Goal: Task Accomplishment & Management: Complete application form

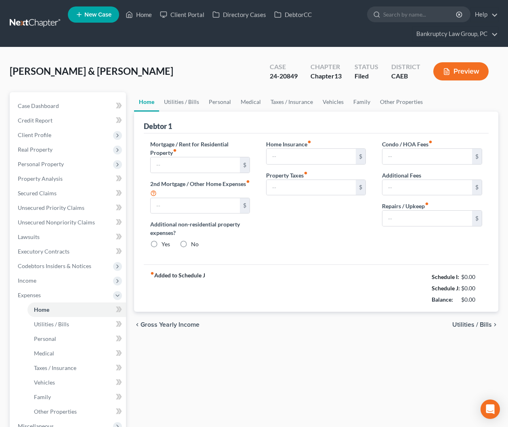
type input "1,359.67"
type input "533.90"
radio input "true"
type input "179.60"
type input "424.04"
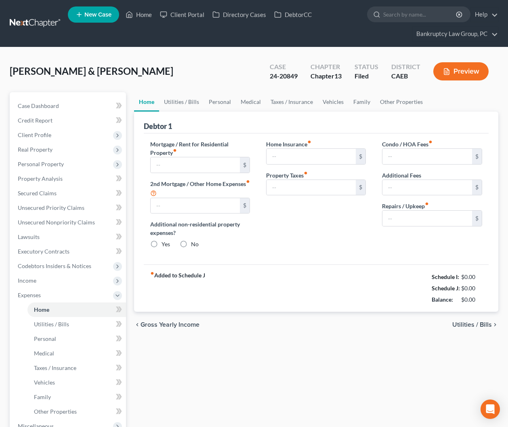
type input "55.00"
type input "0.00"
type input "155.00"
click at [147, 17] on link "Home" at bounding box center [139, 14] width 34 height 15
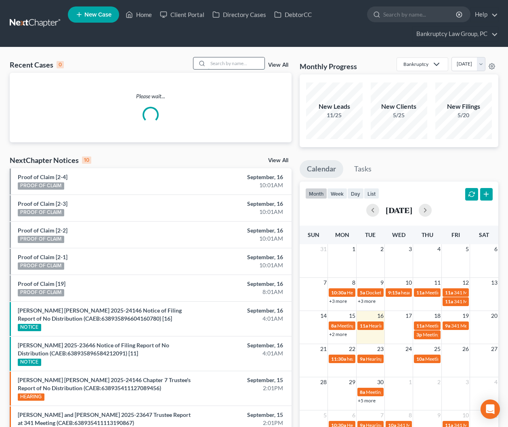
click at [233, 65] on input "search" at bounding box center [236, 63] width 57 height 12
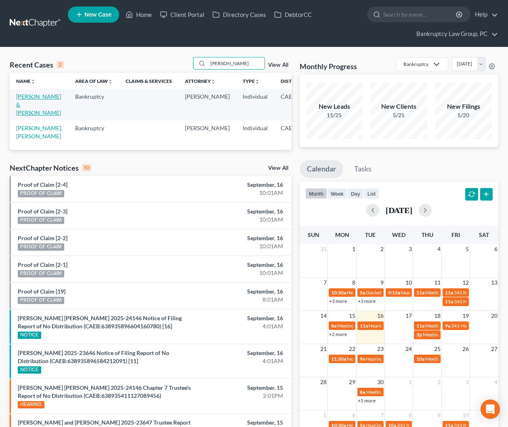
type input "ortiz"
click at [23, 106] on link "Ortiz, Kim & Joseph" at bounding box center [38, 104] width 45 height 23
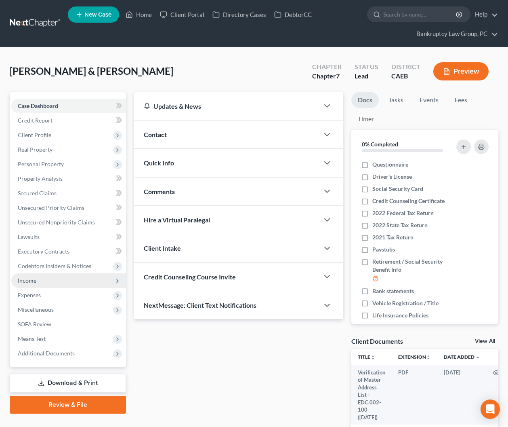
click at [39, 280] on span "Income" at bounding box center [68, 280] width 115 height 15
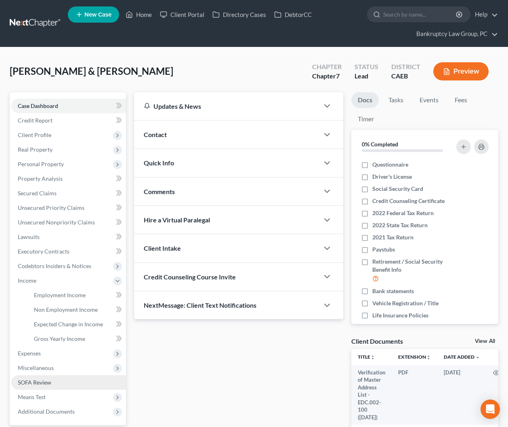
drag, startPoint x: 40, startPoint y: 397, endPoint x: 49, endPoint y: 383, distance: 16.2
click at [40, 396] on span "Means Test" at bounding box center [32, 396] width 28 height 7
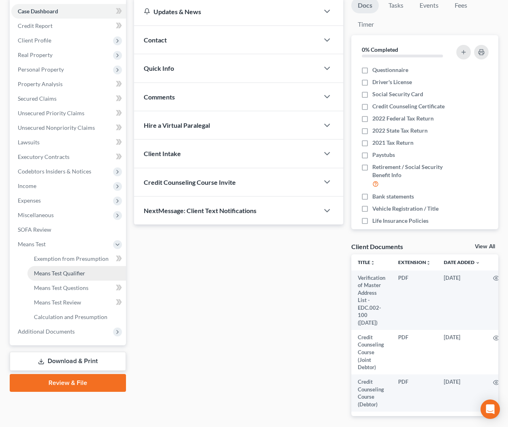
click at [53, 267] on link "Means Test Qualifier" at bounding box center [76, 273] width 99 height 15
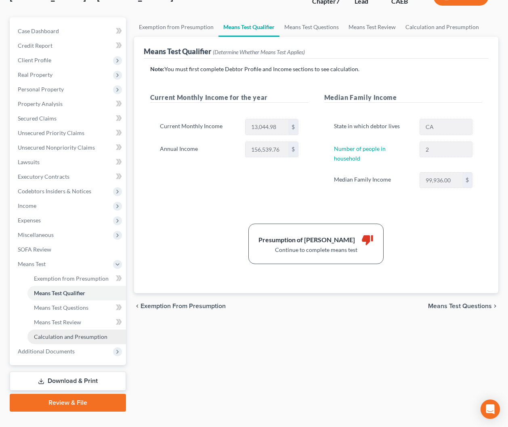
click at [84, 334] on span "Calculation and Presumption" at bounding box center [71, 336] width 74 height 7
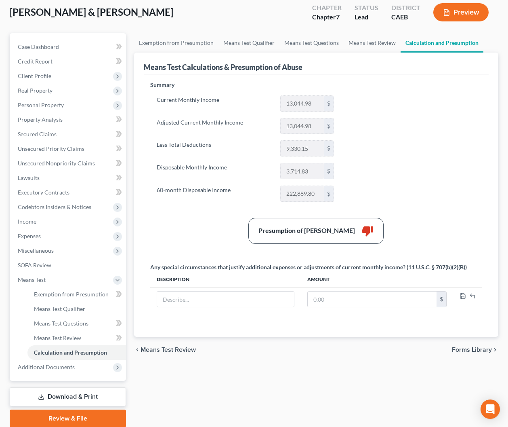
scroll to position [89, 0]
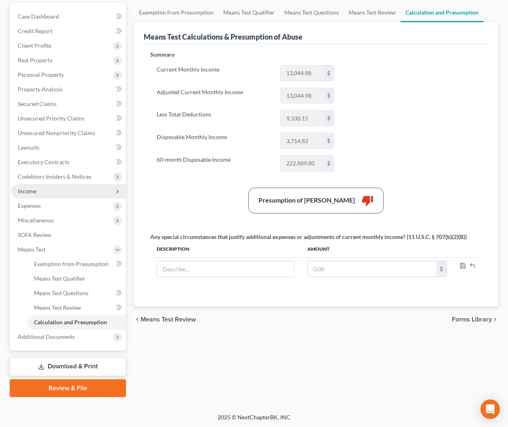
click at [33, 195] on span "Income" at bounding box center [68, 191] width 115 height 15
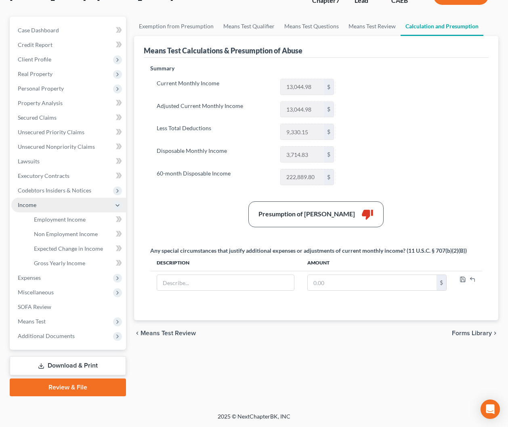
scroll to position [75, 0]
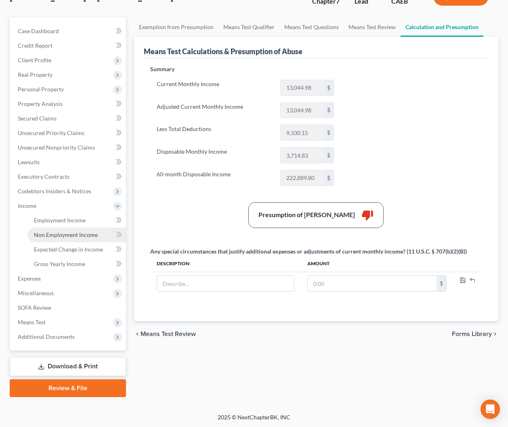
click at [54, 231] on span "Non Employment Income" at bounding box center [66, 234] width 64 height 7
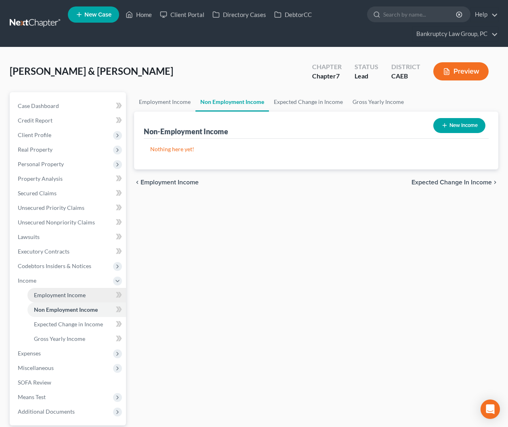
click at [59, 294] on span "Employment Income" at bounding box center [60, 294] width 52 height 7
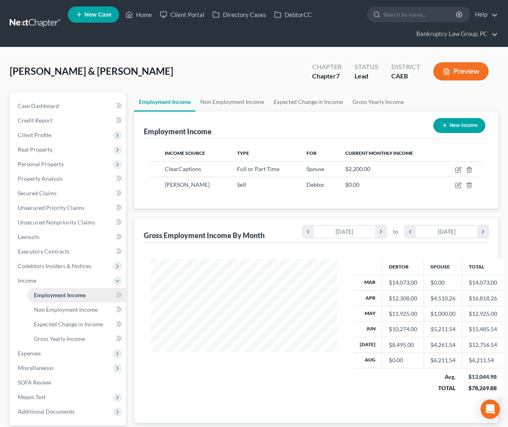
scroll to position [145, 203]
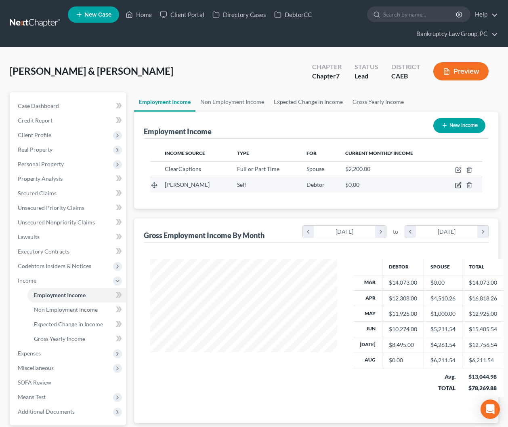
click at [458, 183] on icon "button" at bounding box center [458, 185] width 5 height 5
select select "1"
select select "0"
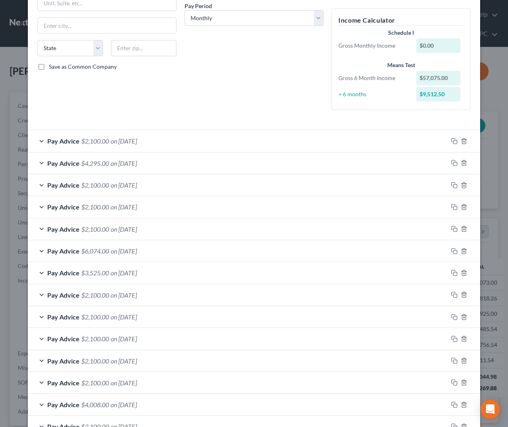
scroll to position [0, 0]
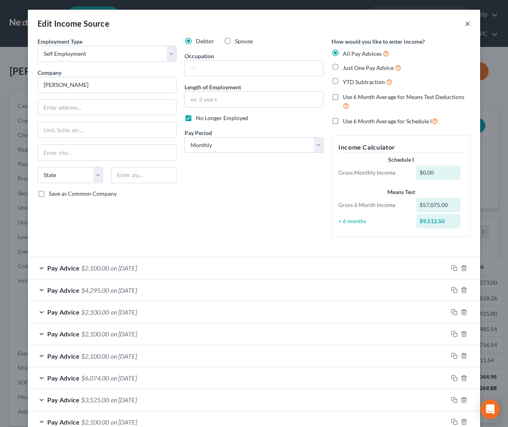
click at [470, 21] on button "×" at bounding box center [468, 24] width 6 height 10
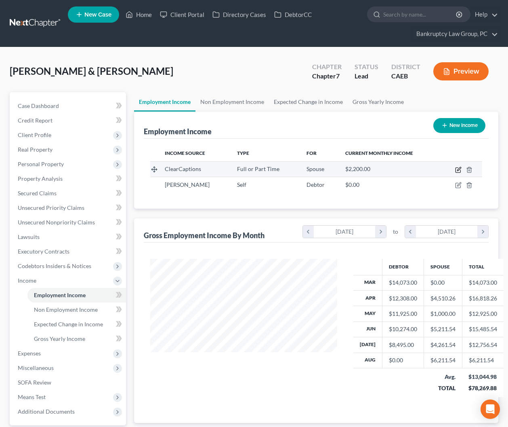
click at [456, 170] on icon "button" at bounding box center [458, 169] width 6 height 6
select select "0"
select select "4"
select select "0"
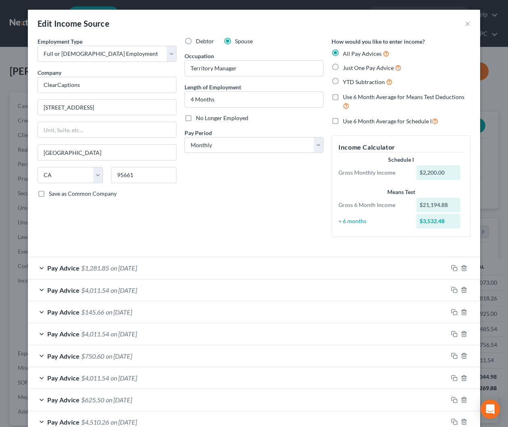
click at [122, 292] on span "on [DATE]" at bounding box center [124, 290] width 26 height 8
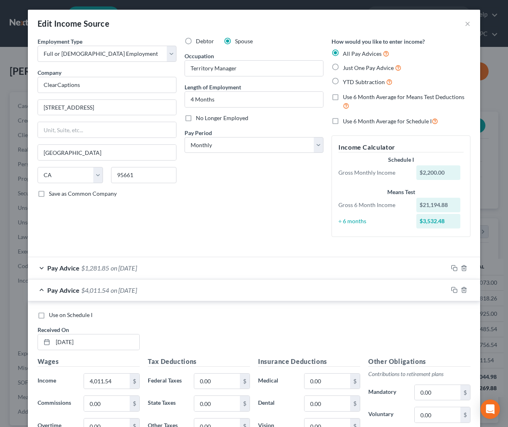
click at [122, 292] on span "on [DATE]" at bounding box center [124, 290] width 26 height 8
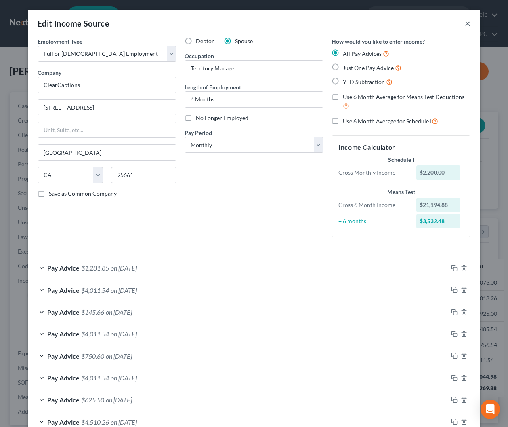
click at [467, 23] on button "×" at bounding box center [468, 24] width 6 height 10
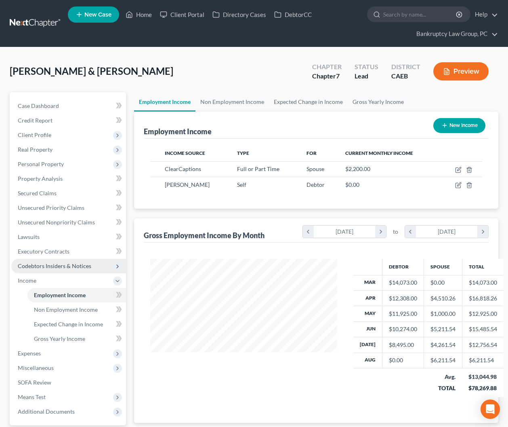
scroll to position [76, 0]
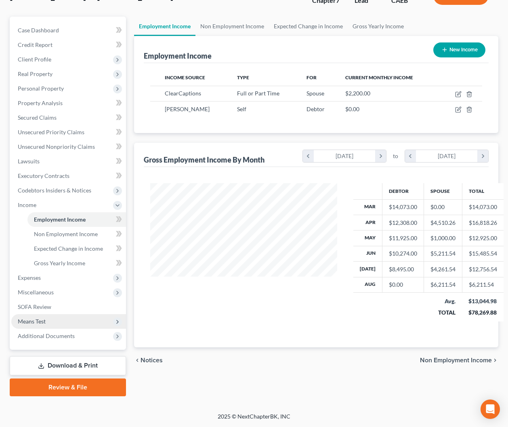
click at [32, 319] on span "Means Test" at bounding box center [32, 321] width 28 height 7
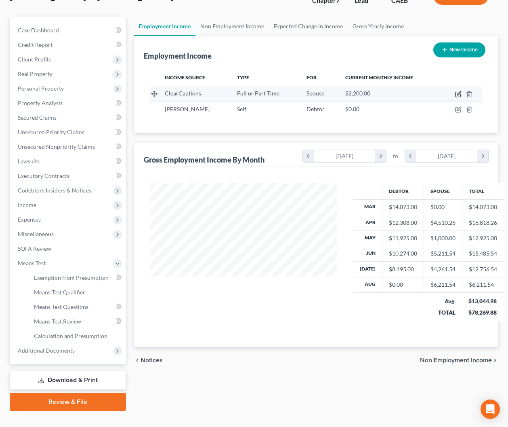
click at [456, 94] on icon "button" at bounding box center [458, 94] width 6 height 6
select select "0"
select select "4"
select select "0"
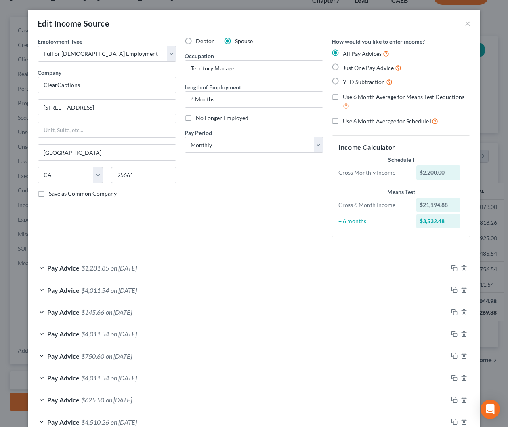
scroll to position [50, 0]
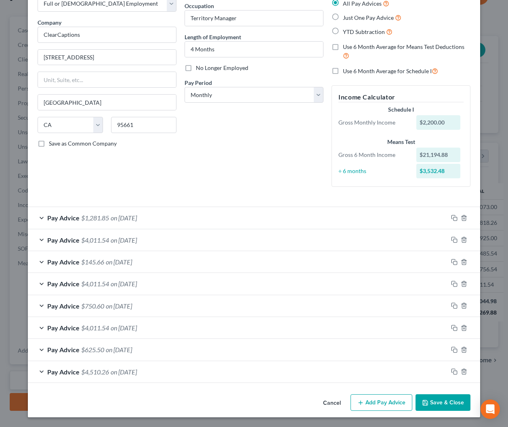
click at [137, 374] on span "on 04/01/2025" at bounding box center [124, 372] width 26 height 8
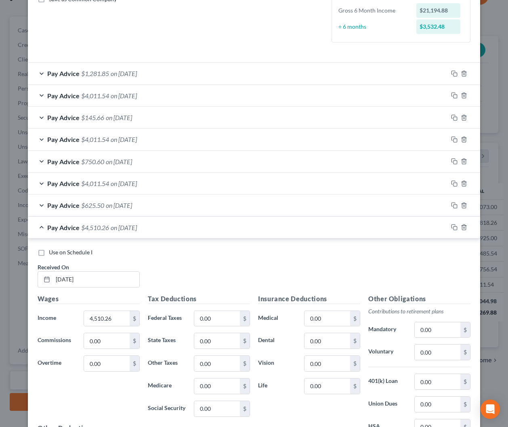
click at [132, 226] on span "on 04/01/2025" at bounding box center [124, 227] width 26 height 8
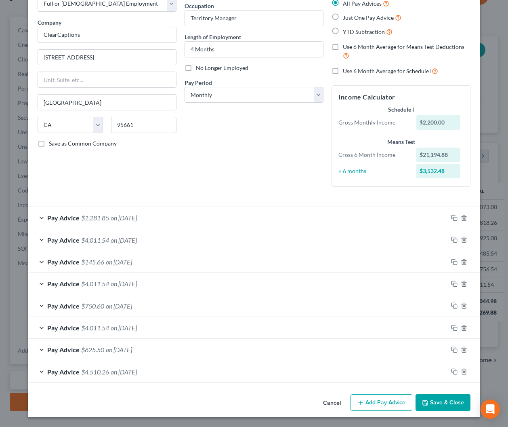
drag, startPoint x: 116, startPoint y: 373, endPoint x: 187, endPoint y: 358, distance: 72.8
click at [117, 372] on span "on 04/01/2025" at bounding box center [124, 372] width 26 height 8
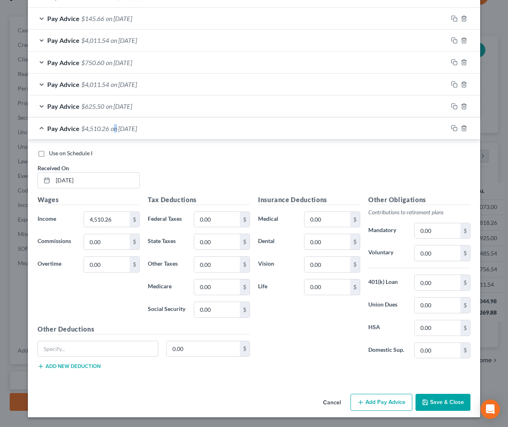
scroll to position [0, 0]
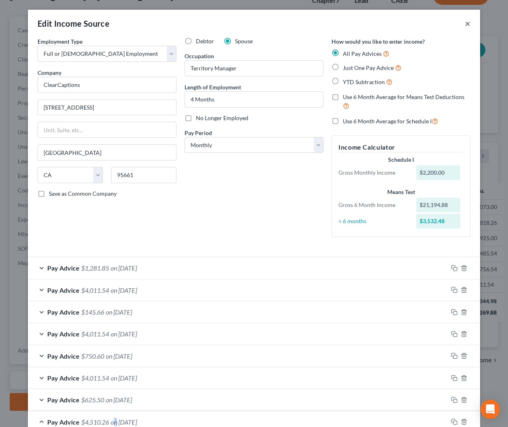
drag, startPoint x: 469, startPoint y: 24, endPoint x: 378, endPoint y: 77, distance: 105.2
click at [469, 24] on button "×" at bounding box center [468, 24] width 6 height 10
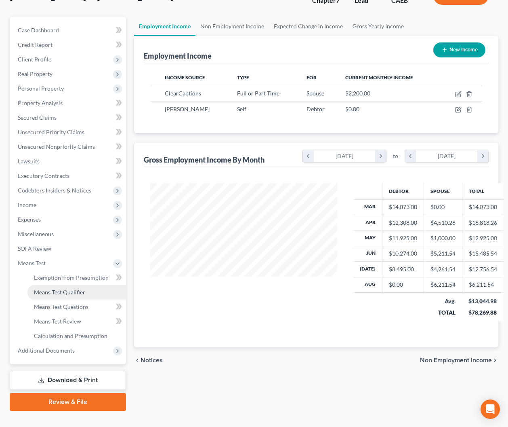
click at [67, 288] on link "Means Test Qualifier" at bounding box center [76, 292] width 99 height 15
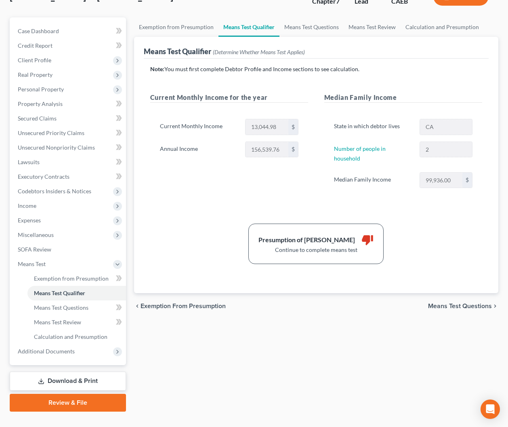
scroll to position [90, 0]
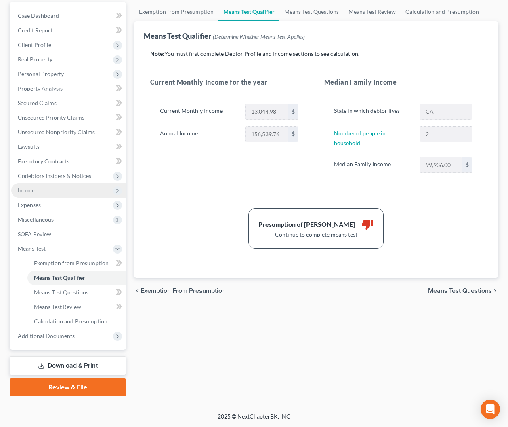
click at [31, 191] on span "Income" at bounding box center [27, 190] width 19 height 7
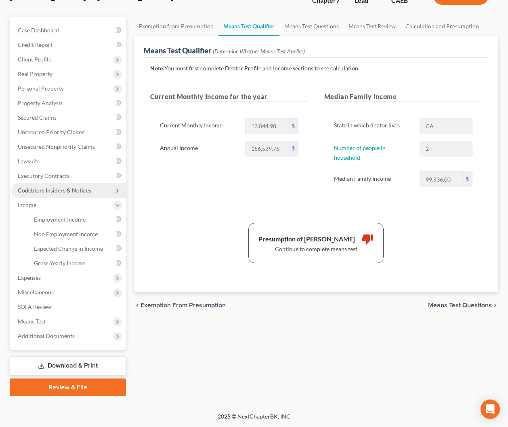
scroll to position [76, 0]
click at [53, 220] on span "Employment Income" at bounding box center [60, 219] width 52 height 7
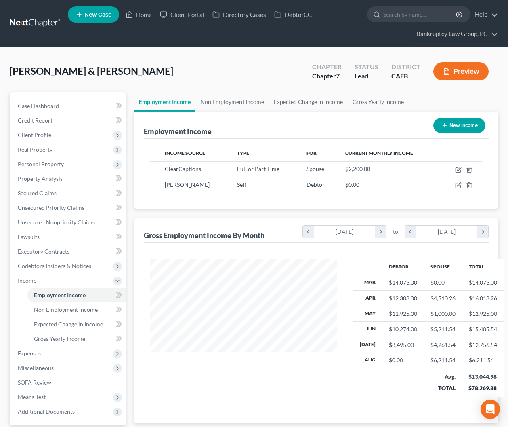
scroll to position [145, 203]
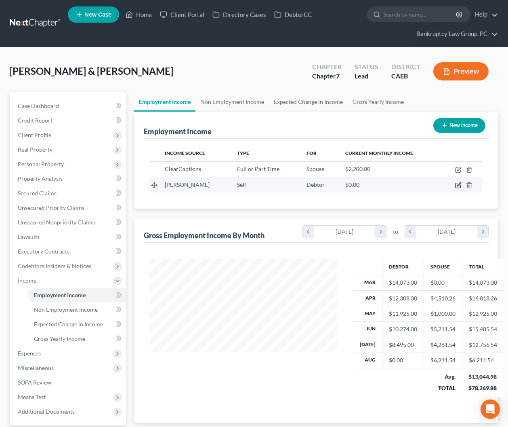
click at [459, 185] on icon "button" at bounding box center [458, 185] width 6 height 6
select select "1"
select select "0"
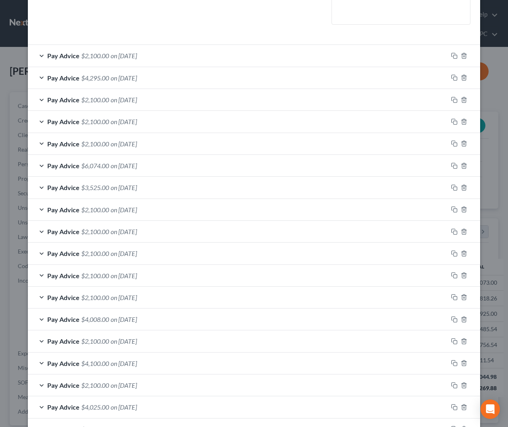
scroll to position [284, 0]
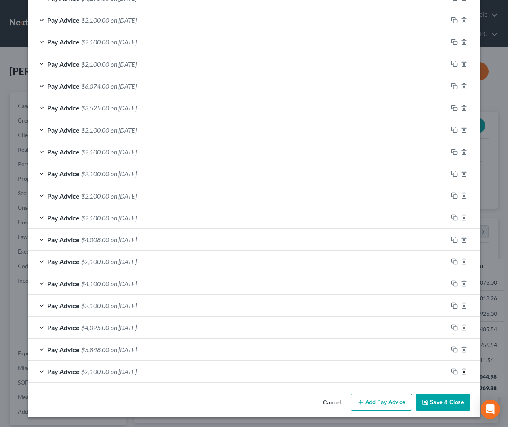
click at [465, 371] on icon "button" at bounding box center [464, 371] width 6 height 6
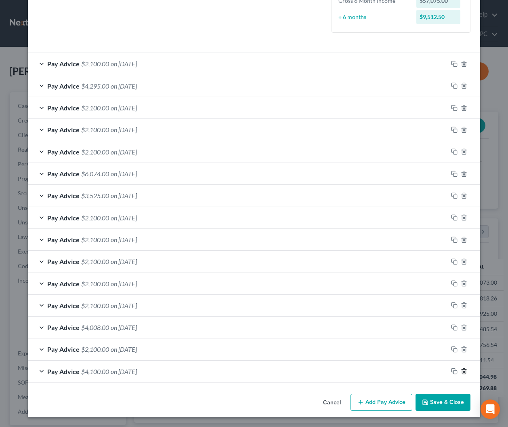
click at [465, 371] on icon "button" at bounding box center [464, 371] width 6 height 6
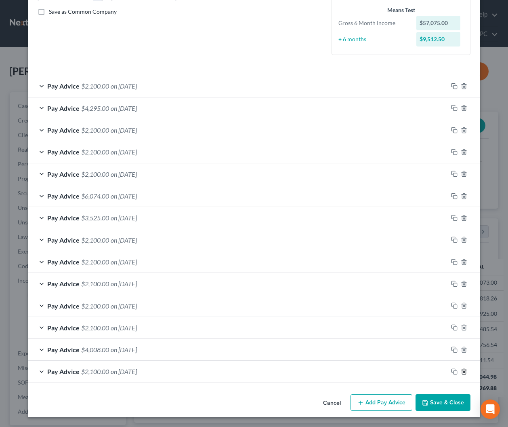
click at [465, 371] on icon "button" at bounding box center [464, 371] width 6 height 6
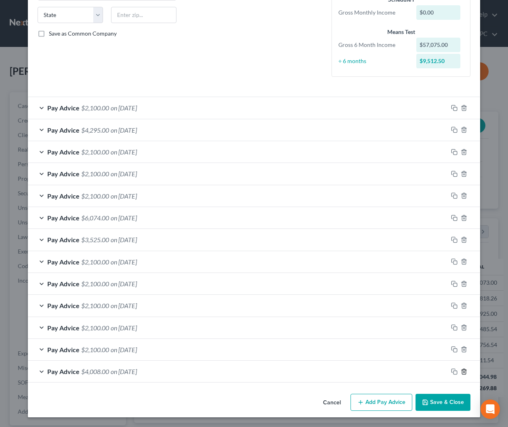
click at [465, 371] on icon "button" at bounding box center [464, 371] width 6 height 6
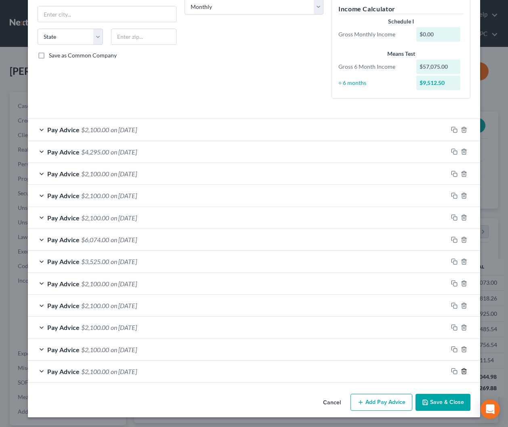
click at [465, 371] on icon "button" at bounding box center [464, 371] width 6 height 6
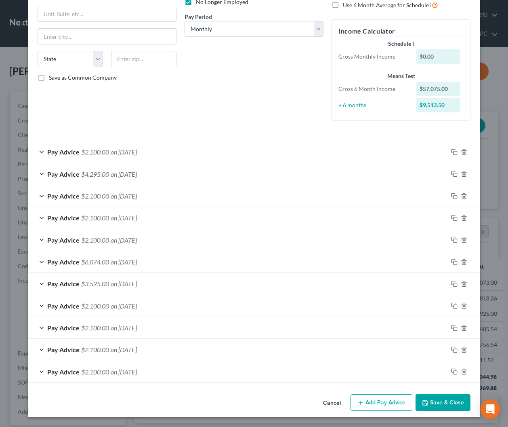
scroll to position [116, 0]
click at [452, 404] on button "Save & Close" at bounding box center [443, 402] width 55 height 17
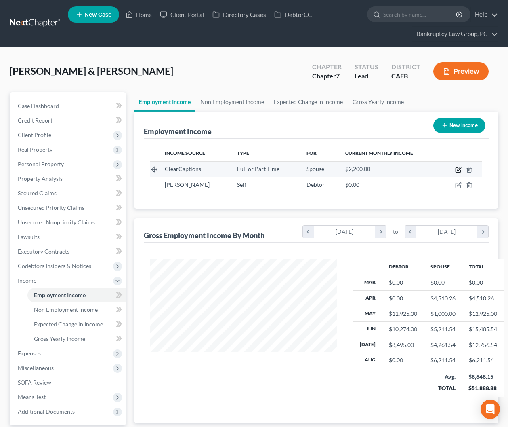
click at [458, 169] on icon "button" at bounding box center [459, 169] width 4 height 4
select select "0"
select select "4"
select select "0"
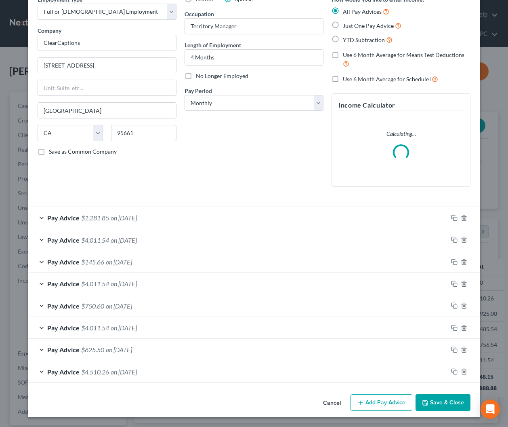
scroll to position [41, 0]
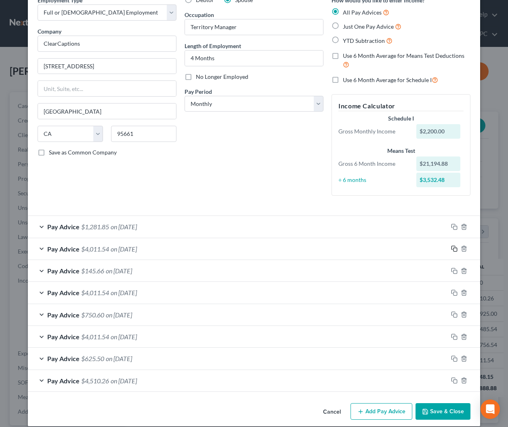
click at [456, 248] on rect "button" at bounding box center [456, 250] width 4 height 4
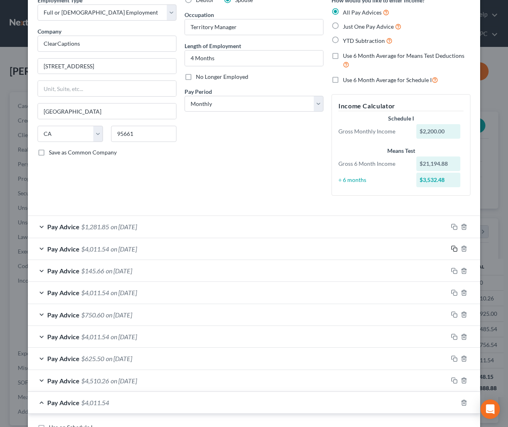
scroll to position [315, 0]
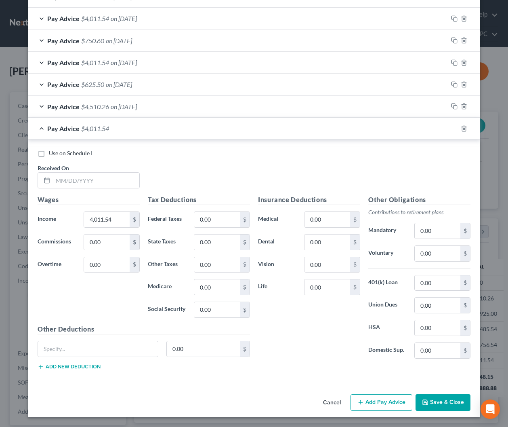
click at [103, 189] on div "Use on Schedule I Received On *" at bounding box center [254, 172] width 441 height 46
drag, startPoint x: 106, startPoint y: 184, endPoint x: 243, endPoint y: 180, distance: 137.0
click at [108, 184] on input "text" at bounding box center [96, 179] width 86 height 15
type input "9/1/2025"
click at [154, 132] on div "Pay Advice $4,011.54 on 09/01/2025" at bounding box center [238, 128] width 420 height 21
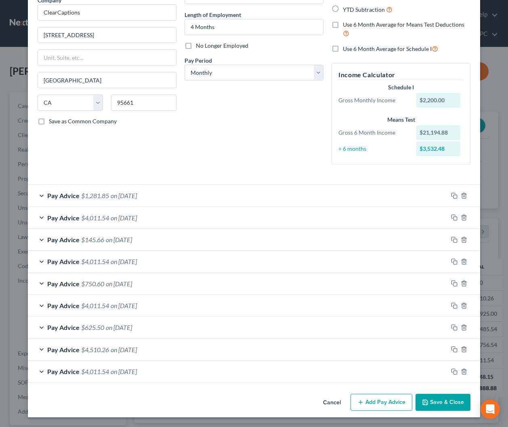
scroll to position [72, 0]
click at [456, 217] on icon "button" at bounding box center [454, 217] width 6 height 6
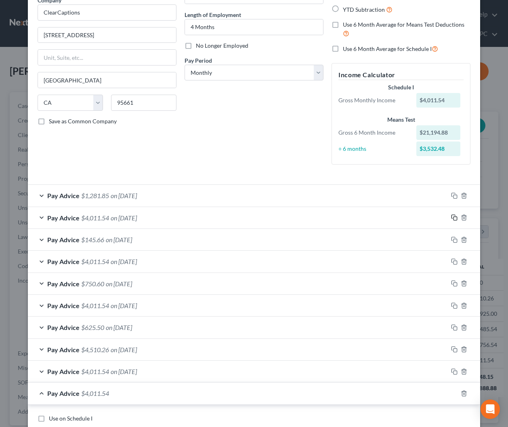
scroll to position [337, 0]
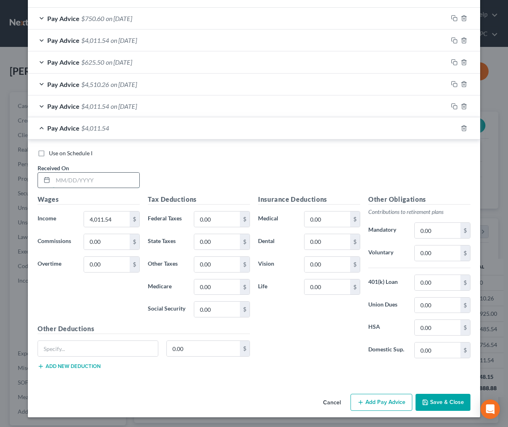
click at [108, 174] on input "text" at bounding box center [96, 179] width 86 height 15
type input "10/1/2025"
click at [164, 128] on div "Pay Advice $4,011.54 on 10/01/2025" at bounding box center [238, 127] width 420 height 21
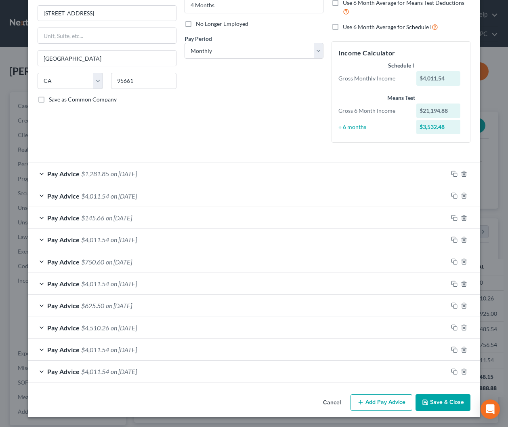
scroll to position [94, 0]
click at [135, 172] on span "on 08/22/2025" at bounding box center [124, 174] width 26 height 8
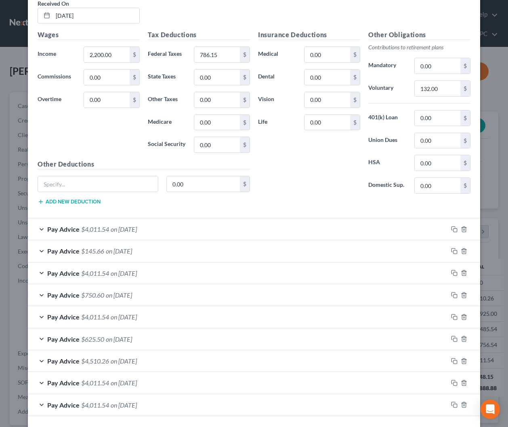
scroll to position [338, 0]
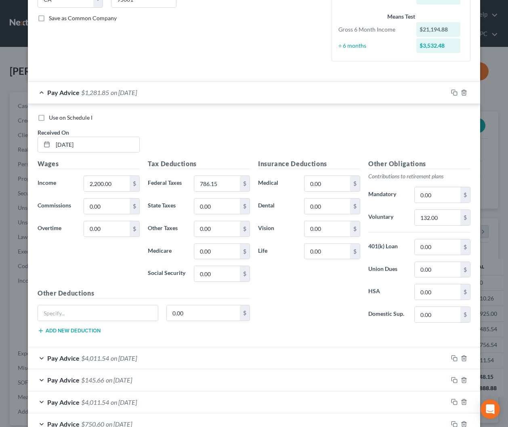
click at [107, 90] on span "$1,281.85" at bounding box center [95, 92] width 28 height 8
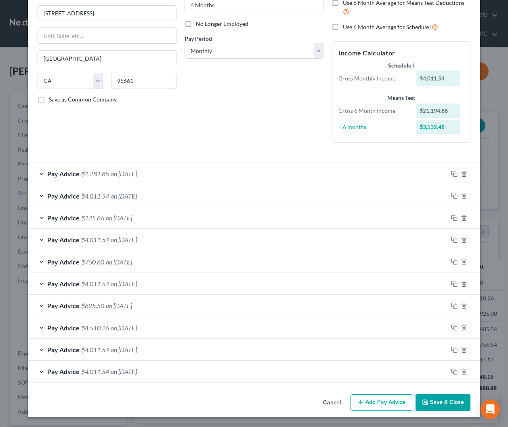
scroll to position [94, 0]
click at [455, 173] on rect "button" at bounding box center [456, 175] width 4 height 4
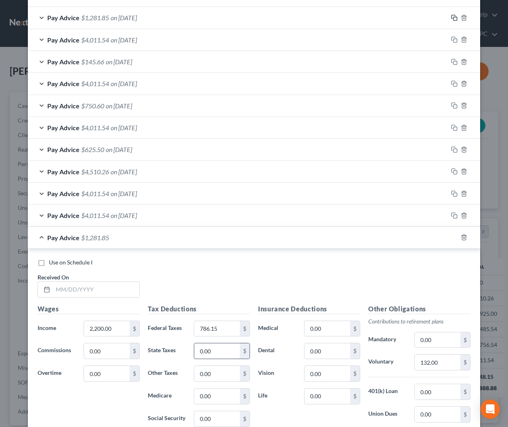
scroll to position [359, 0]
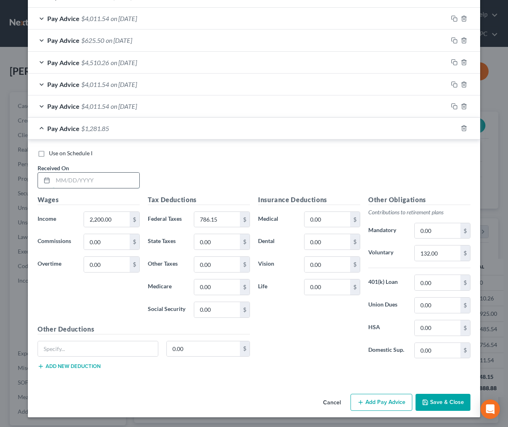
drag, startPoint x: 112, startPoint y: 183, endPoint x: 118, endPoint y: 183, distance: 6.1
click at [112, 183] on input "text" at bounding box center [96, 179] width 86 height 15
type input "9/1/2025"
click at [456, 128] on icon "button" at bounding box center [454, 128] width 6 height 6
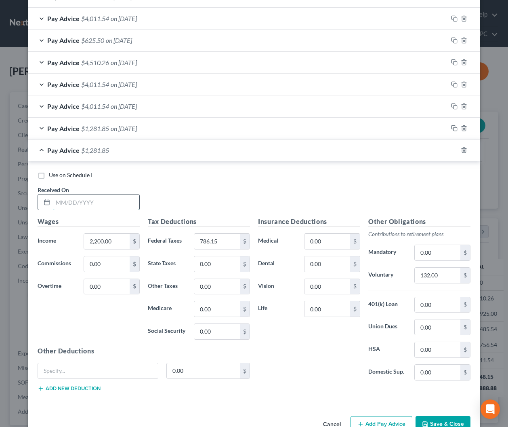
drag, startPoint x: 115, startPoint y: 204, endPoint x: 160, endPoint y: 206, distance: 45.7
click at [117, 204] on input "text" at bounding box center [96, 201] width 86 height 15
type input "10/1/2025"
click at [440, 422] on button "Save & Close" at bounding box center [443, 424] width 55 height 17
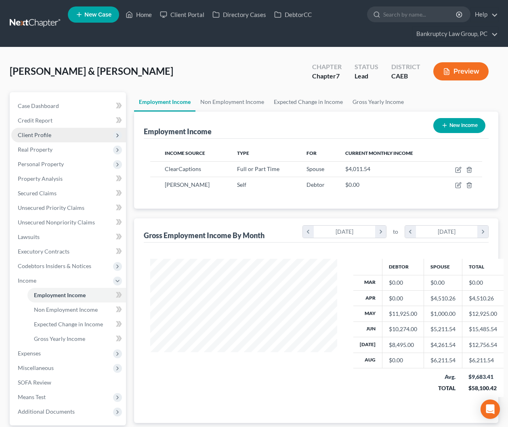
click at [24, 132] on span "Client Profile" at bounding box center [35, 134] width 34 height 7
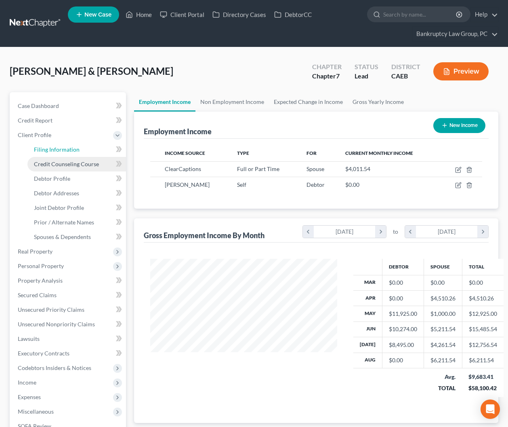
drag, startPoint x: 35, startPoint y: 145, endPoint x: 75, endPoint y: 163, distance: 44.0
click at [35, 146] on span "Filing Information" at bounding box center [57, 149] width 46 height 7
select select "1"
select select "0"
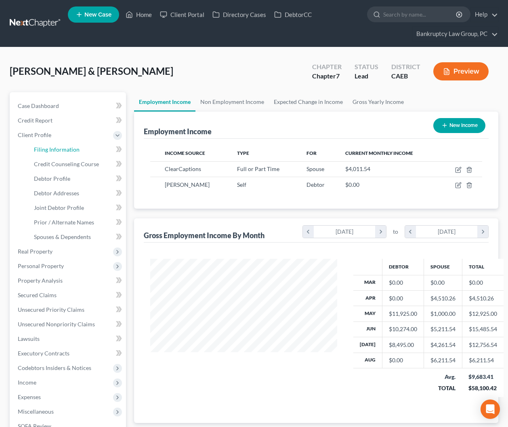
select select "4"
select select "1"
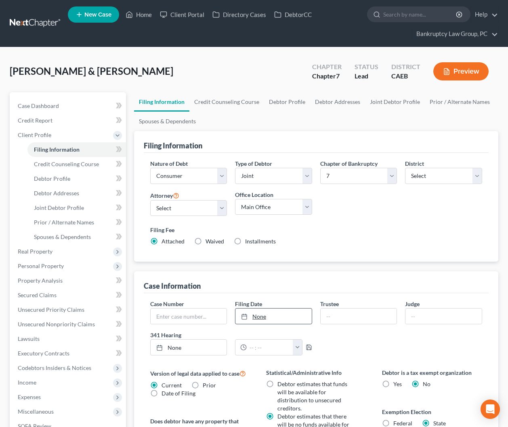
type input "9/16/2025"
click at [267, 318] on link "None" at bounding box center [274, 315] width 76 height 15
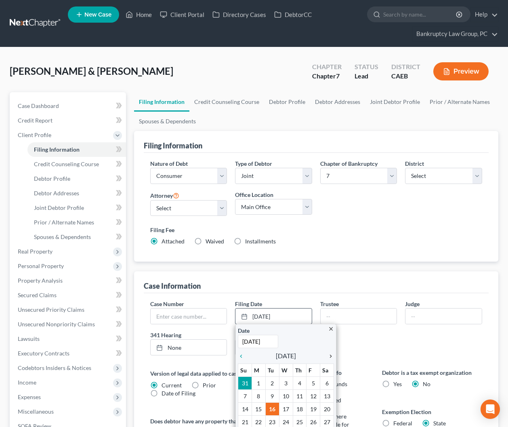
click at [332, 355] on icon "chevron_right" at bounding box center [329, 356] width 11 height 6
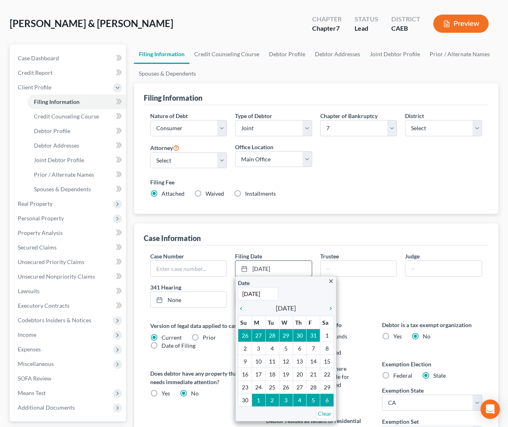
scroll to position [53, 0]
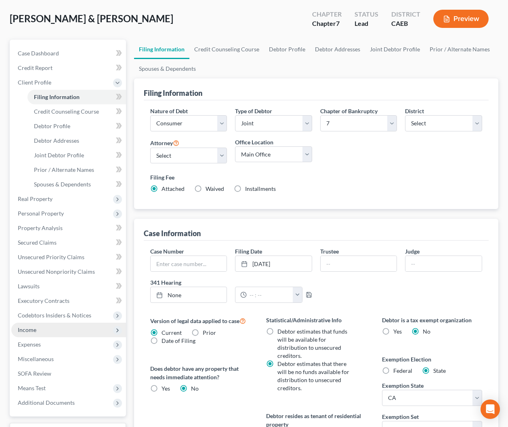
click at [33, 330] on span "Income" at bounding box center [27, 329] width 19 height 7
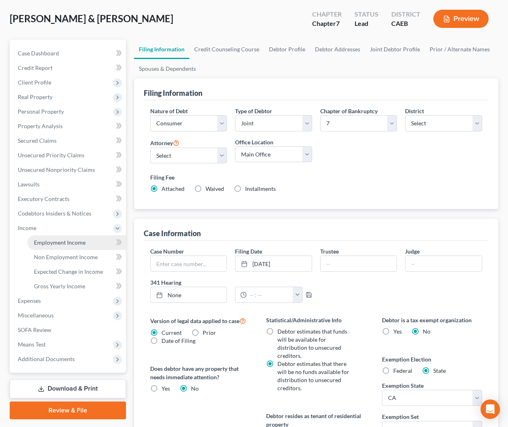
click at [46, 242] on span "Employment Income" at bounding box center [60, 242] width 52 height 7
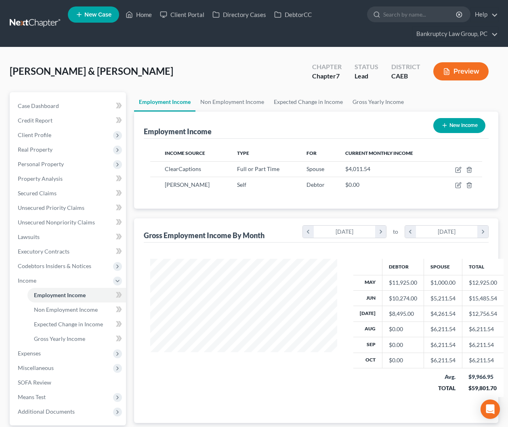
scroll to position [145, 203]
click at [460, 170] on icon "button" at bounding box center [458, 169] width 6 height 6
select select "0"
select select "4"
select select "0"
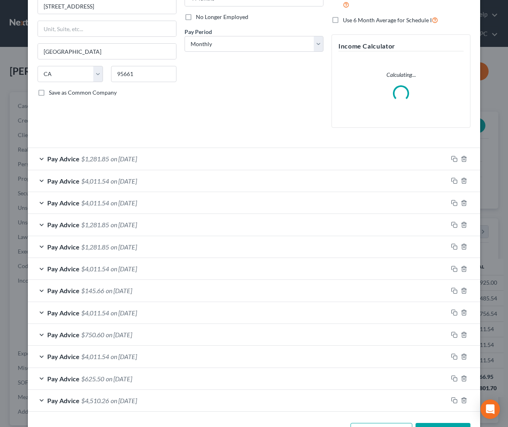
scroll to position [130, 0]
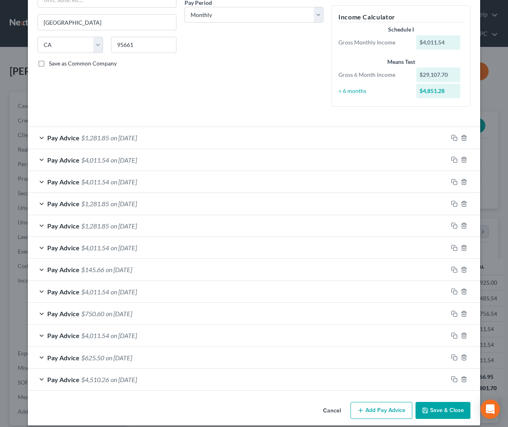
click at [331, 410] on button "Cancel" at bounding box center [332, 410] width 31 height 16
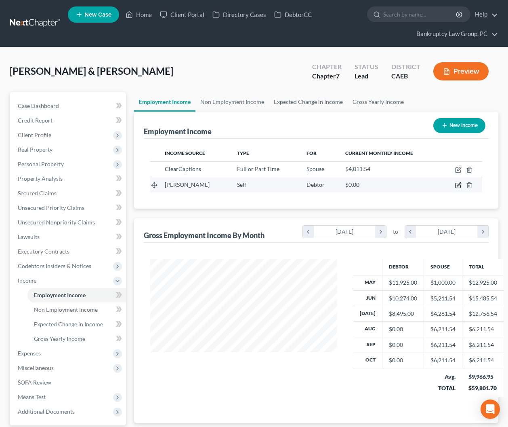
click at [457, 184] on icon "button" at bounding box center [458, 185] width 6 height 6
select select "1"
select select "0"
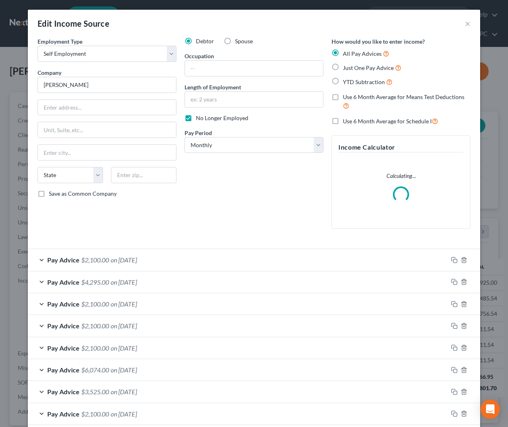
scroll to position [108, 0]
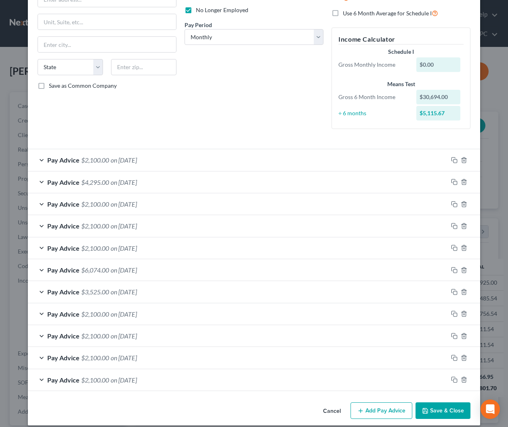
drag, startPoint x: 450, startPoint y: 412, endPoint x: 371, endPoint y: 374, distance: 87.3
click at [450, 412] on button "Save & Close" at bounding box center [443, 410] width 55 height 17
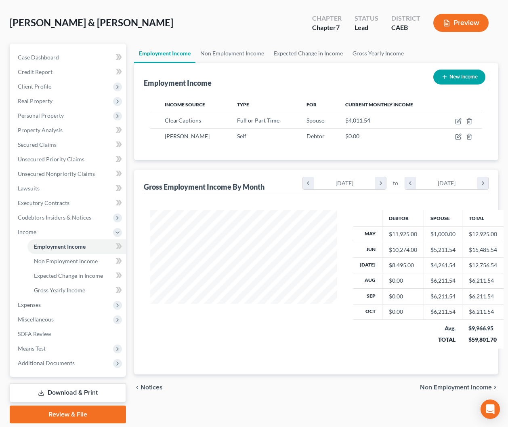
scroll to position [65, 0]
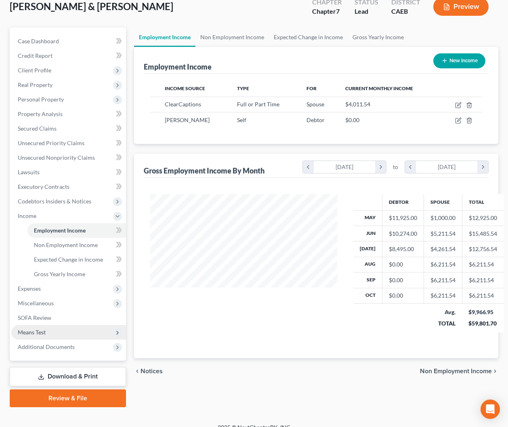
click at [32, 333] on span "Means Test" at bounding box center [32, 331] width 28 height 7
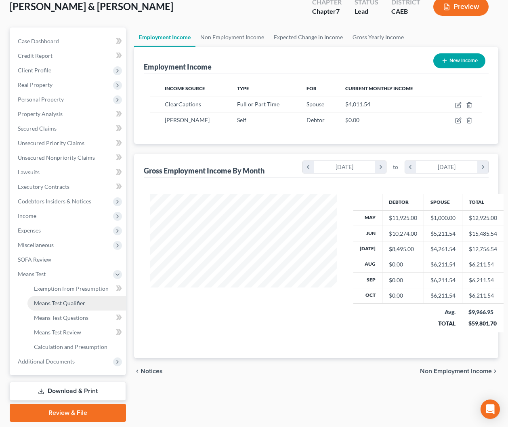
click at [69, 306] on span "Means Test Qualifier" at bounding box center [59, 302] width 51 height 7
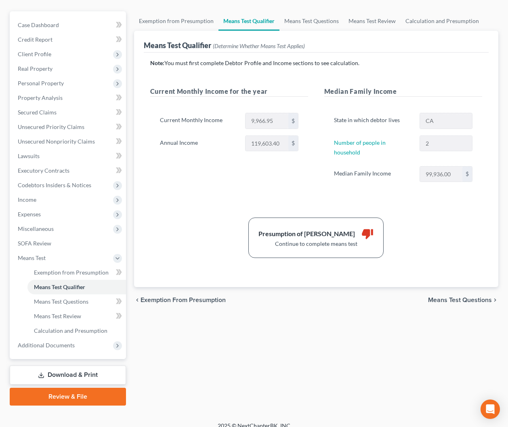
scroll to position [82, 0]
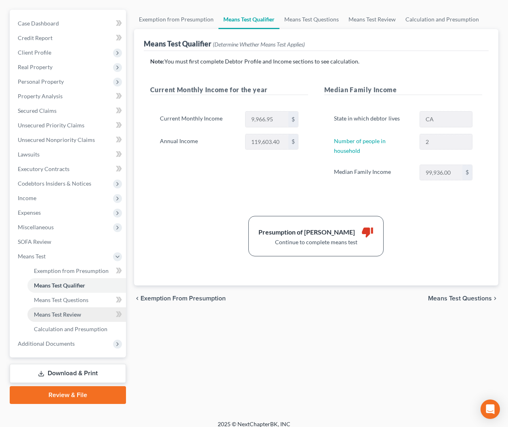
click at [73, 311] on span "Means Test Review" at bounding box center [57, 314] width 47 height 7
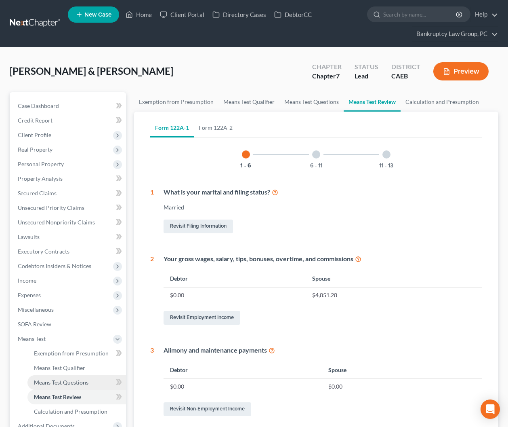
click at [60, 384] on span "Means Test Questions" at bounding box center [61, 382] width 55 height 7
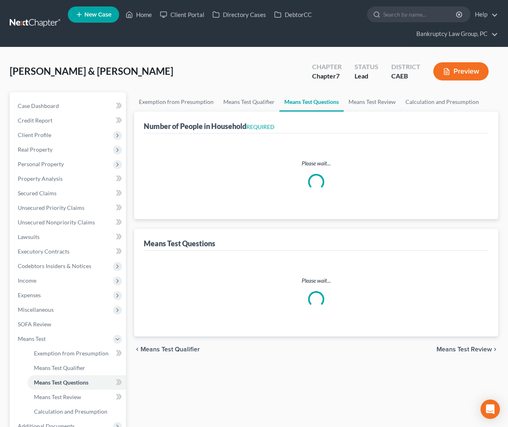
select select "0"
select select "60"
select select "0"
select select "60"
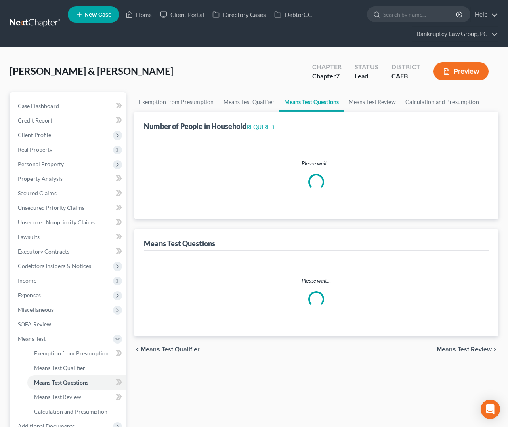
select select "2"
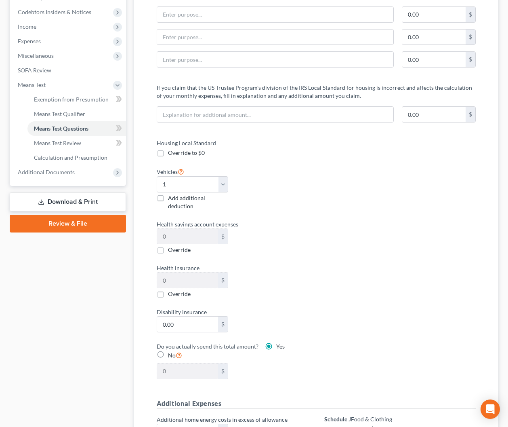
scroll to position [274, 0]
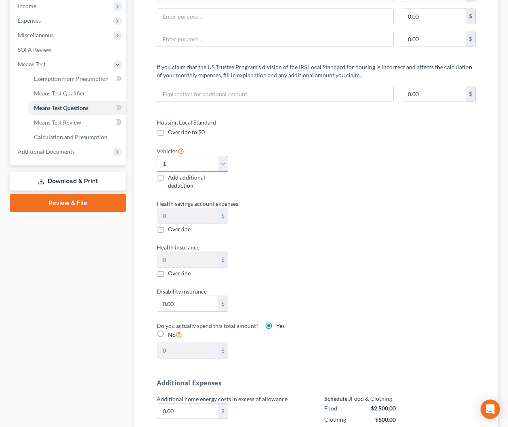
click at [194, 163] on select "Select 0 1 2 3 4 5" at bounding box center [193, 164] width 72 height 16
select select "2"
click at [157, 156] on select "Select 0 1 2 3 4 5" at bounding box center [193, 164] width 72 height 16
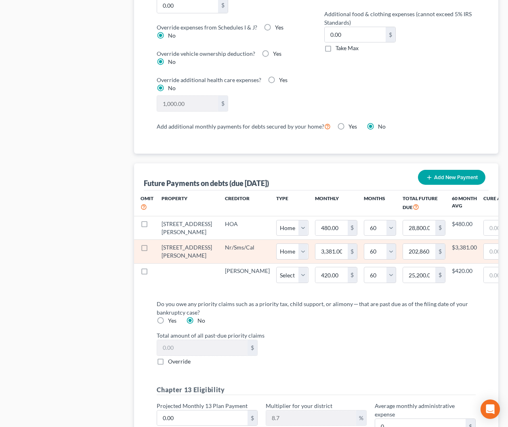
scroll to position [724, 0]
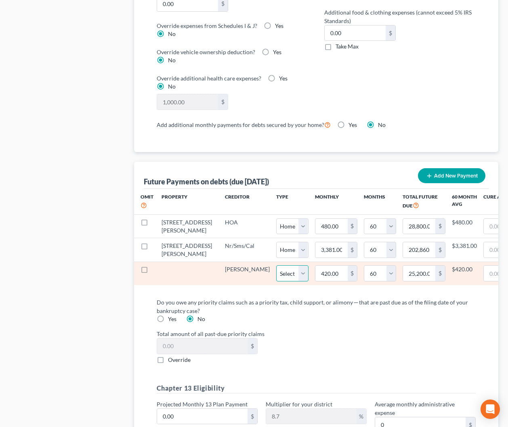
click at [276, 281] on select "Select Home Vehicle Other" at bounding box center [292, 273] width 32 height 16
select select "2"
click at [276, 281] on select "Select Home Vehicle Other" at bounding box center [292, 273] width 32 height 16
select select "2"
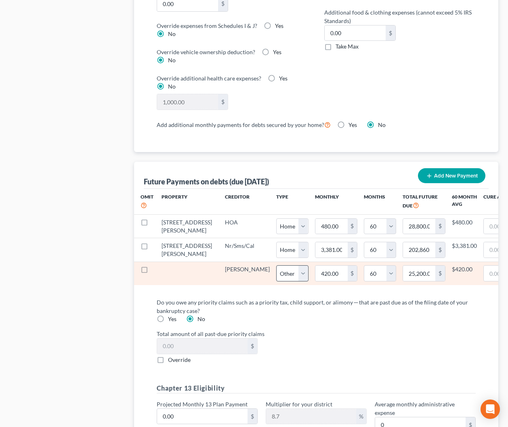
select select "60"
drag, startPoint x: 144, startPoint y: 285, endPoint x: 161, endPoint y: 293, distance: 18.6
click at [152, 271] on label at bounding box center [152, 271] width 0 height 0
click at [155, 270] on input "checkbox" at bounding box center [157, 267] width 5 height 5
checkbox input "true"
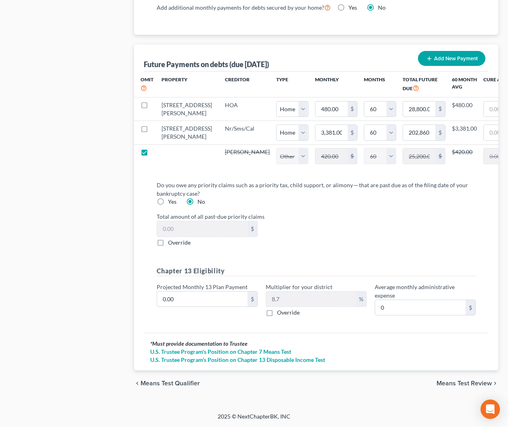
select select "2"
select select "60"
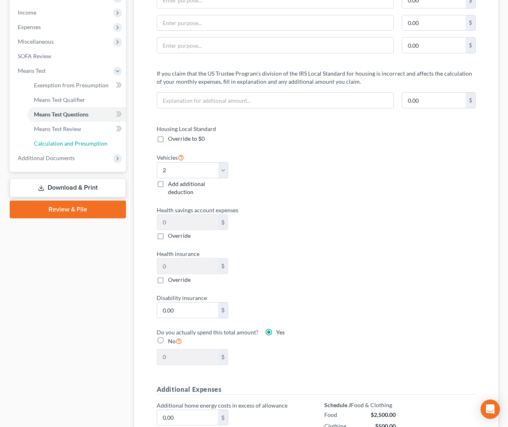
click at [57, 143] on span "Calculation and Presumption" at bounding box center [71, 143] width 74 height 7
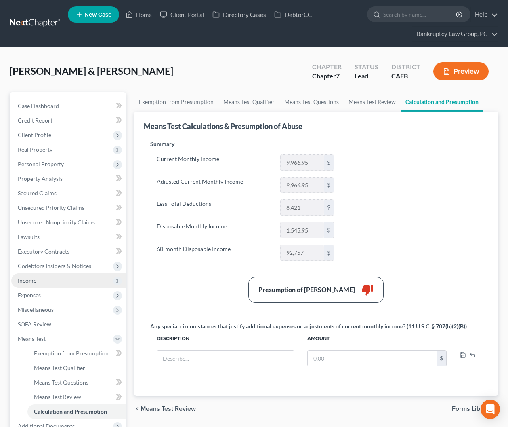
click at [42, 276] on span "Income" at bounding box center [68, 280] width 115 height 15
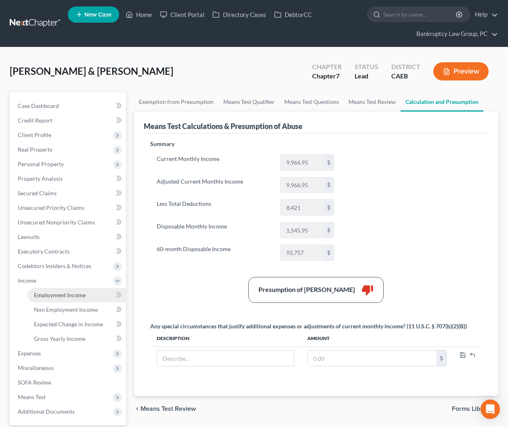
click at [53, 294] on span "Employment Income" at bounding box center [60, 294] width 52 height 7
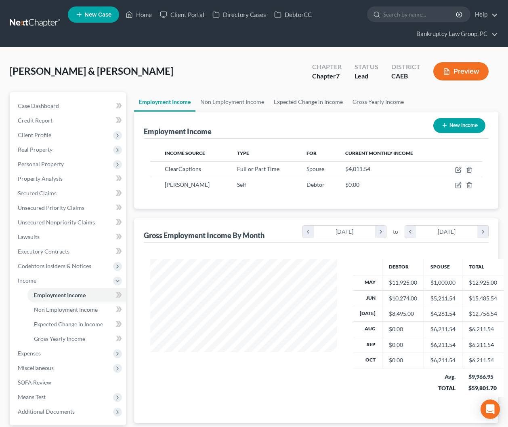
scroll to position [145, 203]
click at [141, 13] on link "Home" at bounding box center [139, 14] width 34 height 15
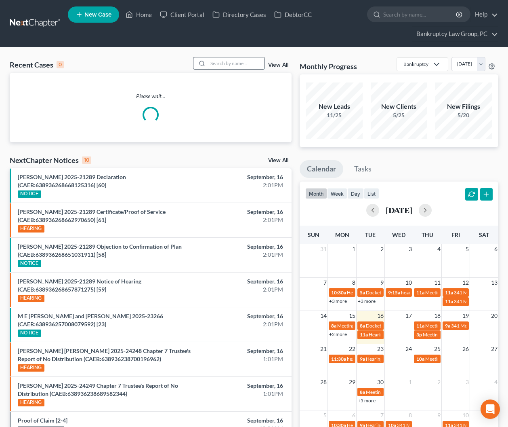
click at [241, 65] on input "search" at bounding box center [236, 63] width 57 height 12
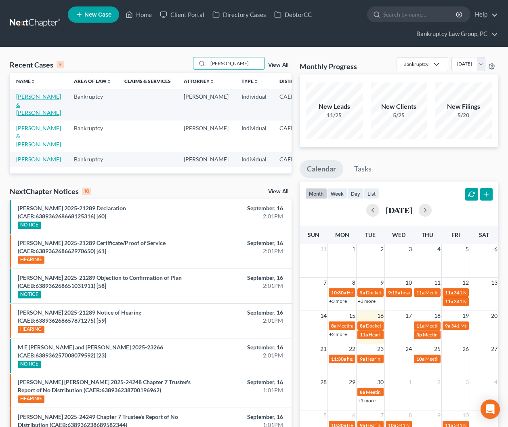
type input "[PERSON_NAME]"
click at [26, 103] on link "[PERSON_NAME] & [PERSON_NAME]" at bounding box center [38, 104] width 45 height 23
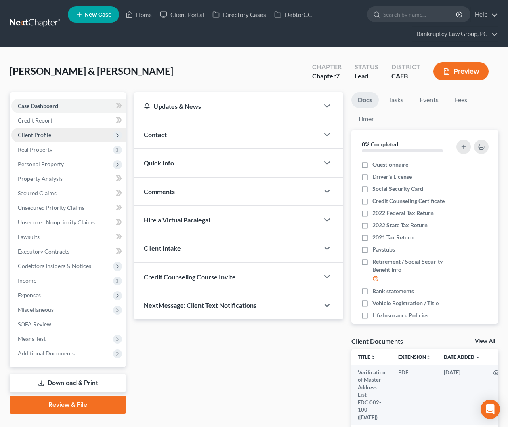
click at [36, 133] on span "Client Profile" at bounding box center [35, 134] width 34 height 7
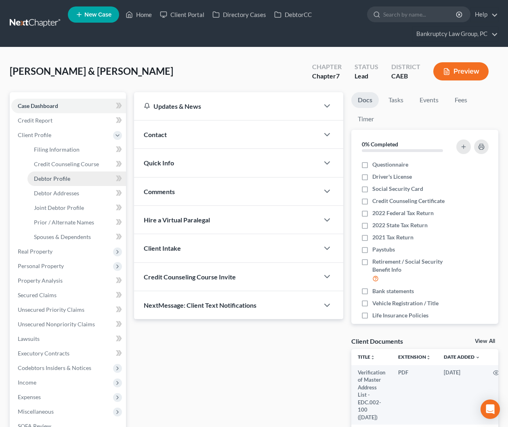
click at [54, 177] on span "Debtor Profile" at bounding box center [52, 178] width 36 height 7
select select "1"
select select "2"
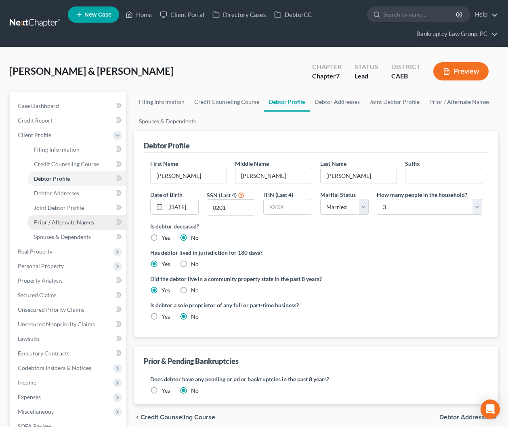
click at [56, 224] on span "Prior / Alternate Names" at bounding box center [64, 222] width 60 height 7
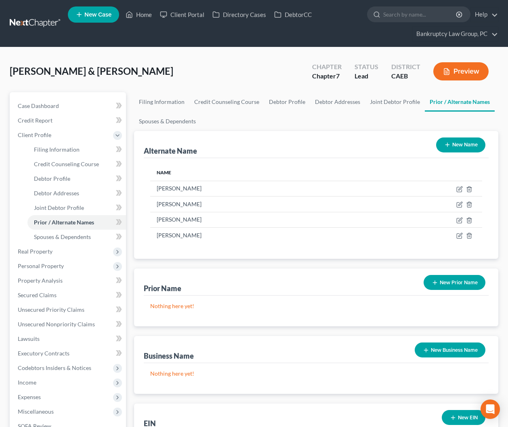
click at [453, 284] on button "New Prior Name" at bounding box center [455, 282] width 62 height 15
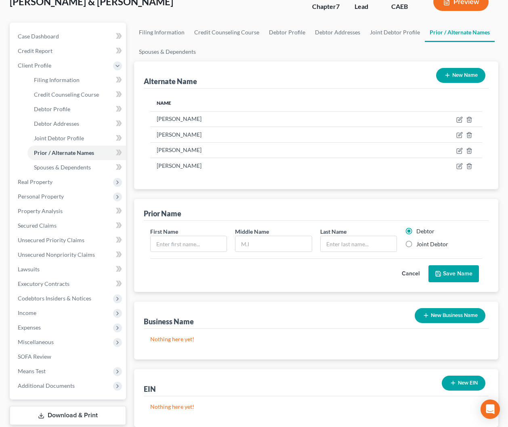
scroll to position [87, 0]
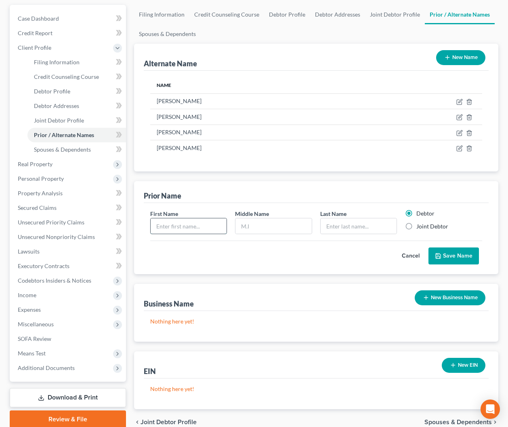
click at [194, 225] on input "text" at bounding box center [189, 225] width 76 height 15
type input "[PERSON_NAME]"
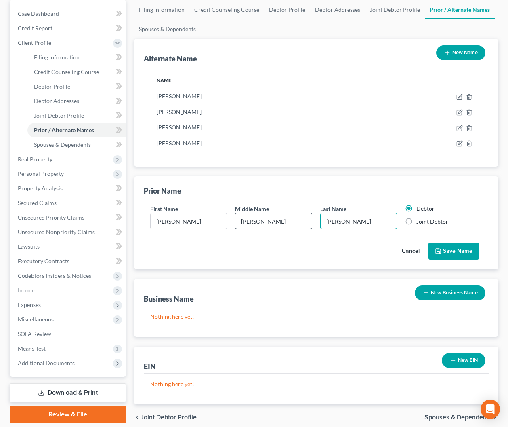
drag, startPoint x: 330, startPoint y: 222, endPoint x: 305, endPoint y: 220, distance: 25.5
click at [305, 220] on div "First Name [PERSON_NAME] Middle Name [PERSON_NAME] Last Name * [PERSON_NAME] Jo…" at bounding box center [316, 219] width 341 height 31
type input "[PERSON_NAME]"
click at [457, 251] on button "Save Name" at bounding box center [454, 250] width 50 height 17
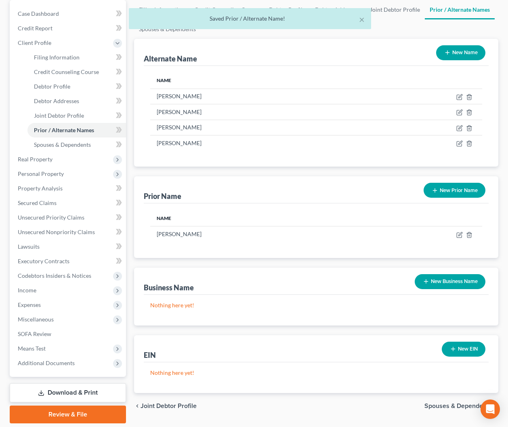
click at [457, 193] on button "New Prior Name" at bounding box center [455, 190] width 62 height 15
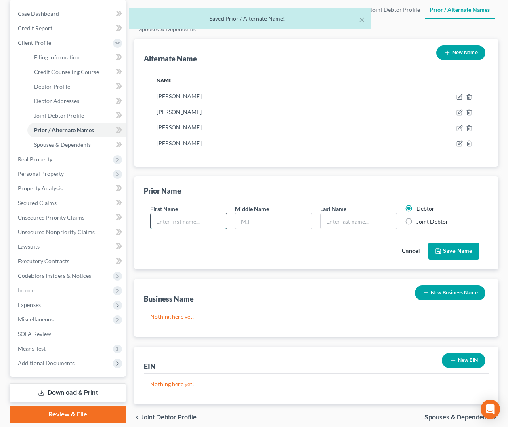
click at [210, 224] on input "text" at bounding box center [189, 220] width 76 height 15
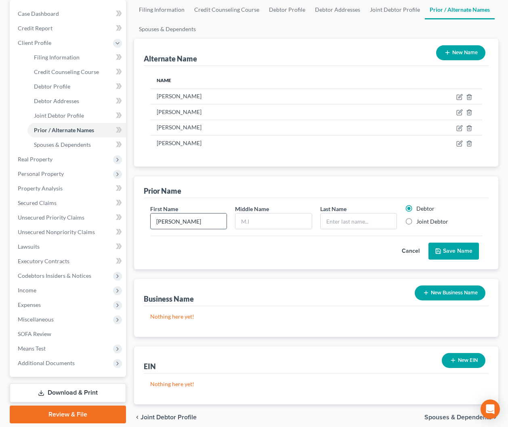
type input "[PERSON_NAME]"
type input "P"
paste input "[PERSON_NAME]"
type input "[PERSON_NAME]"
click at [452, 254] on button "Save Name" at bounding box center [454, 250] width 50 height 17
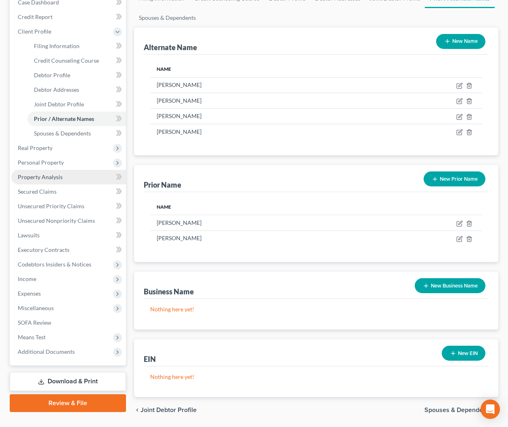
click at [42, 181] on link "Property Analysis" at bounding box center [68, 177] width 115 height 15
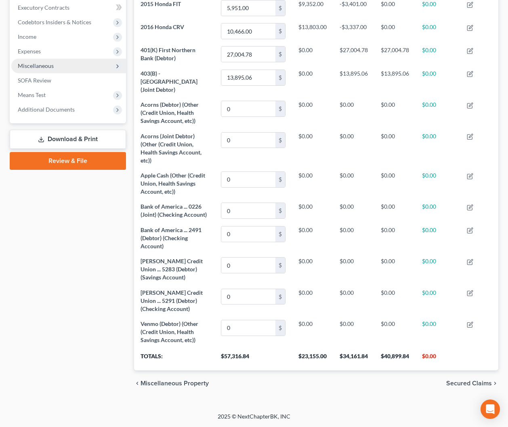
click at [35, 65] on span "Miscellaneous" at bounding box center [36, 65] width 36 height 7
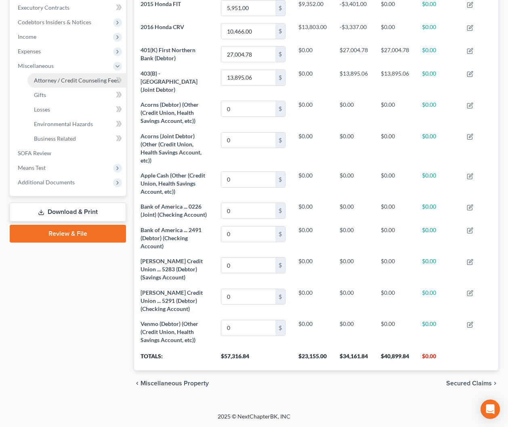
click at [42, 86] on link "Attorney / Credit Counseling Fees" at bounding box center [76, 80] width 99 height 15
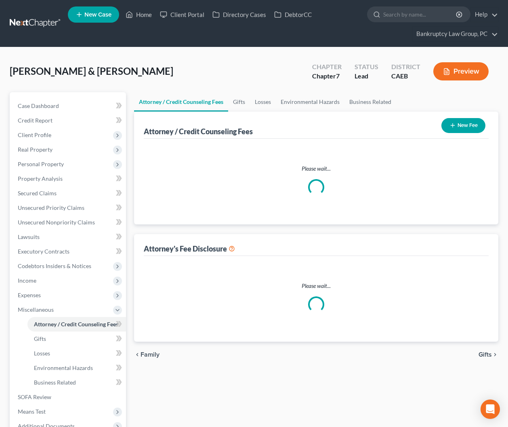
select select "1"
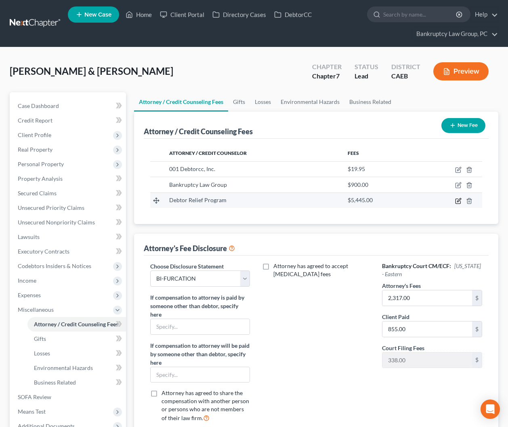
click at [460, 201] on icon "button" at bounding box center [458, 201] width 6 height 6
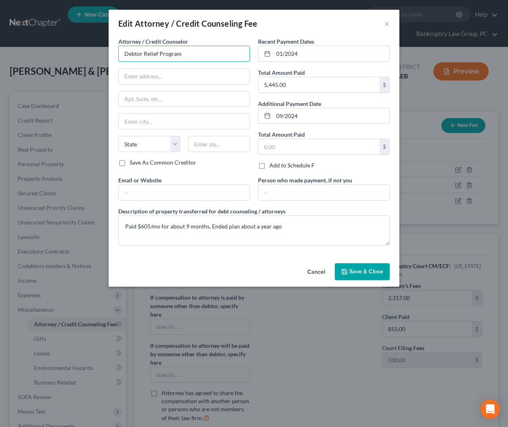
drag, startPoint x: 207, startPoint y: 55, endPoint x: 120, endPoint y: 48, distance: 87.9
click at [120, 48] on input "Debtor Relief Program" at bounding box center [184, 54] width 132 height 16
click at [345, 117] on input "09/2024" at bounding box center [331, 115] width 116 height 15
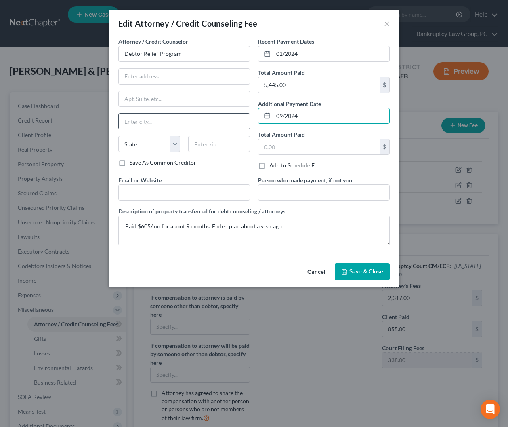
drag, startPoint x: 331, startPoint y: 117, endPoint x: 346, endPoint y: 204, distance: 88.5
click at [248, 114] on div "Attorney / Credit Counselor * Debtor Relief Program State [US_STATE][GEOGRAPHIC…" at bounding box center [254, 144] width 280 height 215
type input "07/2025"
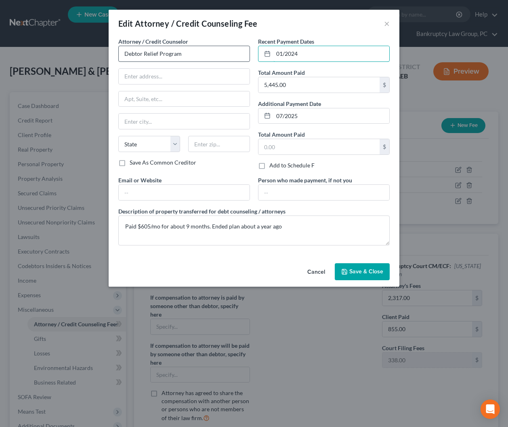
drag, startPoint x: 312, startPoint y: 51, endPoint x: 248, endPoint y: 50, distance: 63.8
click at [248, 50] on div "Attorney / Credit Counselor * Debtor Relief Program State [US_STATE][GEOGRAPHIC…" at bounding box center [254, 144] width 280 height 215
type input "10/2024"
click at [223, 174] on div "Attorney / Credit Counselor * Debtor Relief Program State [US_STATE] AK AR AZ C…" at bounding box center [184, 106] width 140 height 139
click at [188, 56] on input "Debtor Relief Program" at bounding box center [184, 54] width 132 height 16
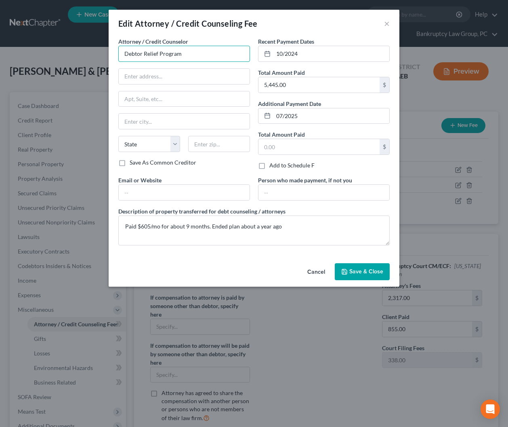
drag, startPoint x: 189, startPoint y: 56, endPoint x: 93, endPoint y: 54, distance: 96.2
click at [93, 54] on div "Edit Attorney / Credit Counseling Fee × Attorney / Credit Counselor * Debtor Re…" at bounding box center [254, 213] width 508 height 427
type input "Clear One Vantage"
click at [363, 274] on span "Save & Close" at bounding box center [366, 271] width 34 height 7
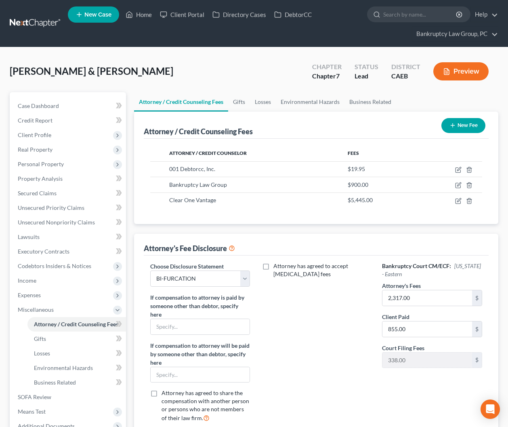
click at [165, 59] on div "[PERSON_NAME] & [PERSON_NAME] Upgraded Chapter Chapter 7 Status Lead District C…" at bounding box center [254, 74] width 489 height 35
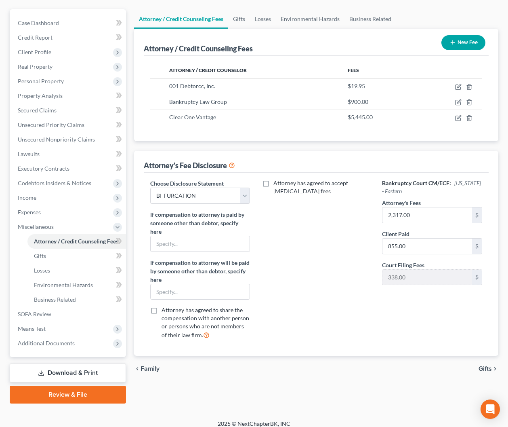
scroll to position [88, 0]
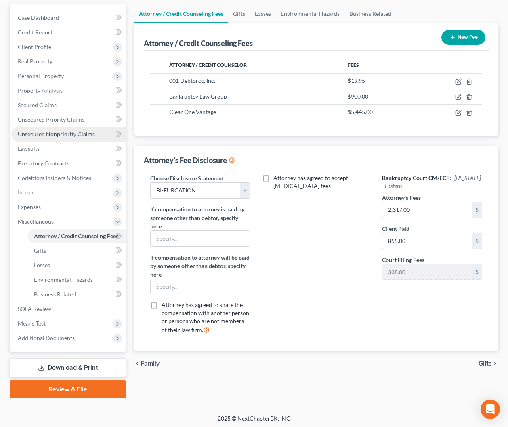
click at [53, 134] on span "Unsecured Nonpriority Claims" at bounding box center [56, 133] width 77 height 7
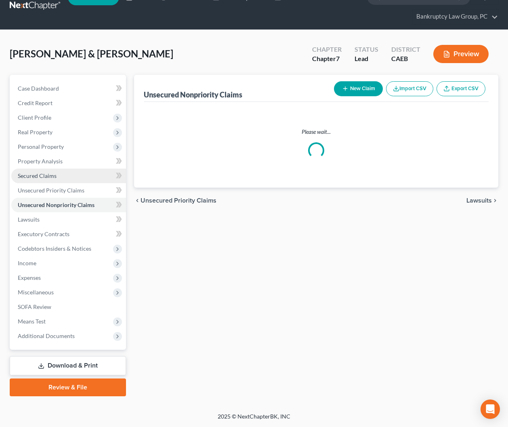
scroll to position [19, 0]
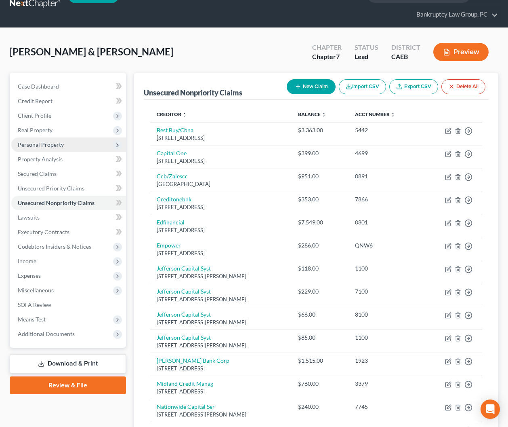
click at [47, 147] on span "Personal Property" at bounding box center [41, 144] width 46 height 7
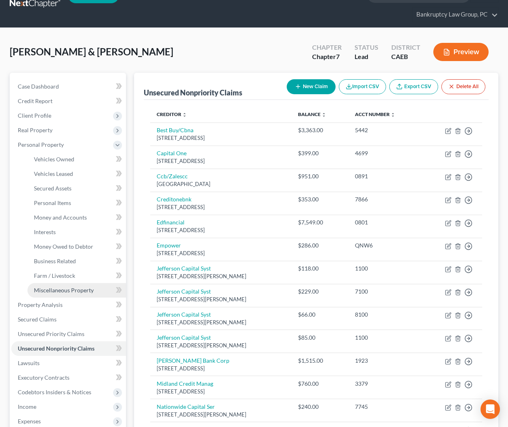
click at [57, 292] on span "Miscellaneous Property" at bounding box center [64, 289] width 60 height 7
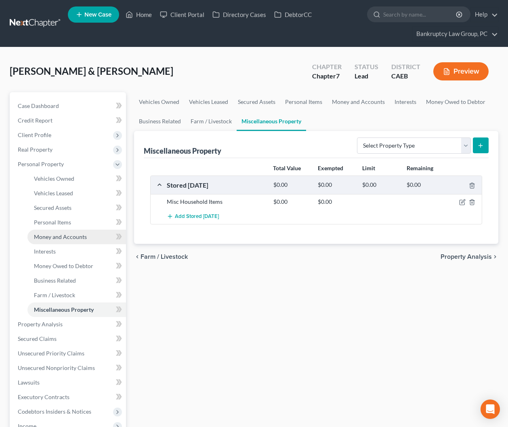
click at [59, 236] on span "Money and Accounts" at bounding box center [60, 236] width 53 height 7
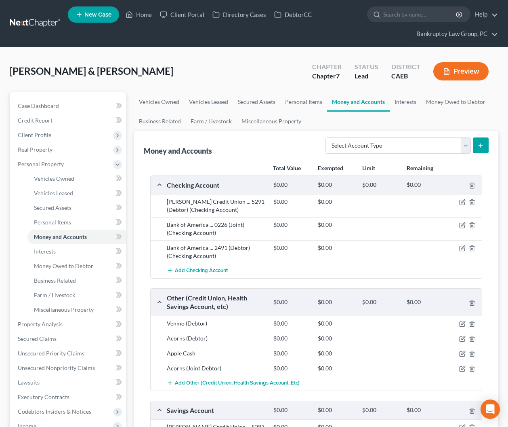
scroll to position [163, 0]
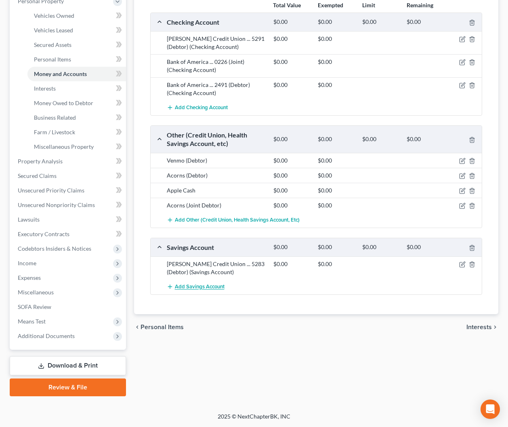
click at [193, 288] on span "Add Savings Account" at bounding box center [200, 287] width 50 height 6
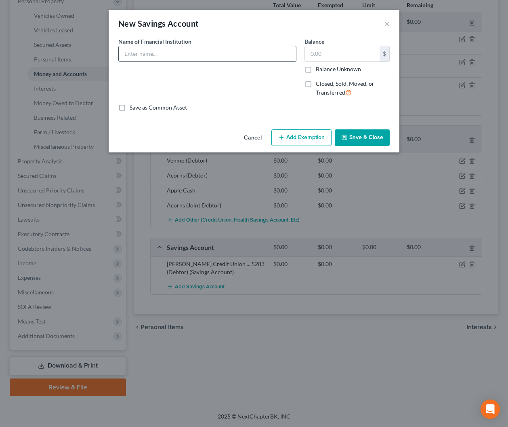
click at [181, 57] on input "text" at bounding box center [207, 53] width 177 height 15
type input "[PERSON_NAME] Credit Union (Joint Debtor) (CLOSED)"
drag, startPoint x: 308, startPoint y: 83, endPoint x: 67, endPoint y: 92, distance: 241.3
click at [316, 83] on label "Closed, Sold, Moved, or Transferred" at bounding box center [353, 88] width 74 height 17
click at [319, 83] on input "Closed, Sold, Moved, or Transferred" at bounding box center [321, 82] width 5 height 5
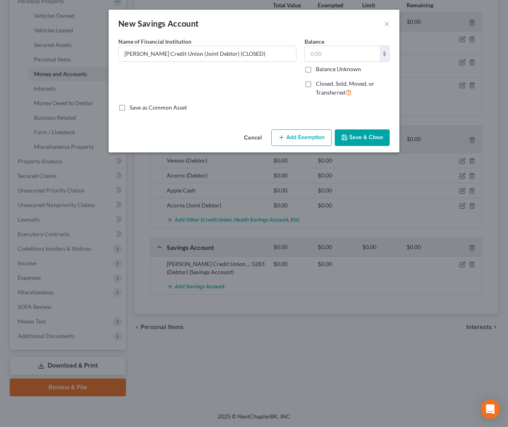
checkbox input "true"
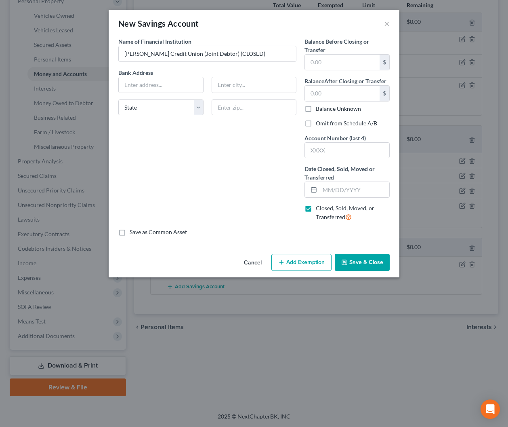
click at [316, 124] on label "Omit from Schedule A/B" at bounding box center [346, 123] width 61 height 8
click at [319, 124] on input "Omit from Schedule A/B" at bounding box center [321, 121] width 5 height 5
checkbox input "true"
click at [333, 188] on input "text" at bounding box center [354, 189] width 69 height 15
type input "[DATE]"
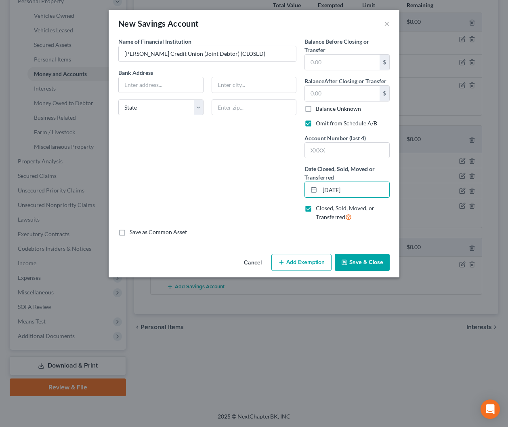
click at [353, 263] on button "Save & Close" at bounding box center [362, 262] width 55 height 17
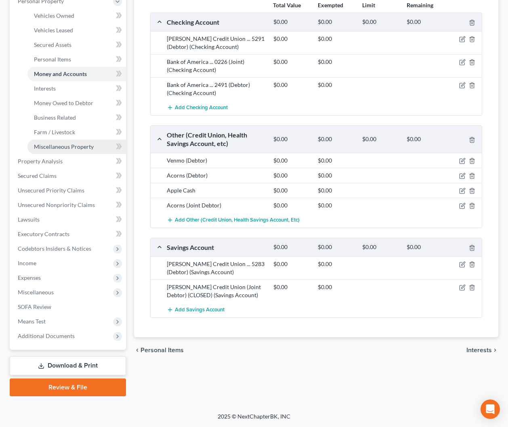
click at [67, 148] on span "Miscellaneous Property" at bounding box center [64, 146] width 60 height 7
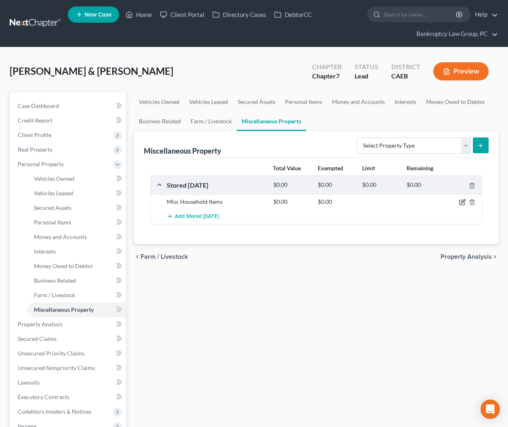
click at [463, 202] on icon "button" at bounding box center [462, 202] width 6 height 6
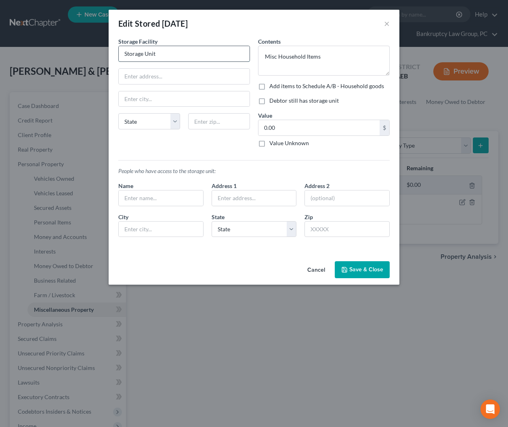
drag, startPoint x: 171, startPoint y: 56, endPoint x: 120, endPoint y: 54, distance: 51.7
click at [119, 53] on input "Storage Unit" at bounding box center [184, 53] width 131 height 15
type input "Storage Mart"
type input "Suis"
click at [269, 101] on label "Debtor still has storage unit" at bounding box center [303, 101] width 69 height 8
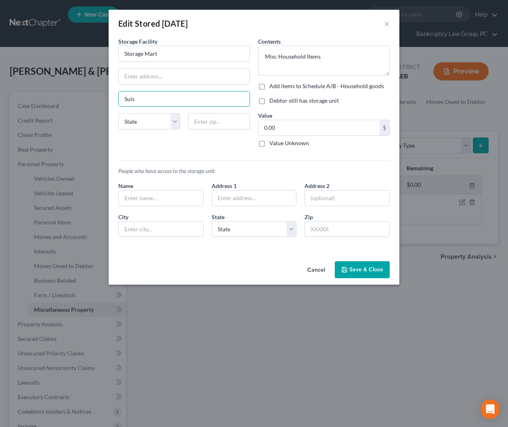
click at [273, 101] on input "Debtor still has storage unit" at bounding box center [275, 99] width 5 height 5
checkbox input "true"
click at [152, 102] on input "Suis" at bounding box center [184, 98] width 131 height 15
type input "S"
type input "[GEOGRAPHIC_DATA]"
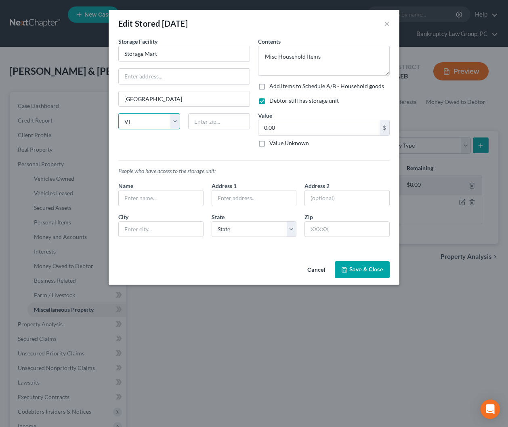
select select "4"
click at [376, 271] on button "Save & Close" at bounding box center [362, 269] width 55 height 17
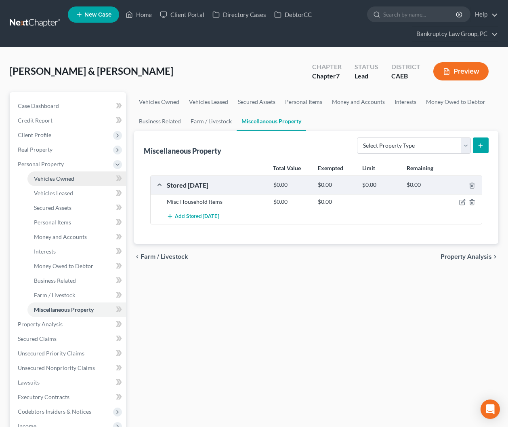
click at [56, 175] on span "Vehicles Owned" at bounding box center [54, 178] width 40 height 7
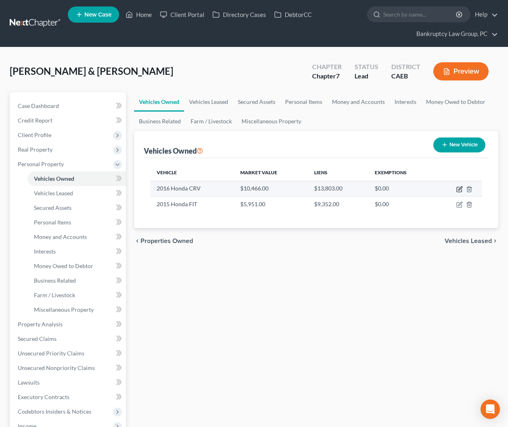
click at [460, 189] on icon "button" at bounding box center [459, 189] width 6 height 6
select select "0"
select select "10"
select select "3"
select select "1"
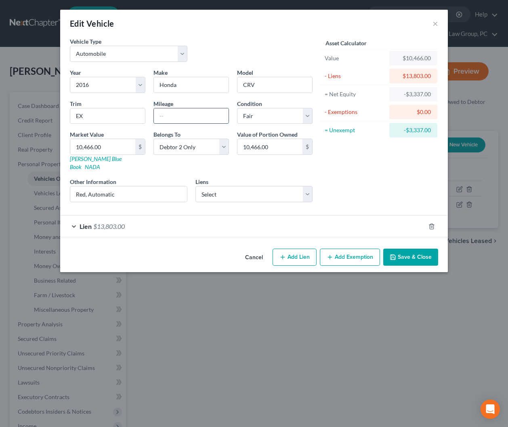
click at [193, 121] on input "text" at bounding box center [191, 115] width 75 height 15
type input "165635"
click at [400, 248] on button "Save & Close" at bounding box center [410, 256] width 55 height 17
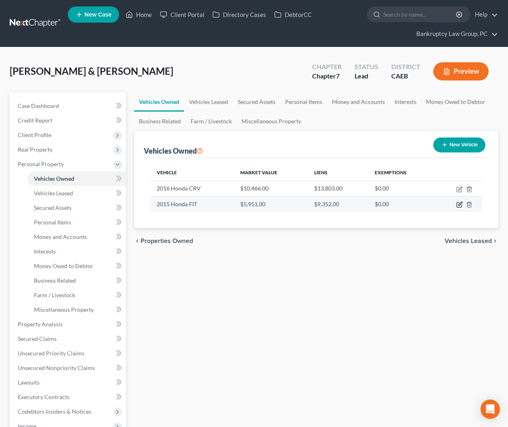
click at [458, 204] on icon "button" at bounding box center [459, 204] width 6 height 6
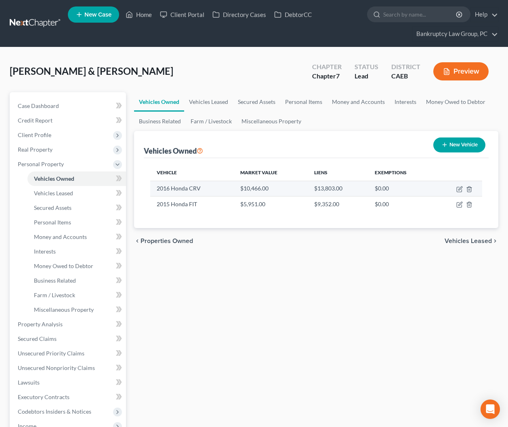
select select "0"
select select "11"
select select "3"
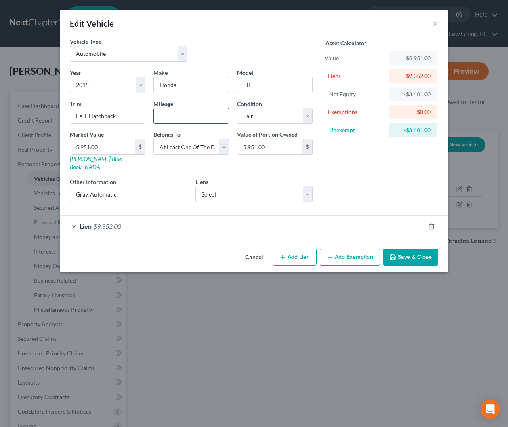
click at [206, 114] on input "text" at bounding box center [191, 115] width 75 height 15
type input "180076"
click at [411, 248] on button "Save & Close" at bounding box center [410, 256] width 55 height 17
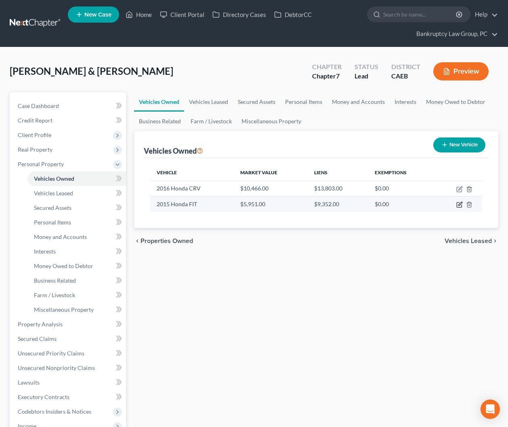
click at [459, 204] on icon "button" at bounding box center [460, 204] width 4 height 4
select select "0"
select select "11"
select select "3"
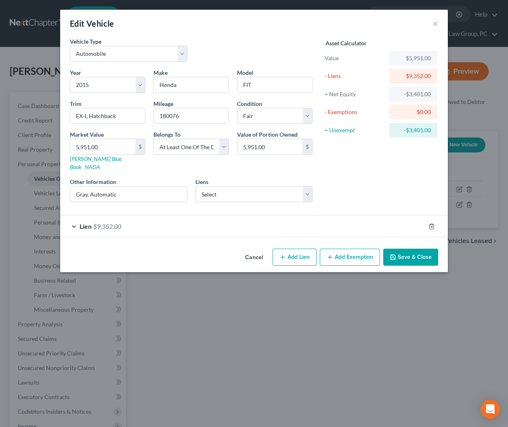
click at [255, 249] on button "Cancel" at bounding box center [254, 257] width 31 height 16
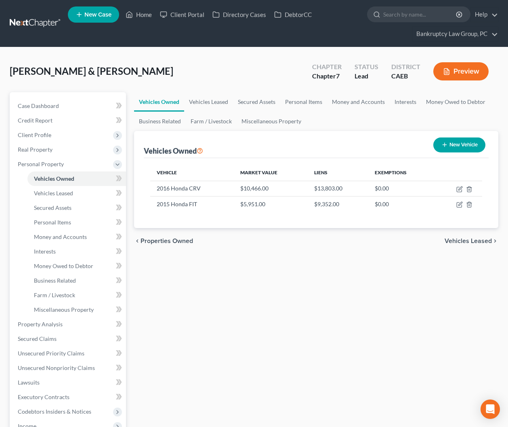
click at [457, 146] on button "New Vehicle" at bounding box center [459, 144] width 52 height 15
select select "0"
select select "2"
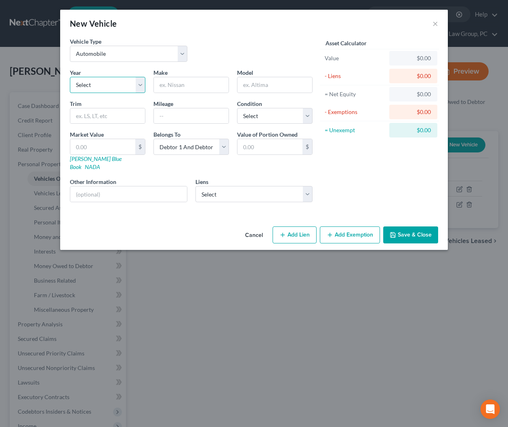
click at [112, 85] on select "Select 2026 2025 2024 2023 2022 2021 2020 2019 2018 2017 2016 2015 2014 2013 20…" at bounding box center [108, 85] width 76 height 16
select select "7"
click at [70, 77] on select "Select 2026 2025 2024 2023 2022 2021 2020 2019 2018 2017 2016 2015 2014 2013 20…" at bounding box center [108, 85] width 76 height 16
click at [249, 227] on button "Cancel" at bounding box center [254, 235] width 31 height 16
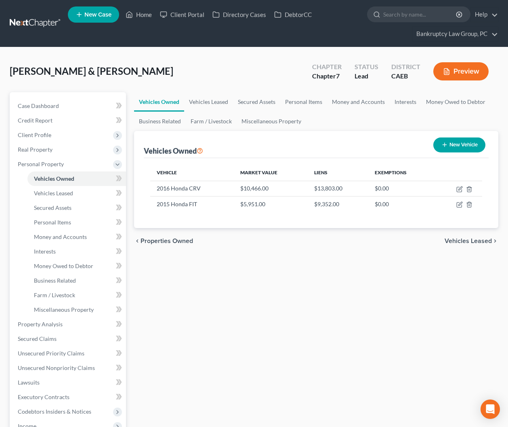
click at [455, 147] on button "New Vehicle" at bounding box center [459, 144] width 52 height 15
select select "0"
select select "2"
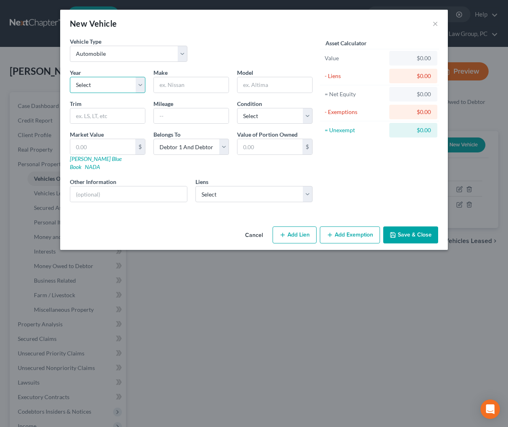
click at [103, 87] on select "Select 2026 2025 2024 2023 2022 2021 2020 2019 2018 2017 2016 2015 2014 2013 20…" at bounding box center [108, 85] width 76 height 16
select select "7"
click at [70, 77] on select "Select 2026 2025 2024 2023 2022 2021 2020 2019 2018 2017 2016 2015 2014 2013 20…" at bounding box center [108, 85] width 76 height 16
click at [190, 86] on input "text" at bounding box center [191, 84] width 75 height 15
click at [202, 88] on input "Dodge" at bounding box center [191, 84] width 75 height 15
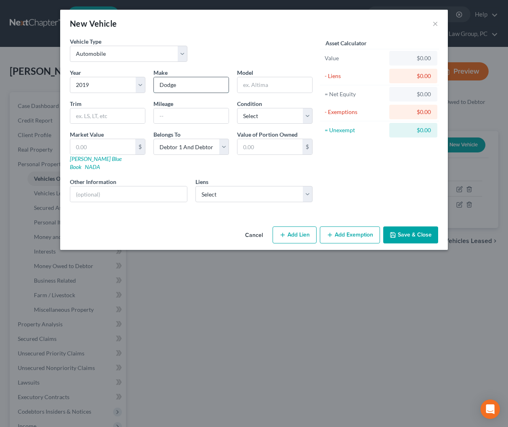
drag, startPoint x: 202, startPoint y: 87, endPoint x: 153, endPoint y: 86, distance: 48.5
click at [153, 86] on div "Make * Dodge" at bounding box center [191, 80] width 84 height 25
type input "Dodge"
type input "Charger"
type input "SXT"
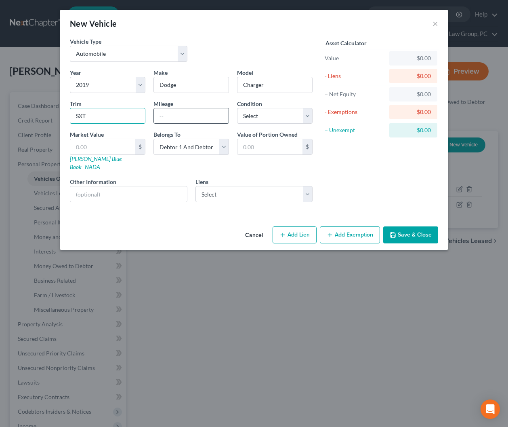
click at [211, 116] on input "text" at bounding box center [191, 115] width 75 height 15
type input "90000"
click at [259, 117] on select "Select Excellent Very Good Good Fair Poor" at bounding box center [275, 116] width 76 height 16
select select "2"
click at [237, 108] on select "Select Excellent Very Good Good Fair Poor" at bounding box center [275, 116] width 76 height 16
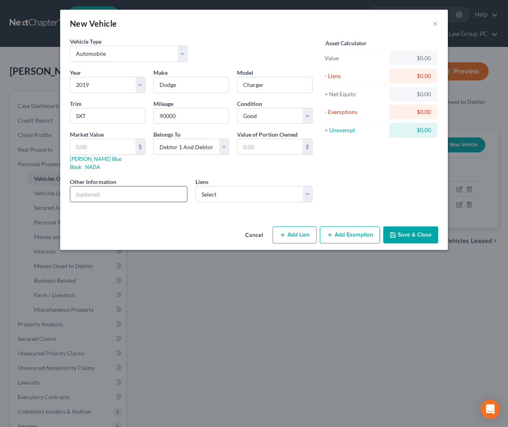
click at [135, 189] on input "text" at bounding box center [128, 193] width 117 height 15
click at [137, 187] on input "Joint Debtor on Title with [PERSON_NAME]'s Brother - Brother made all payments …" at bounding box center [128, 193] width 117 height 15
type input "Joint Debtor on Title with [PERSON_NAME]'s Brother - Brother made all payments …"
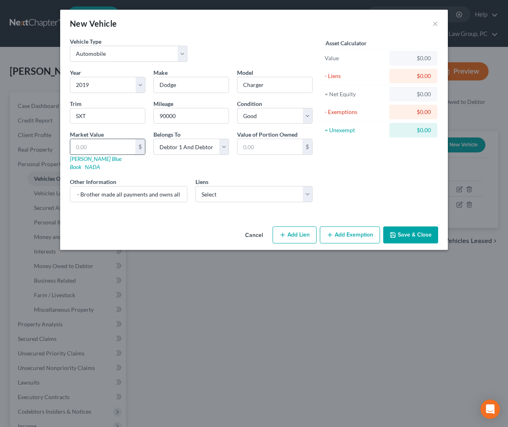
scroll to position [0, 0]
click at [113, 146] on input "text" at bounding box center [102, 146] width 65 height 15
type input "1"
type input "1.00"
type input "13"
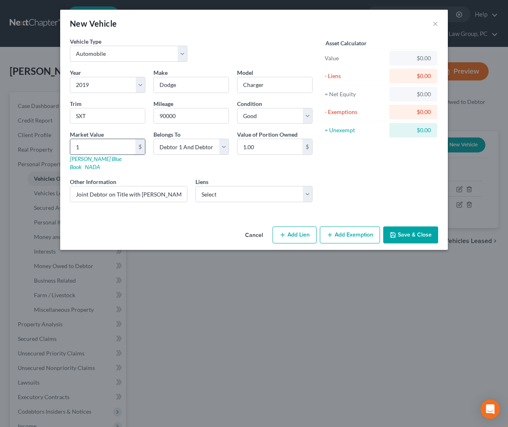
type input "13.00"
type input "138"
type input "138.00"
type input "1388"
type input "1,388.00"
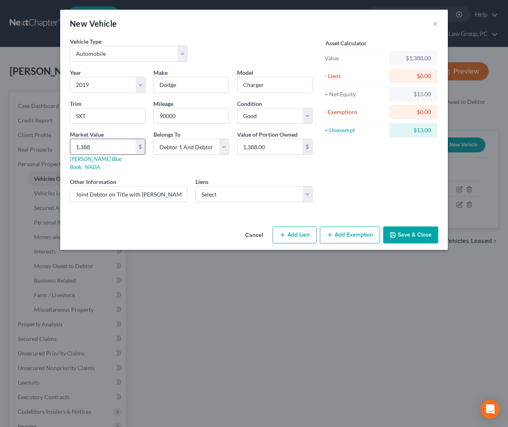
type input "1,3884"
type input "13,884.00"
type input "13,884"
drag, startPoint x: 181, startPoint y: 186, endPoint x: 187, endPoint y: 202, distance: 16.7
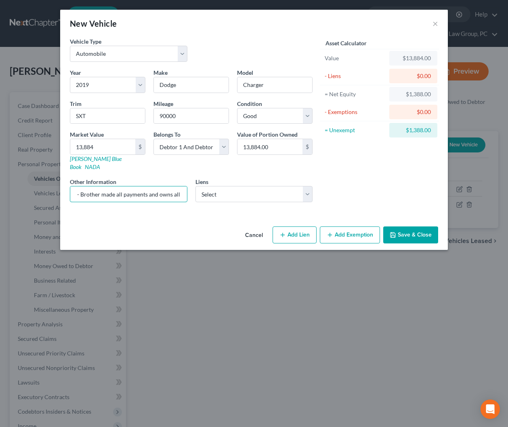
click at [181, 186] on input "Joint Debtor on Title with [PERSON_NAME]'s Brother - Brother made all payments …" at bounding box center [128, 193] width 117 height 15
type input "Joint Debtor on Title with [PERSON_NAME]'s Brother - Brother made all payments …"
click at [328, 165] on div "Asset Calculator Value $13,884.00 - Liens $0.00 = Net Equity $1,388.00 - Exempt…" at bounding box center [380, 122] width 126 height 171
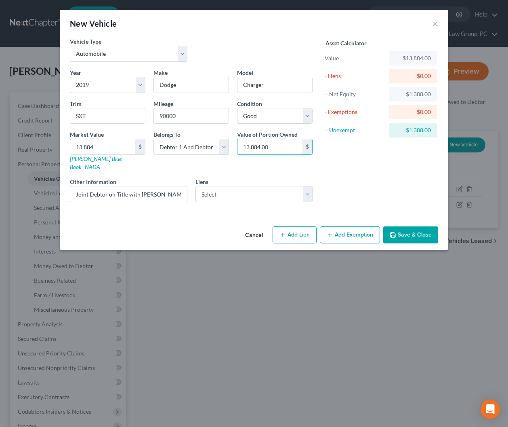
drag, startPoint x: 285, startPoint y: 148, endPoint x: 254, endPoint y: 161, distance: 32.9
click at [218, 151] on div "Year Select 2026 2025 2024 2023 2022 2021 2020 2019 2018 2017 2016 2015 2014 20…" at bounding box center [191, 138] width 251 height 140
type input "0.00"
click at [416, 228] on button "Save & Close" at bounding box center [410, 234] width 55 height 17
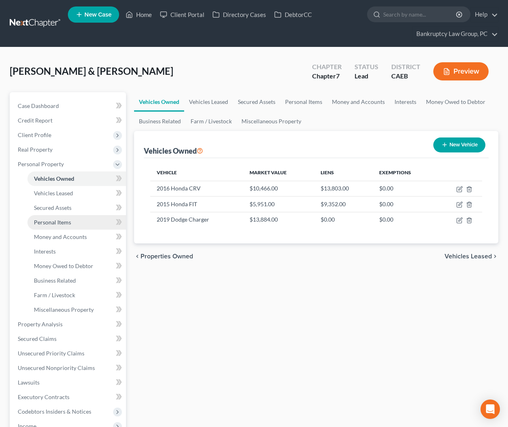
click at [48, 221] on span "Personal Items" at bounding box center [52, 222] width 37 height 7
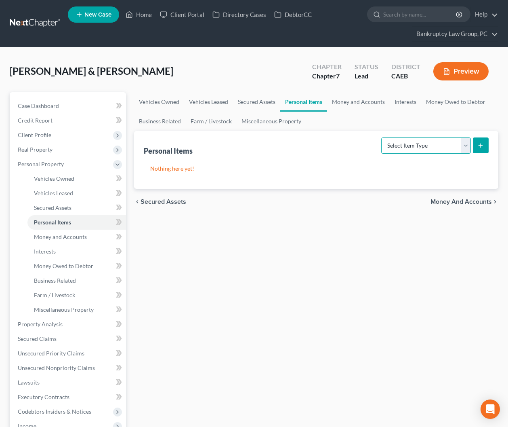
click at [423, 143] on select "Select Item Type Clothing Collectibles Of Value Electronics Firearms Household …" at bounding box center [426, 145] width 90 height 16
select select "household_goods"
click at [382, 137] on select "Select Item Type Clothing Collectibles Of Value Electronics Firearms Household …" at bounding box center [426, 145] width 90 height 16
click at [480, 143] on icon "submit" at bounding box center [480, 145] width 6 height 6
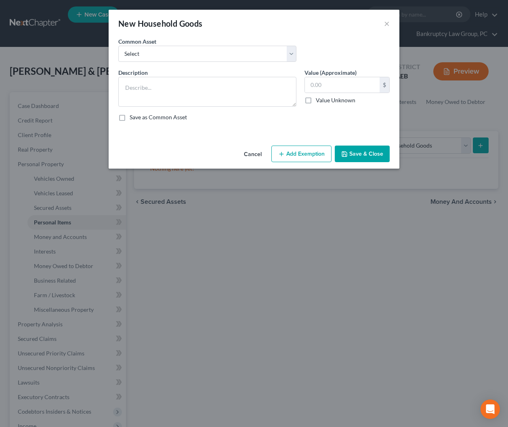
click at [188, 42] on div "Common Asset Select Household Goods & Furniture" at bounding box center [207, 49] width 186 height 25
click at [185, 51] on select "Select Household Goods & Furniture" at bounding box center [207, 54] width 178 height 16
select select "0"
click at [118, 46] on select "Select Household Goods & Furniture" at bounding box center [207, 54] width 178 height 16
type textarea "Household Goods & Furniture"
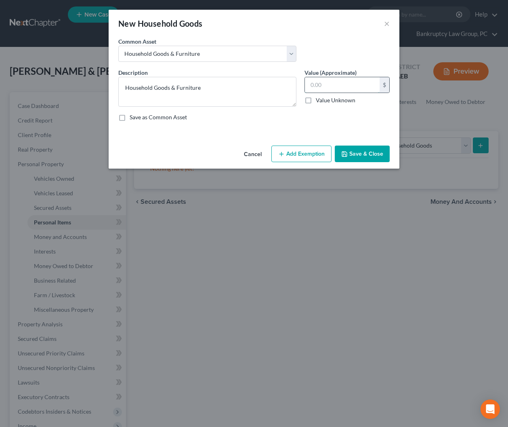
click at [332, 89] on input "text" at bounding box center [342, 84] width 75 height 15
type input "1,000.00"
drag, startPoint x: 291, startPoint y: 157, endPoint x: 288, endPoint y: 161, distance: 4.9
click at [291, 157] on button "Add Exemption" at bounding box center [301, 153] width 60 height 17
select select "2"
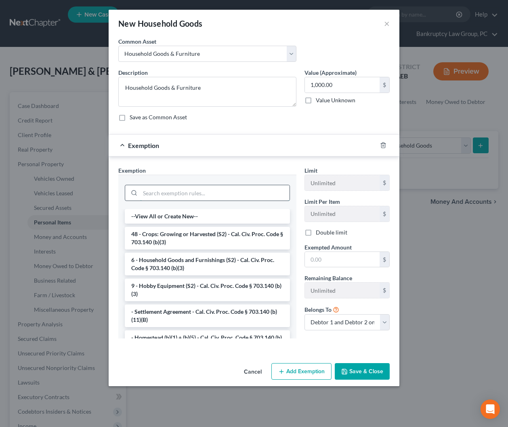
click at [229, 191] on input "search" at bounding box center [214, 192] width 149 height 15
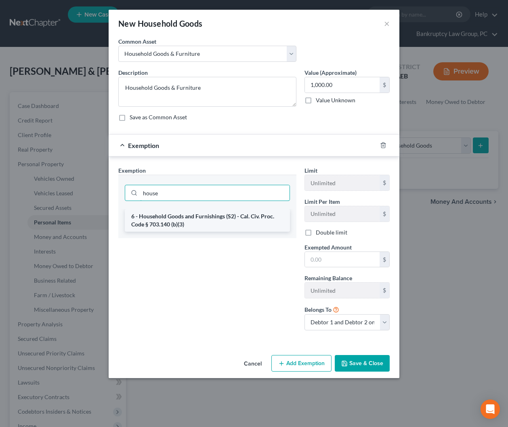
type input "house"
click at [221, 215] on li "6 - Household Goods and Furnishings (S2) - Cal. Civ. Proc. Code § 703.140 (b)(3)" at bounding box center [207, 220] width 165 height 23
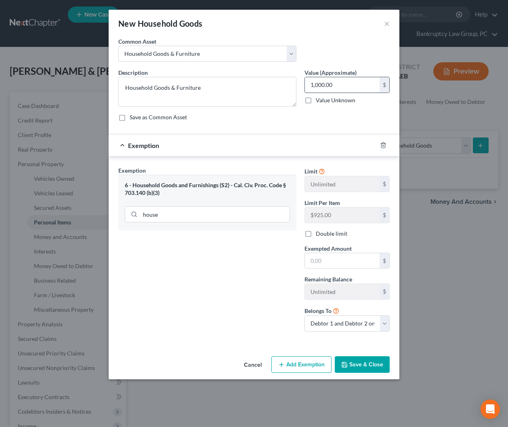
click at [347, 87] on input "1,000.00" at bounding box center [342, 84] width 75 height 15
type input "250.00"
click at [343, 261] on input "text" at bounding box center [342, 260] width 75 height 15
type input "250.00"
click at [360, 370] on button "Save & Close" at bounding box center [362, 364] width 55 height 17
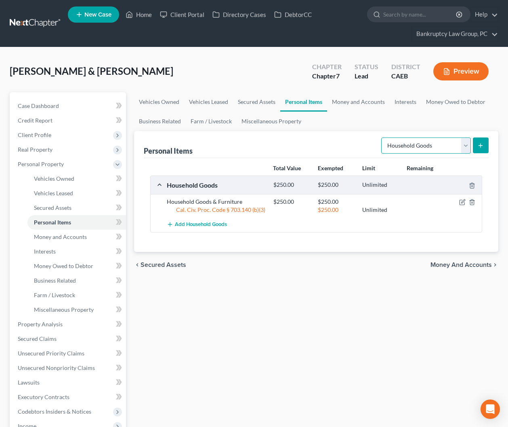
click at [417, 142] on select "Select Item Type Clothing Collectibles Of Value Electronics Firearms Household …" at bounding box center [426, 145] width 90 height 16
select select "electronics"
click at [382, 137] on select "Select Item Type Clothing Collectibles Of Value Electronics Firearms Household …" at bounding box center [426, 145] width 90 height 16
click at [485, 145] on button "submit" at bounding box center [481, 145] width 16 height 16
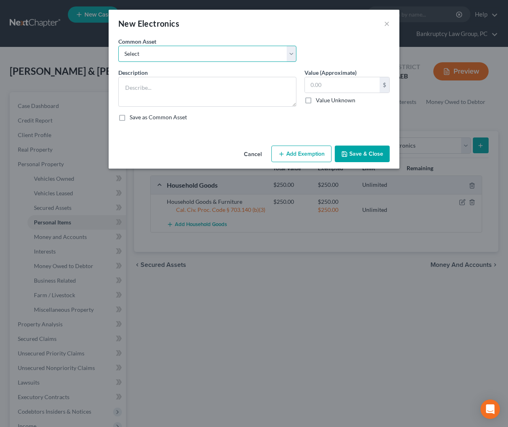
click at [241, 57] on select "Select Electronics" at bounding box center [207, 54] width 178 height 16
select select "0"
click at [118, 46] on select "Select Electronics" at bounding box center [207, 54] width 178 height 16
type textarea "Electronics"
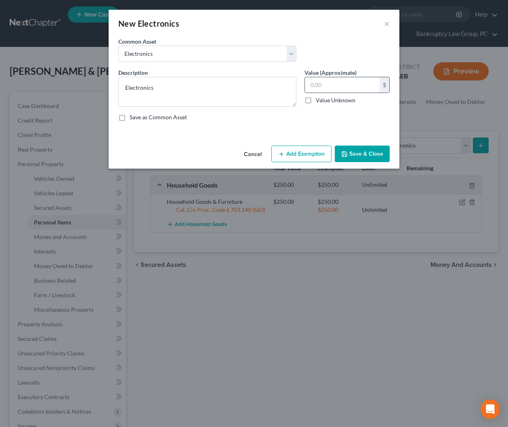
click at [336, 85] on input "text" at bounding box center [342, 84] width 75 height 15
type input "1,000"
click at [301, 162] on div "Cancel Add Exemption Save & Close" at bounding box center [254, 155] width 291 height 27
drag, startPoint x: 300, startPoint y: 155, endPoint x: 282, endPoint y: 162, distance: 19.8
click at [299, 156] on button "Add Exemption" at bounding box center [301, 153] width 60 height 17
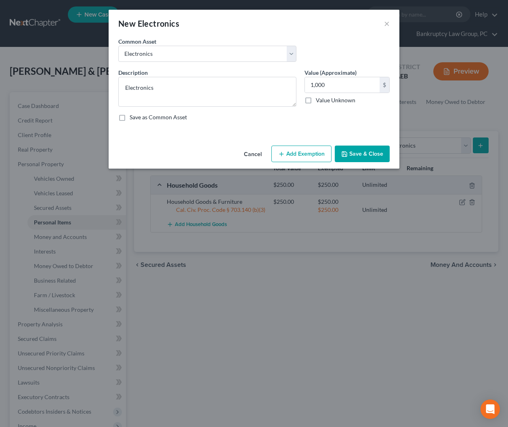
select select "2"
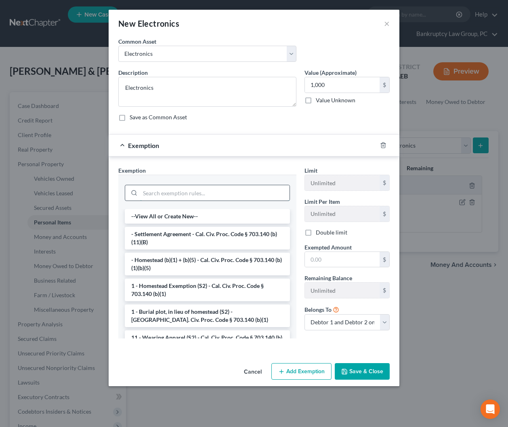
click at [244, 196] on input "search" at bounding box center [214, 192] width 149 height 15
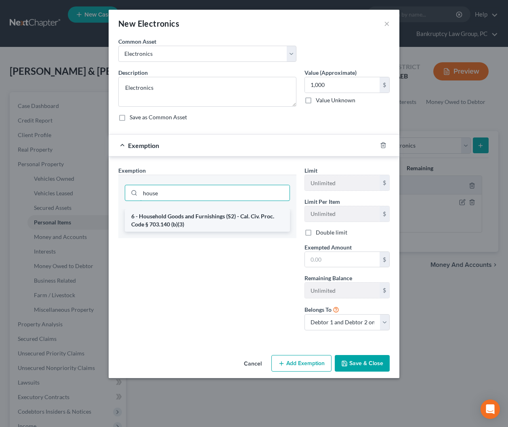
type input "house"
click at [241, 222] on li "6 - Household Goods and Furnishings (S2) - Cal. Civ. Proc. Code § 703.140 (b)(3)" at bounding box center [207, 220] width 165 height 23
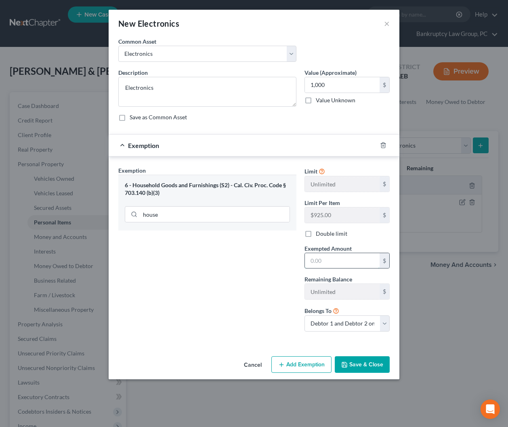
click at [339, 264] on input "text" at bounding box center [342, 260] width 75 height 15
type input "1,000.00"
click at [375, 370] on button "Save & Close" at bounding box center [362, 364] width 55 height 17
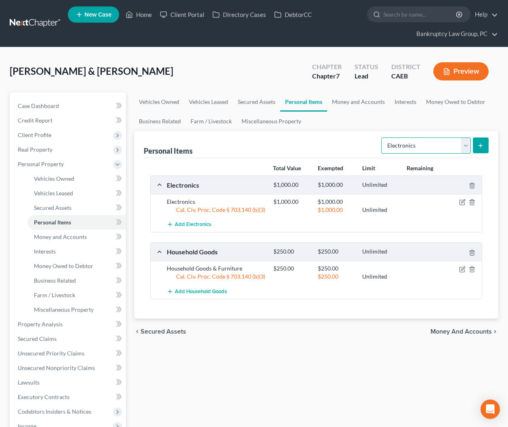
click at [423, 146] on select "Select Item Type Clothing Collectibles Of Value Electronics Firearms Household …" at bounding box center [426, 145] width 90 height 16
select select "collectibles_of_value"
click at [382, 137] on select "Select Item Type Clothing Collectibles Of Value Electronics Firearms Household …" at bounding box center [426, 145] width 90 height 16
click at [486, 145] on button "submit" at bounding box center [481, 145] width 16 height 16
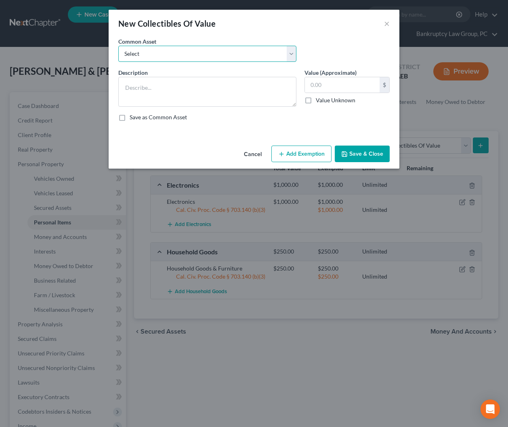
click at [186, 55] on select "Select Collectibles Books, pictures & other art" at bounding box center [207, 54] width 178 height 16
select select "1"
click at [118, 46] on select "Select Collectibles Books, pictures & other art" at bounding box center [207, 54] width 178 height 16
type textarea "Books, pictures & other art"
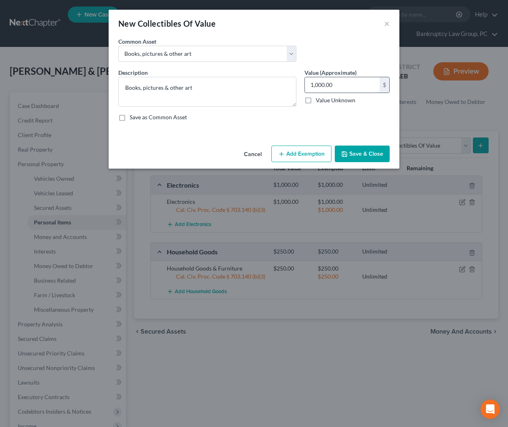
click at [350, 87] on input "1,000.00" at bounding box center [342, 84] width 75 height 15
type input "250"
drag, startPoint x: 305, startPoint y: 153, endPoint x: 281, endPoint y: 169, distance: 28.2
click at [305, 154] on button "Add Exemption" at bounding box center [301, 153] width 60 height 17
select select "2"
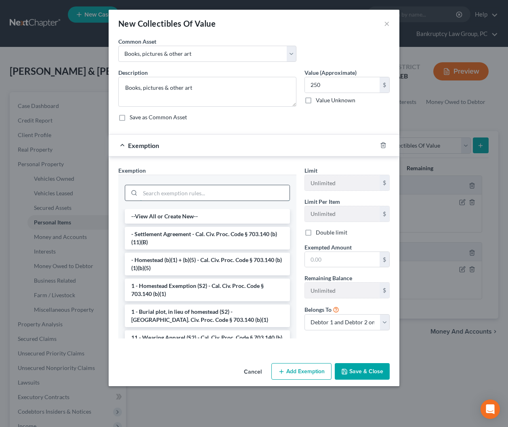
click at [232, 187] on input "search" at bounding box center [214, 192] width 149 height 15
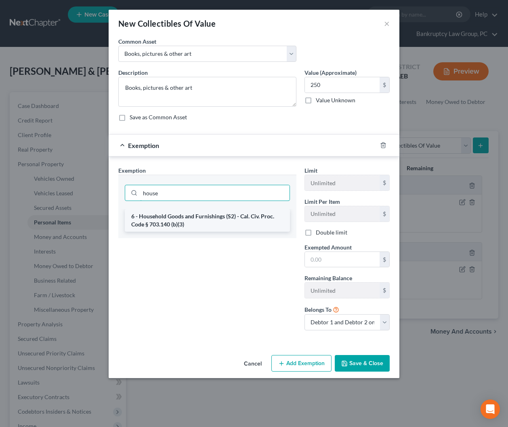
type input "house"
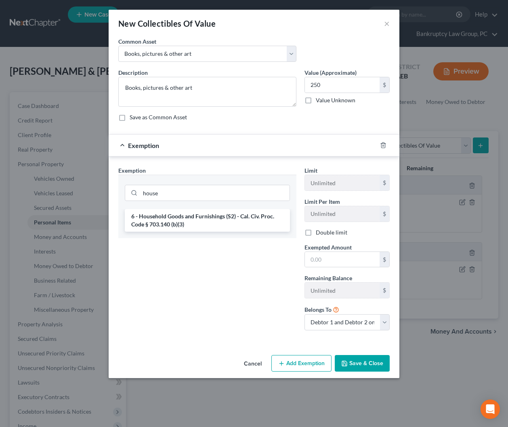
click at [170, 224] on li "6 - Household Goods and Furnishings (S2) - Cal. Civ. Proc. Code § 703.140 (b)(3)" at bounding box center [207, 220] width 165 height 23
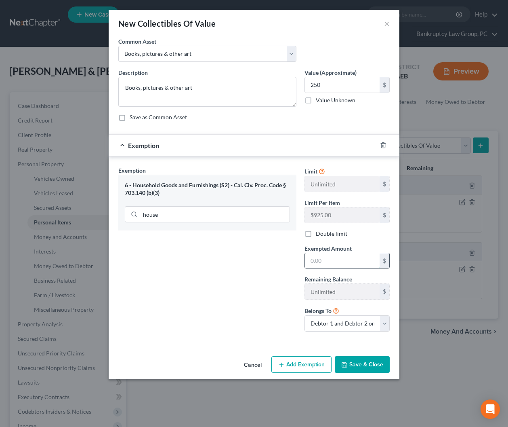
click at [325, 259] on input "text" at bounding box center [342, 260] width 75 height 15
type input "250.00"
click at [352, 362] on button "Save & Close" at bounding box center [362, 364] width 55 height 17
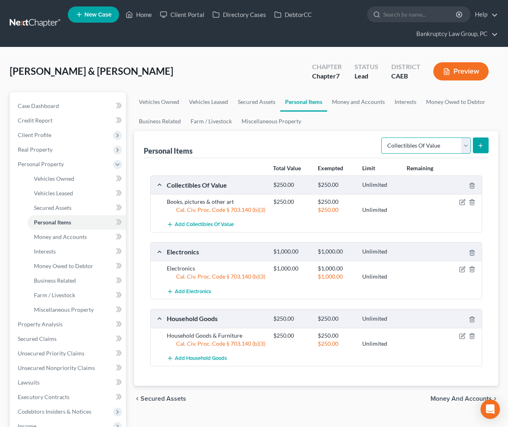
click at [423, 144] on select "Select Item Type Clothing Collectibles Of Value Electronics Firearms Household …" at bounding box center [426, 145] width 90 height 16
select select "firearms"
click at [382, 137] on select "Select Item Type Clothing Collectibles Of Value Electronics Firearms Household …" at bounding box center [426, 145] width 90 height 16
click at [485, 143] on button "submit" at bounding box center [481, 145] width 16 height 16
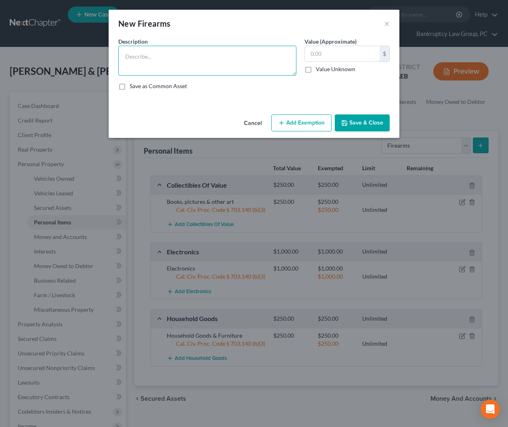
click at [234, 67] on textarea at bounding box center [207, 61] width 178 height 30
type textarea "Rifle"
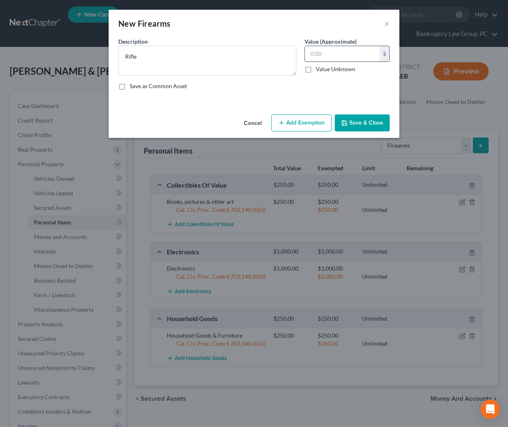
click at [334, 59] on input "text" at bounding box center [342, 53] width 75 height 15
click at [349, 55] on input "200.00" at bounding box center [342, 53] width 75 height 15
click at [348, 55] on input "200.00" at bounding box center [342, 53] width 75 height 15
drag, startPoint x: 342, startPoint y: 54, endPoint x: 294, endPoint y: 51, distance: 48.1
click at [294, 51] on div "Description * Rifle Value (Approximate) 200.00 $ Value Unknown Balance Undeterm…" at bounding box center [254, 66] width 280 height 59
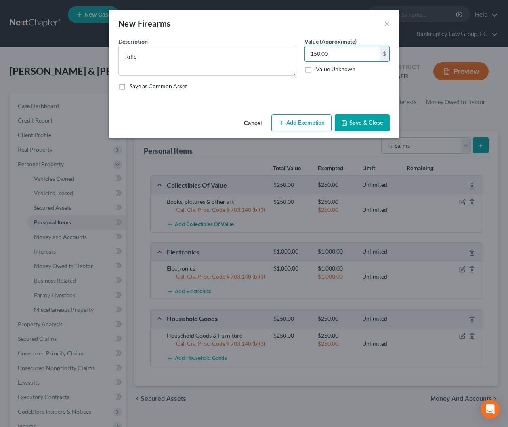
type input "150.00"
click at [313, 123] on button "Add Exemption" at bounding box center [301, 122] width 60 height 17
select select "2"
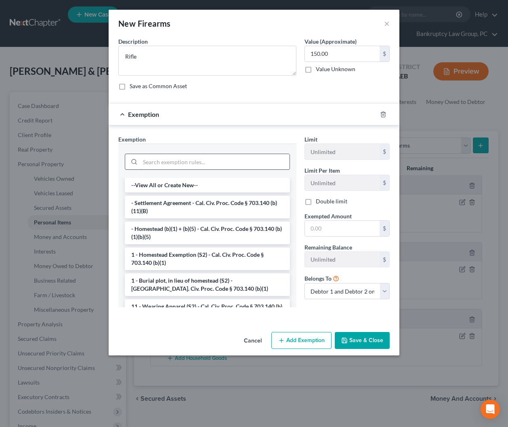
click at [237, 158] on input "search" at bounding box center [214, 161] width 149 height 15
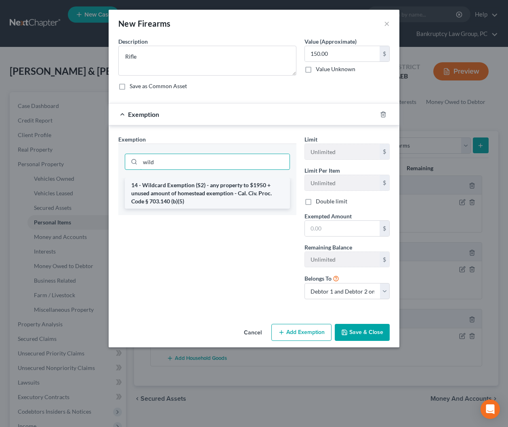
type input "wild"
click at [233, 181] on li "14 - Wildcard Exemption (S2) - any property to $1950 + unused amount of homeste…" at bounding box center [207, 193] width 165 height 31
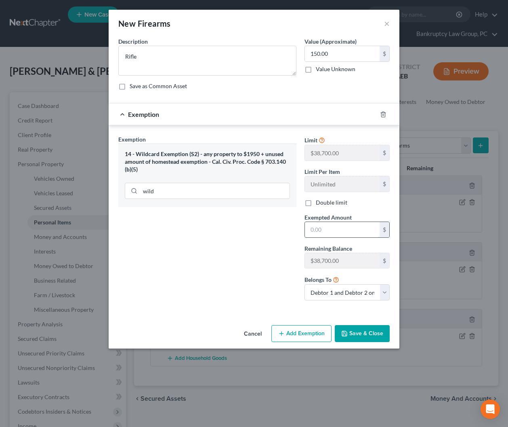
click at [326, 231] on input "text" at bounding box center [342, 229] width 75 height 15
type input "150.00"
click at [354, 333] on button "Save & Close" at bounding box center [362, 333] width 55 height 17
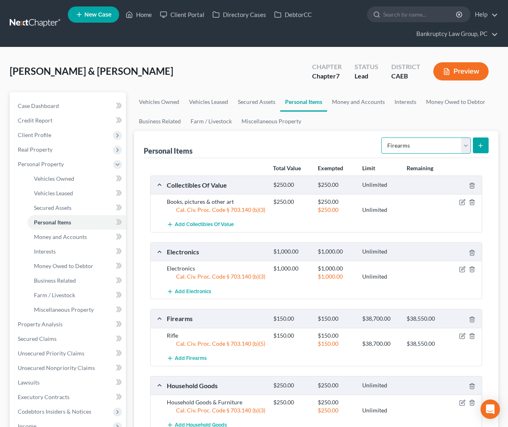
click at [416, 151] on select "Select Item Type Clothing Collectibles Of Value Electronics Firearms Household …" at bounding box center [426, 145] width 90 height 16
select select "clothing"
click at [382, 137] on select "Select Item Type Clothing Collectibles Of Value Electronics Firearms Household …" at bounding box center [426, 145] width 90 height 16
click at [478, 144] on icon "submit" at bounding box center [480, 145] width 6 height 6
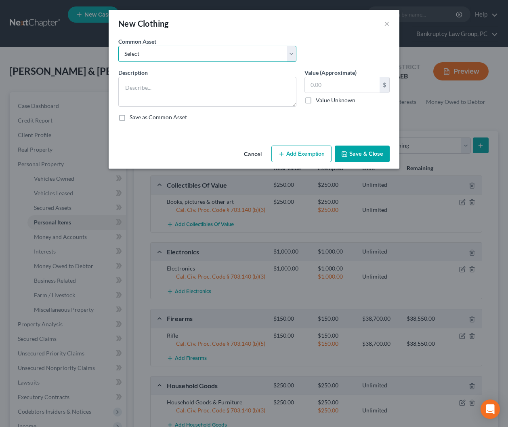
click at [164, 53] on select "Select Clothing" at bounding box center [207, 54] width 178 height 16
select select "0"
click at [118, 46] on select "Select Clothing" at bounding box center [207, 54] width 178 height 16
type textarea "Clothing"
click at [347, 85] on input "text" at bounding box center [342, 84] width 75 height 15
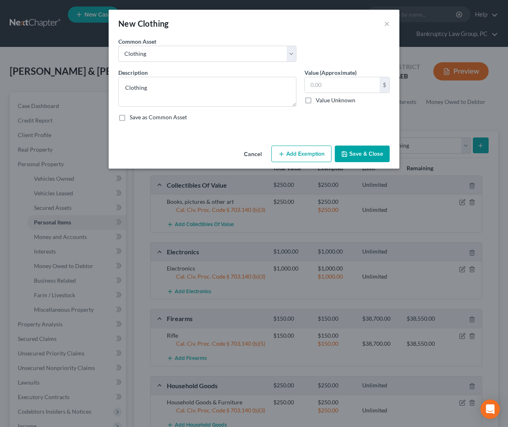
drag, startPoint x: 316, startPoint y: 149, endPoint x: 305, endPoint y: 158, distance: 13.8
click at [315, 150] on button "Add Exemption" at bounding box center [301, 153] width 60 height 17
select select "2"
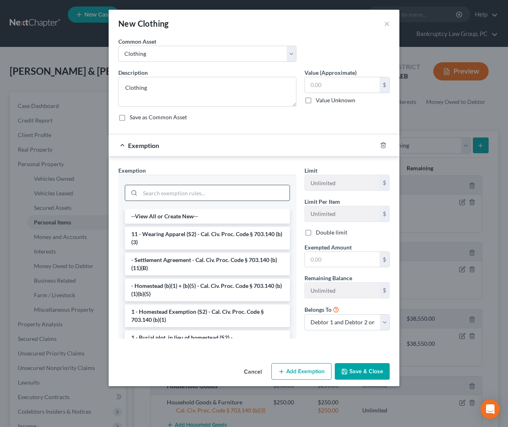
click at [244, 193] on input "search" at bounding box center [214, 192] width 149 height 15
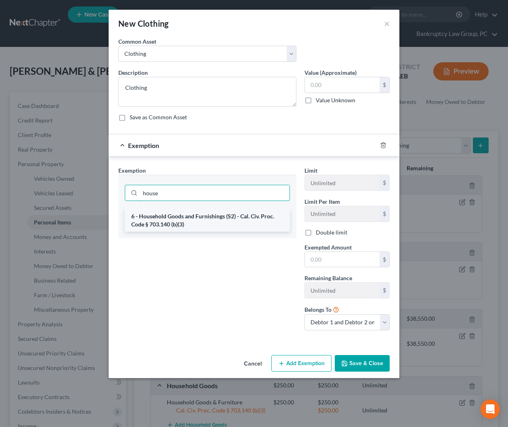
type input "house"
click at [242, 212] on li "6 - Household Goods and Furnishings (S2) - Cal. Civ. Proc. Code § 703.140 (b)(3)" at bounding box center [207, 220] width 165 height 23
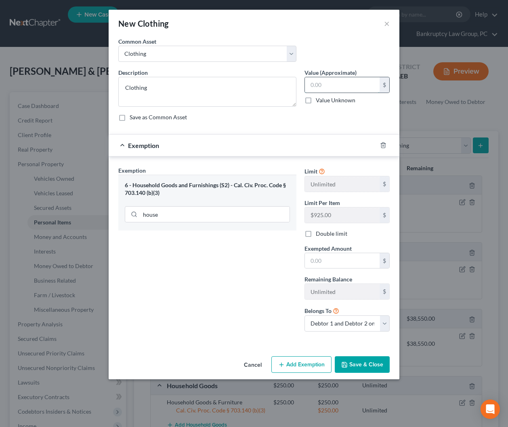
click at [326, 83] on input "text" at bounding box center [342, 84] width 75 height 15
type input "3"
type input "200"
click at [328, 271] on div "Limit Unlimited $ Limit Per Item $925.00 $ Double limit Exempted Amount * $ Rem…" at bounding box center [347, 252] width 93 height 172
click at [330, 264] on input "text" at bounding box center [342, 260] width 75 height 15
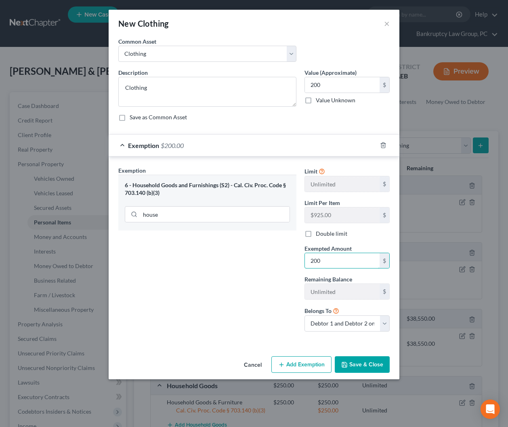
type input "200"
click at [226, 274] on div "Exemption Set must be selected for CA. Exemption * 6 - Household Goods and Furn…" at bounding box center [207, 252] width 186 height 172
click at [355, 362] on button "Save & Close" at bounding box center [362, 364] width 55 height 17
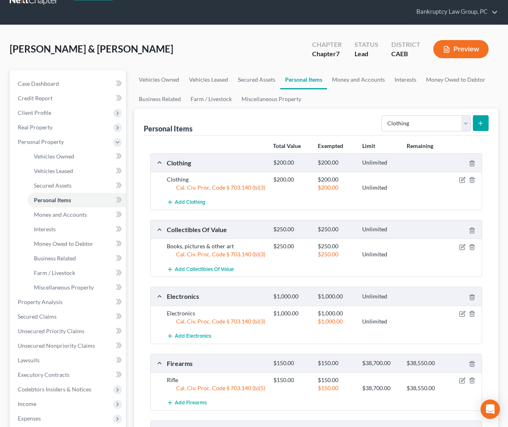
scroll to position [32, 0]
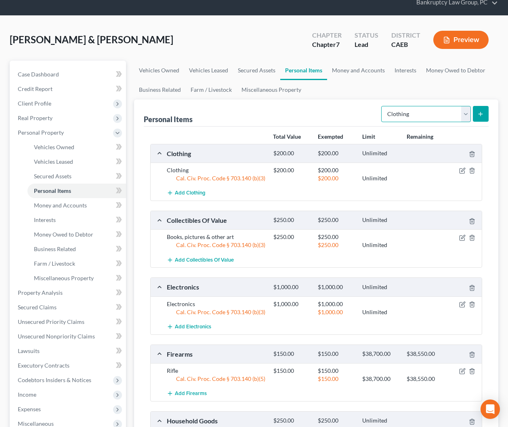
click at [456, 113] on select "Select Item Type Clothing Collectibles Of Value Electronics Firearms Household …" at bounding box center [426, 114] width 90 height 16
select select "jewelry"
click at [382, 106] on select "Select Item Type Clothing Collectibles Of Value Electronics Firearms Household …" at bounding box center [426, 114] width 90 height 16
click at [479, 114] on icon "submit" at bounding box center [480, 114] width 6 height 6
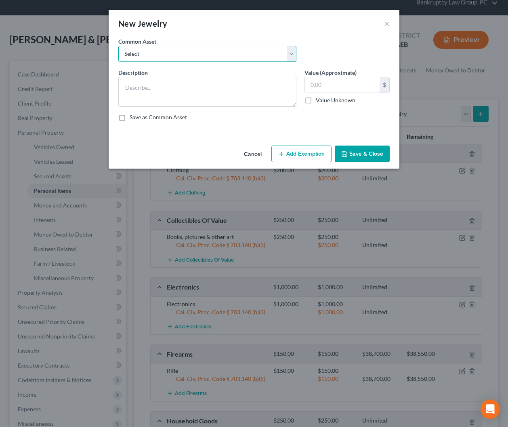
click at [208, 47] on select "Select Jewelry" at bounding box center [207, 54] width 178 height 16
select select "0"
click at [118, 46] on select "Select Jewelry" at bounding box center [207, 54] width 178 height 16
type textarea "Jewelry"
click at [303, 154] on button "Add Exemption" at bounding box center [301, 153] width 60 height 17
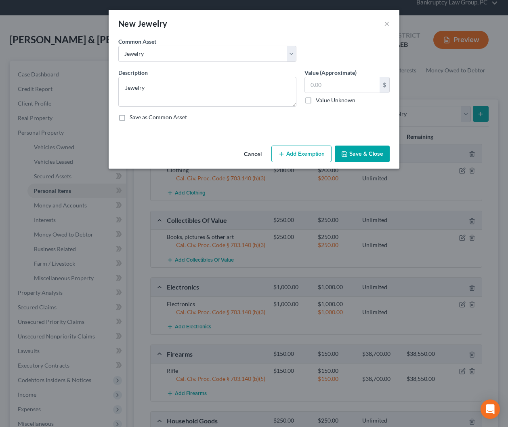
select select "2"
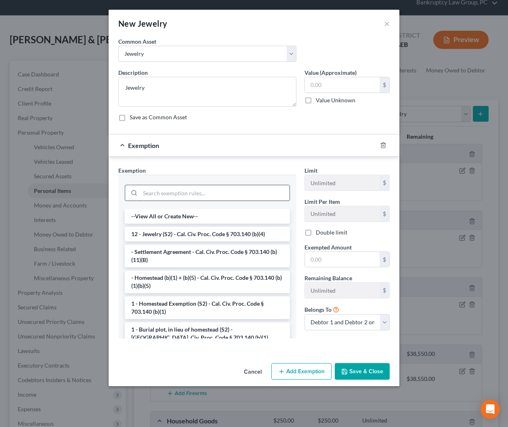
click at [181, 199] on input "search" at bounding box center [214, 192] width 149 height 15
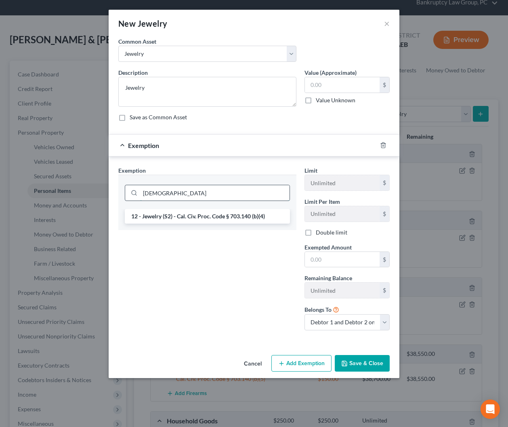
type input "[DEMOGRAPHIC_DATA]"
click at [179, 213] on li "12 - Jewelry (S2) - Cal. Civ. Proc. Code § 703.140 (b)(4)" at bounding box center [207, 216] width 165 height 15
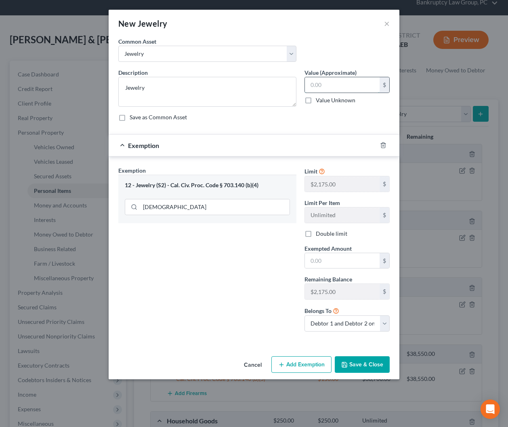
click at [361, 86] on input "text" at bounding box center [342, 84] width 75 height 15
type input "1,500"
click at [333, 261] on input "text" at bounding box center [342, 260] width 75 height 15
type input "1,500"
click at [270, 283] on div "Exemption Set must be selected for CA. Exemption * 12 - Jewelry (S2) - Cal. Civ…" at bounding box center [207, 252] width 186 height 172
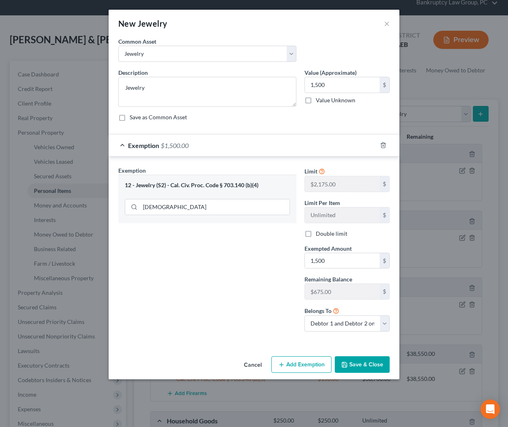
click at [361, 362] on button "Save & Close" at bounding box center [362, 364] width 55 height 17
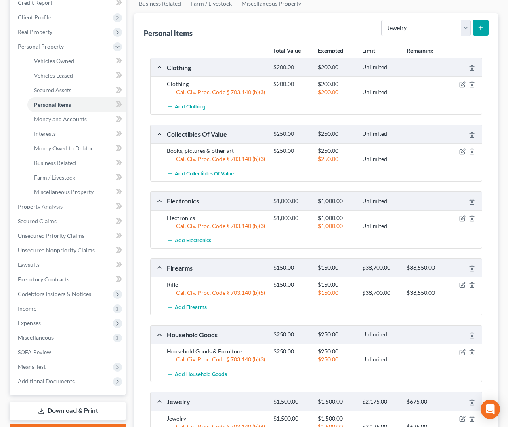
scroll to position [216, 0]
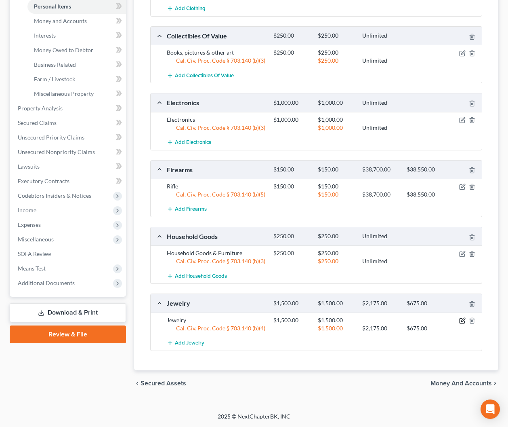
click at [463, 320] on icon "button" at bounding box center [462, 320] width 6 height 6
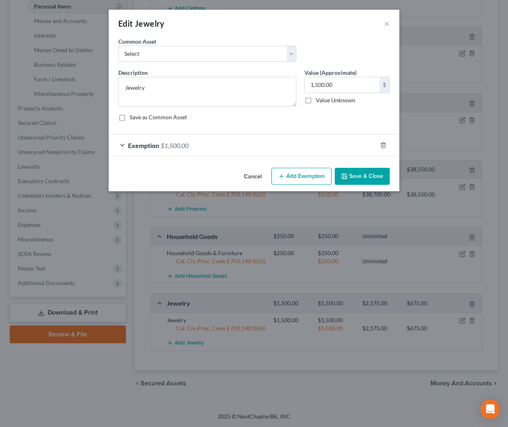
drag, startPoint x: 253, startPoint y: 175, endPoint x: 273, endPoint y: 182, distance: 21.1
click at [258, 171] on button "Cancel" at bounding box center [253, 176] width 31 height 16
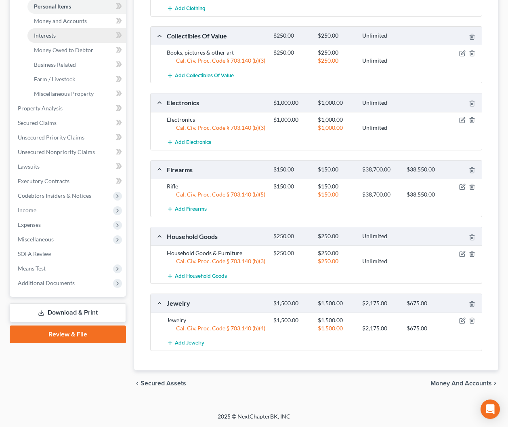
scroll to position [149, 0]
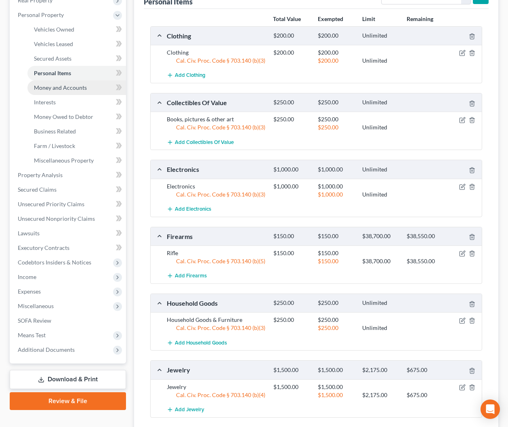
click at [60, 89] on span "Money and Accounts" at bounding box center [60, 87] width 53 height 7
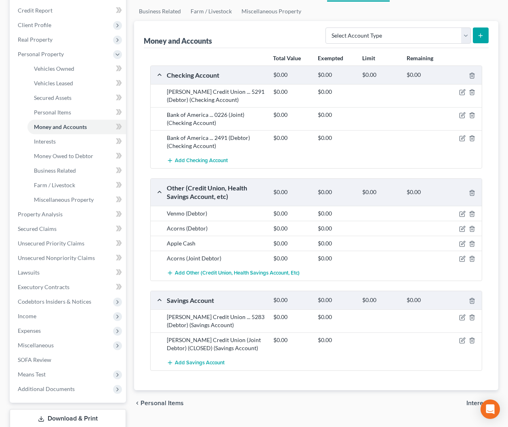
scroll to position [114, 0]
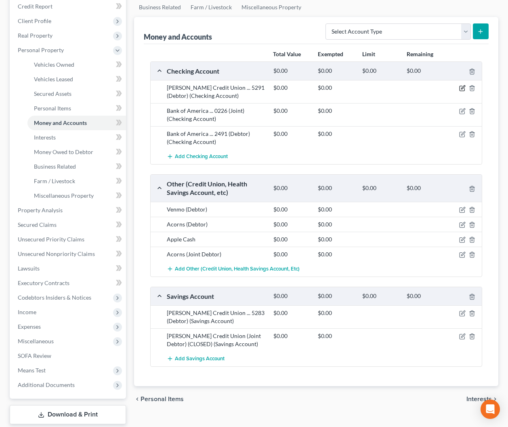
click at [461, 87] on icon "button" at bounding box center [462, 88] width 6 height 6
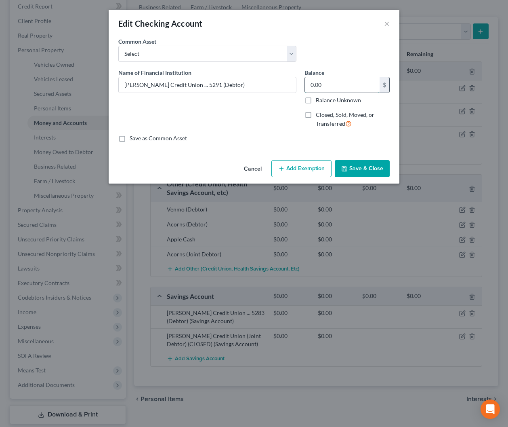
click at [349, 86] on input "0.00" at bounding box center [342, 84] width 75 height 15
type input "0.99"
click at [304, 170] on button "Add Exemption" at bounding box center [301, 168] width 60 height 17
select select "2"
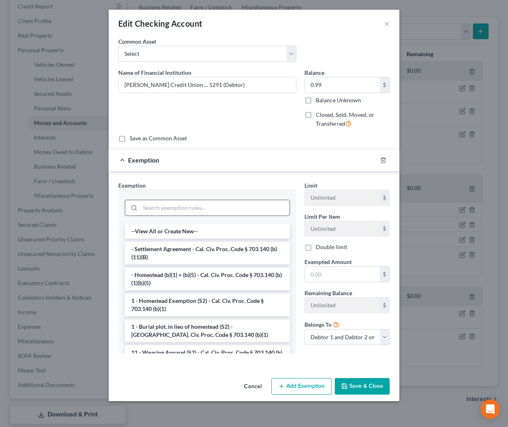
click at [216, 209] on input "search" at bounding box center [214, 207] width 149 height 15
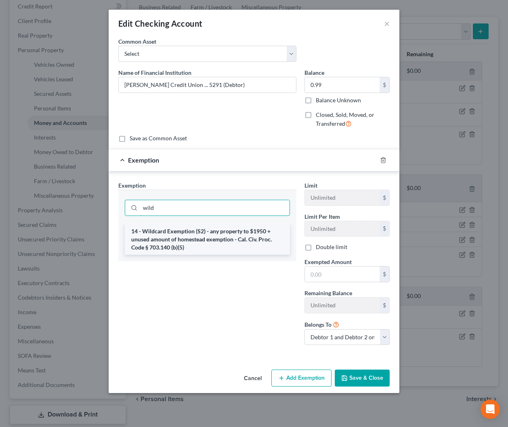
type input "wild"
click at [213, 238] on li "14 - Wildcard Exemption (S2) - any property to $1950 + unused amount of homeste…" at bounding box center [207, 239] width 165 height 31
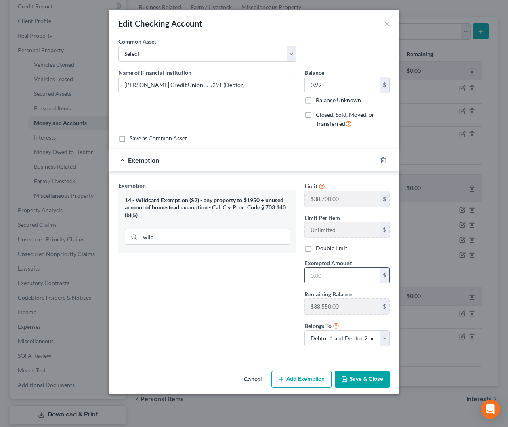
click at [349, 275] on input "text" at bounding box center [342, 274] width 75 height 15
type input "0.99"
click at [368, 381] on button "Save & Close" at bounding box center [362, 378] width 55 height 17
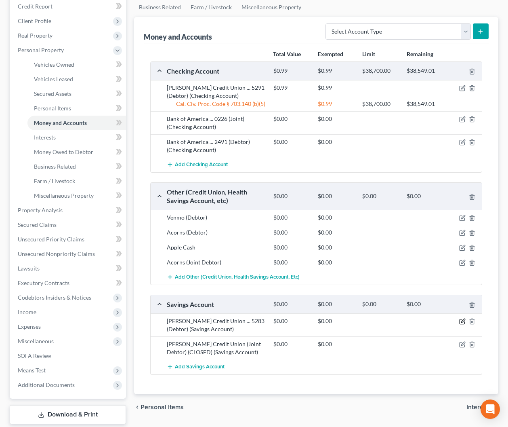
drag, startPoint x: 462, startPoint y: 321, endPoint x: 456, endPoint y: 324, distance: 7.2
click at [462, 321] on icon "button" at bounding box center [462, 321] width 6 height 6
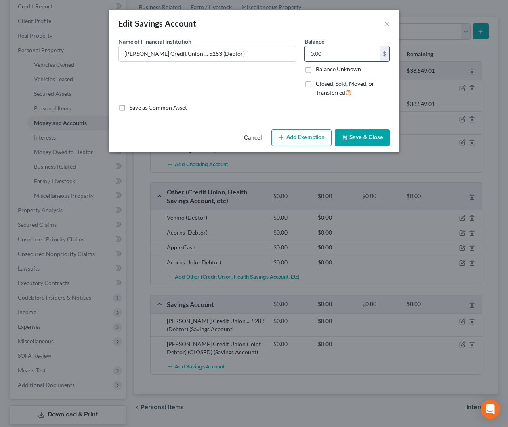
click at [342, 54] on input "0.00" at bounding box center [342, 53] width 75 height 15
type input "5.00"
click at [307, 133] on button "Add Exemption" at bounding box center [301, 137] width 60 height 17
select select "2"
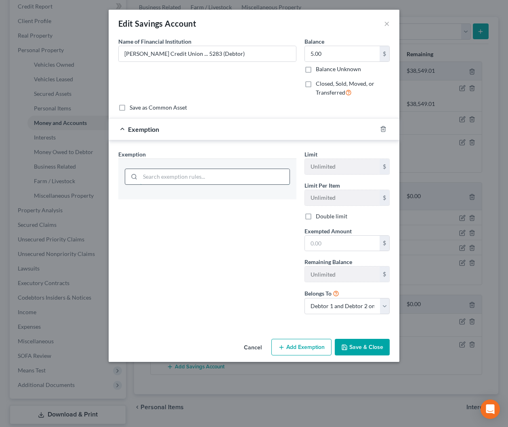
click at [238, 172] on input "search" at bounding box center [214, 176] width 149 height 15
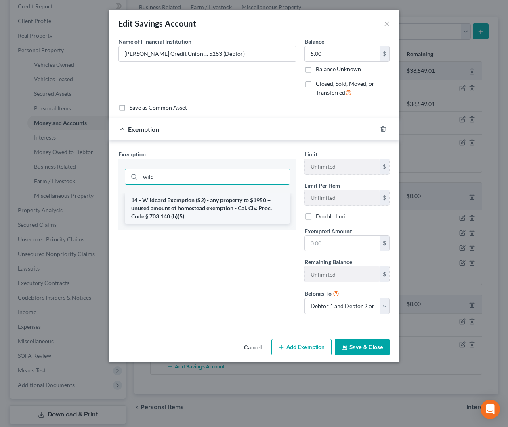
type input "wild"
click at [199, 208] on li "14 - Wildcard Exemption (S2) - any property to $1950 + unused amount of homeste…" at bounding box center [207, 208] width 165 height 31
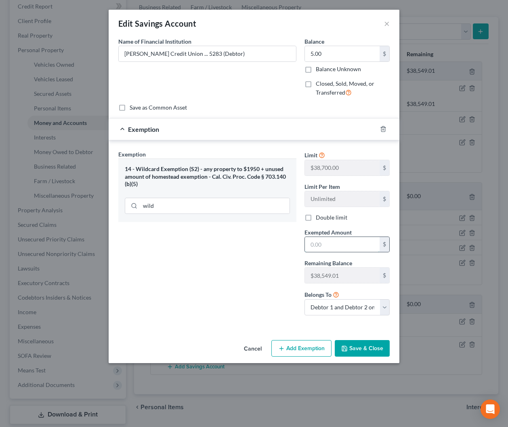
click at [331, 246] on input "text" at bounding box center [342, 244] width 75 height 15
type input "5.00"
click at [367, 346] on button "Save & Close" at bounding box center [362, 348] width 55 height 17
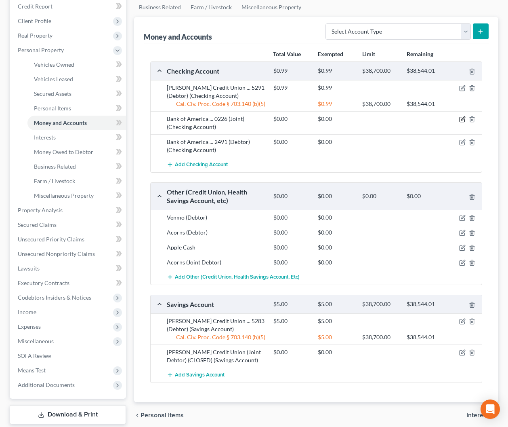
click at [462, 119] on icon "button" at bounding box center [463, 119] width 4 height 4
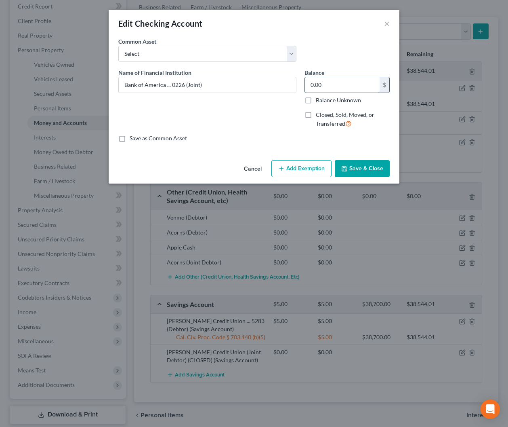
click at [349, 86] on input "0.00" at bounding box center [342, 84] width 75 height 15
type input "430.19"
click at [295, 175] on button "Add Exemption" at bounding box center [301, 168] width 60 height 17
select select "2"
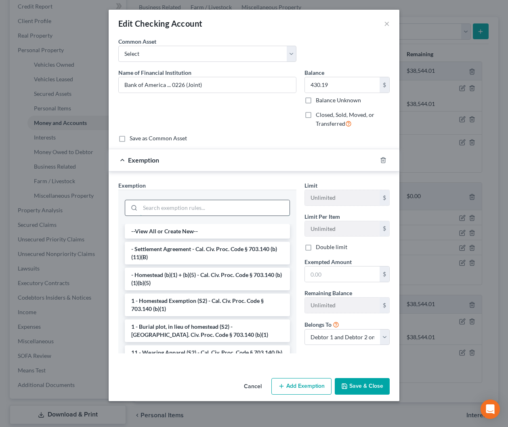
click at [200, 209] on input "search" at bounding box center [214, 207] width 149 height 15
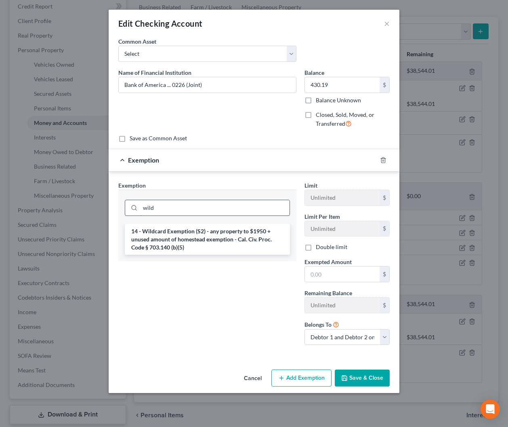
type input "wild"
click at [156, 233] on li "14 - Wildcard Exemption (S2) - any property to $1950 + unused amount of homeste…" at bounding box center [207, 239] width 165 height 31
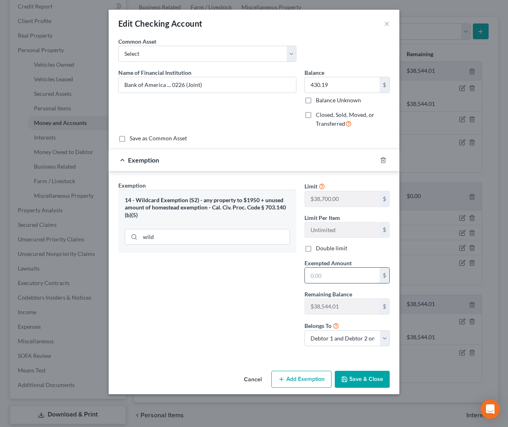
click at [353, 274] on input "text" at bounding box center [342, 274] width 75 height 15
type input "430.19"
click at [362, 376] on button "Save & Close" at bounding box center [362, 378] width 55 height 17
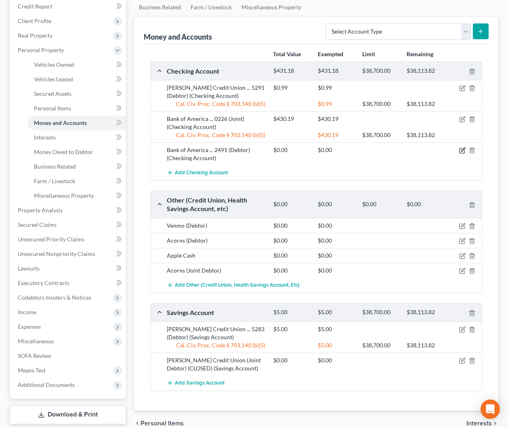
drag, startPoint x: 463, startPoint y: 149, endPoint x: 458, endPoint y: 153, distance: 6.2
click at [463, 149] on icon "button" at bounding box center [462, 150] width 6 height 6
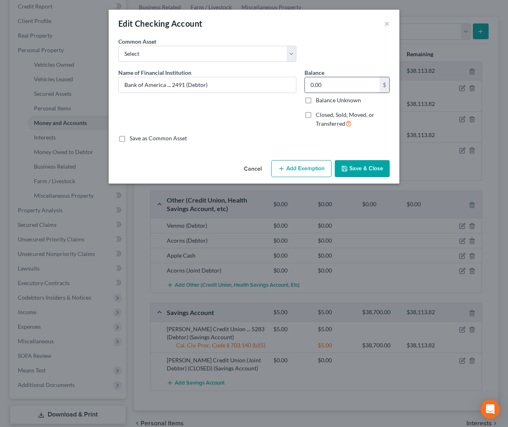
click at [349, 83] on input "0.00" at bounding box center [342, 84] width 75 height 15
type input "5,000"
click at [310, 169] on button "Add Exemption" at bounding box center [301, 168] width 60 height 17
select select "2"
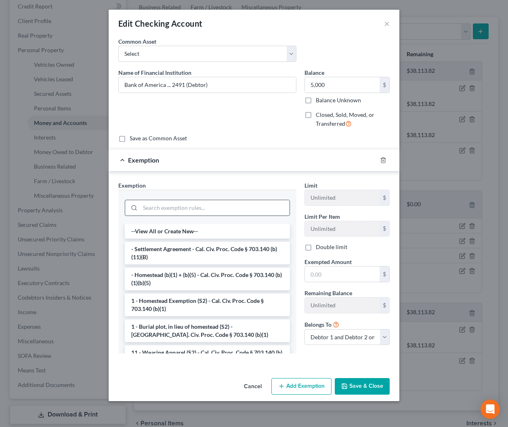
click at [253, 206] on input "search" at bounding box center [214, 207] width 149 height 15
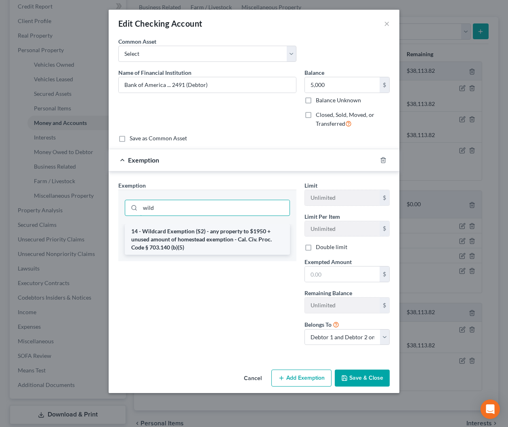
type input "wild"
drag, startPoint x: 242, startPoint y: 243, endPoint x: 259, endPoint y: 253, distance: 19.6
click at [243, 242] on li "14 - Wildcard Exemption (S2) - any property to $1950 + unused amount of homeste…" at bounding box center [207, 239] width 165 height 31
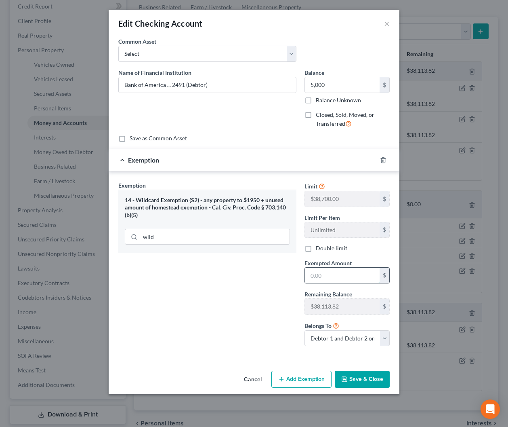
click at [332, 273] on input "text" at bounding box center [342, 274] width 75 height 15
type input "5,000.00"
click at [372, 379] on button "Save & Close" at bounding box center [362, 378] width 55 height 17
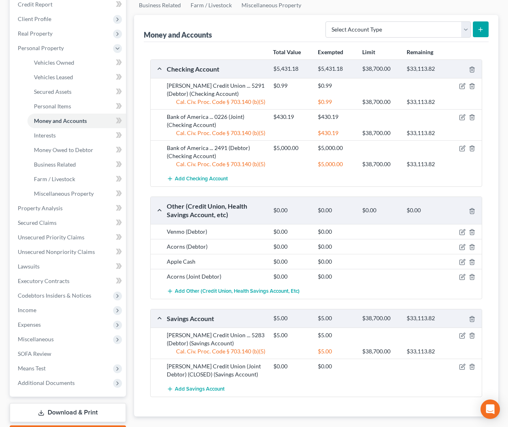
scroll to position [153, 0]
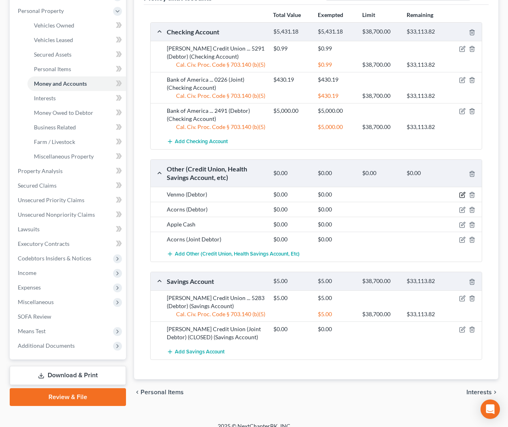
click at [461, 193] on icon "button" at bounding box center [462, 194] width 6 height 6
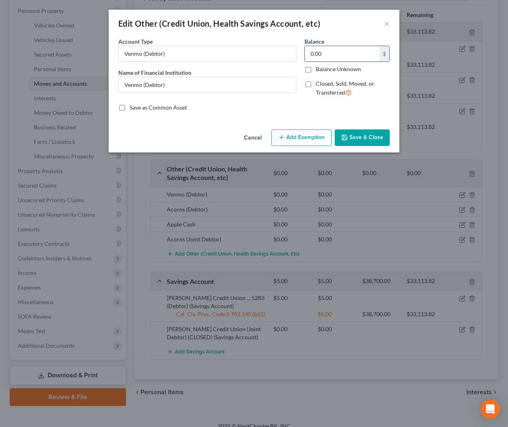
click at [341, 56] on input "0.00" at bounding box center [342, 53] width 75 height 15
type input "0.50"
drag, startPoint x: 308, startPoint y: 138, endPoint x: 299, endPoint y: 144, distance: 10.8
click at [308, 138] on button "Add Exemption" at bounding box center [301, 137] width 60 height 17
select select "2"
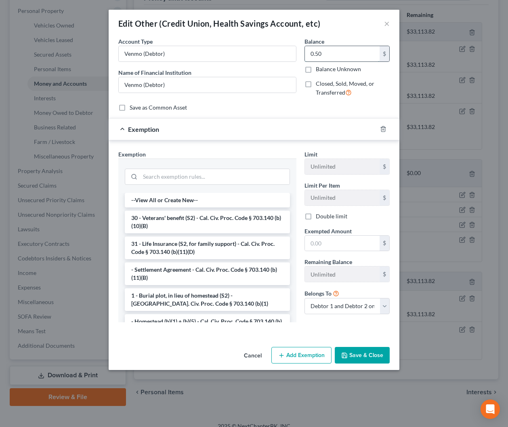
click at [336, 54] on input "0.50" at bounding box center [342, 53] width 75 height 15
type input "12.50"
click at [175, 172] on input "search" at bounding box center [214, 176] width 149 height 15
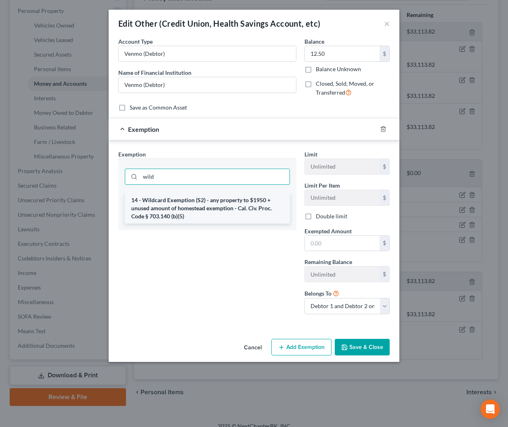
type input "wild"
drag, startPoint x: 170, startPoint y: 197, endPoint x: 174, endPoint y: 199, distance: 4.4
click at [170, 197] on li "14 - Wildcard Exemption (S2) - any property to $1950 + unused amount of homeste…" at bounding box center [207, 208] width 165 height 31
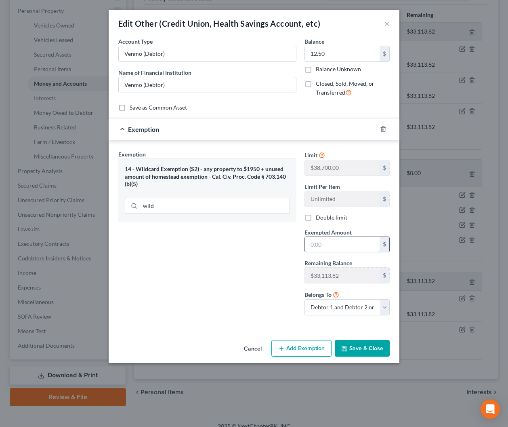
click at [340, 250] on input "text" at bounding box center [342, 244] width 75 height 15
type input "12.50"
click at [373, 350] on button "Save & Close" at bounding box center [362, 348] width 55 height 17
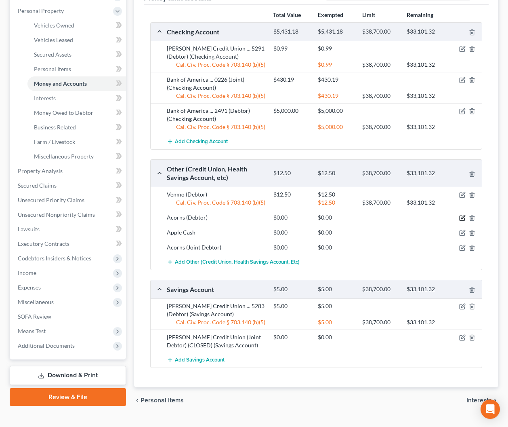
click at [461, 216] on icon "button" at bounding box center [462, 218] width 6 height 6
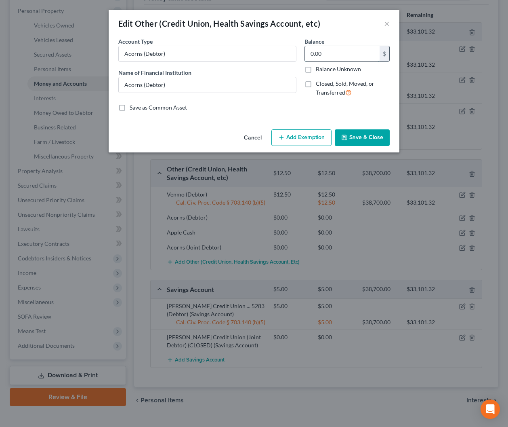
click at [348, 55] on input "0.00" at bounding box center [342, 53] width 75 height 15
type input "24.05"
drag, startPoint x: 313, startPoint y: 137, endPoint x: 305, endPoint y: 141, distance: 8.7
click at [313, 137] on button "Add Exemption" at bounding box center [301, 137] width 60 height 17
select select "2"
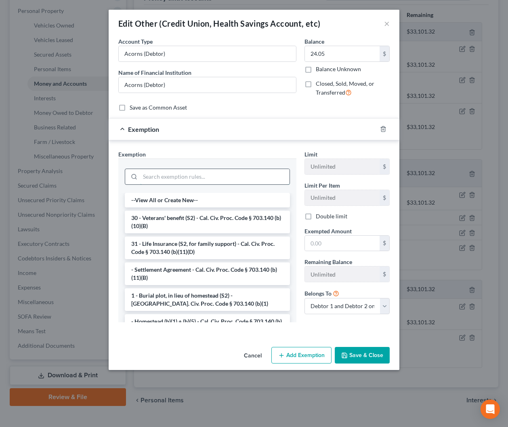
click at [259, 173] on input "search" at bounding box center [214, 176] width 149 height 15
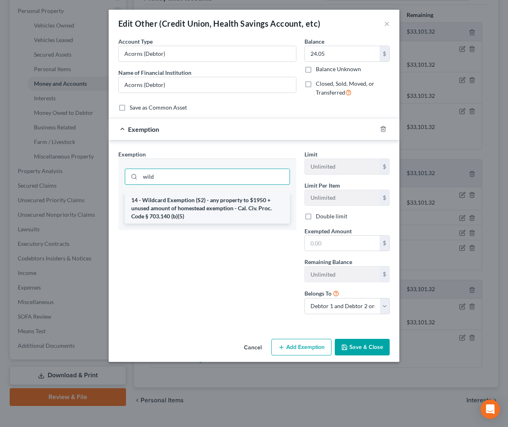
type input "wild"
click at [259, 203] on li "14 - Wildcard Exemption (S2) - any property to $1950 + unused amount of homeste…" at bounding box center [207, 208] width 165 height 31
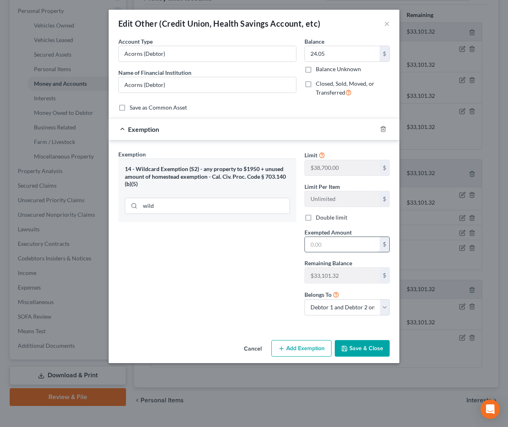
click at [338, 246] on input "text" at bounding box center [342, 244] width 75 height 15
type input "24.05"
click at [357, 343] on button "Save & Close" at bounding box center [362, 348] width 55 height 17
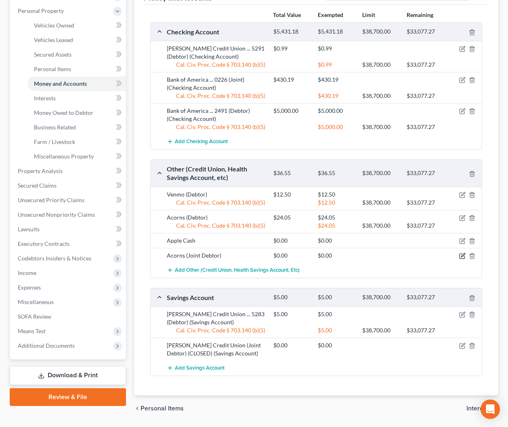
click at [462, 257] on icon "button" at bounding box center [463, 255] width 4 height 4
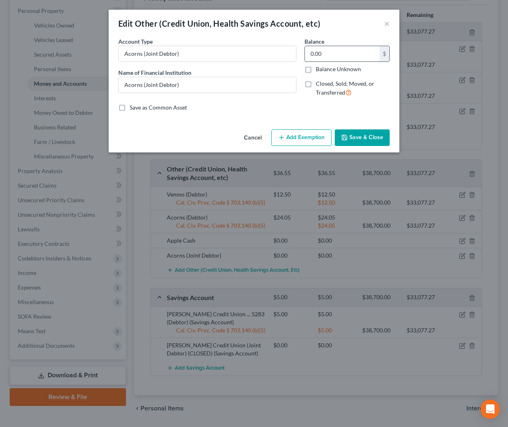
click at [329, 53] on input "0.00" at bounding box center [342, 53] width 75 height 15
type input "356.30"
click at [299, 135] on button "Add Exemption" at bounding box center [301, 137] width 60 height 17
select select "2"
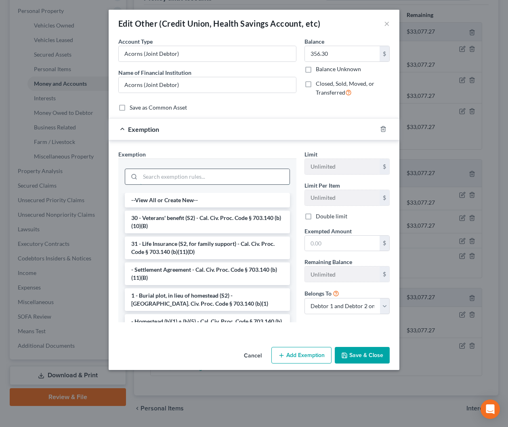
click at [214, 177] on input "search" at bounding box center [214, 176] width 149 height 15
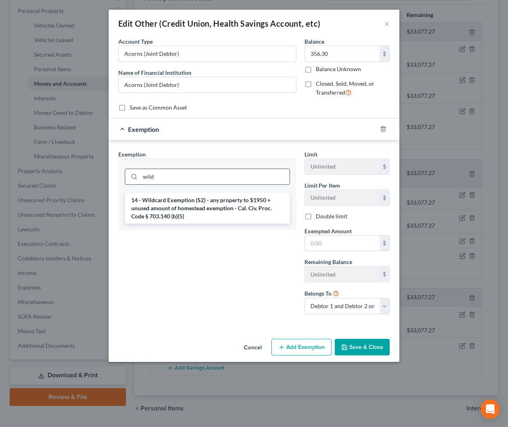
type input "wild"
click at [206, 198] on li "14 - Wildcard Exemption (S2) - any property to $1950 + unused amount of homeste…" at bounding box center [207, 208] width 165 height 31
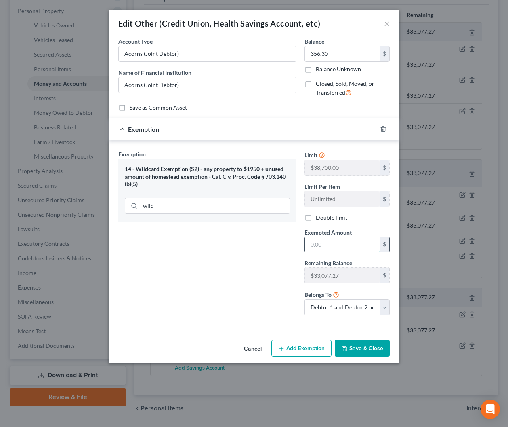
click at [344, 242] on input "text" at bounding box center [342, 244] width 75 height 15
type input "356.30"
click at [360, 351] on button "Save & Close" at bounding box center [362, 348] width 55 height 17
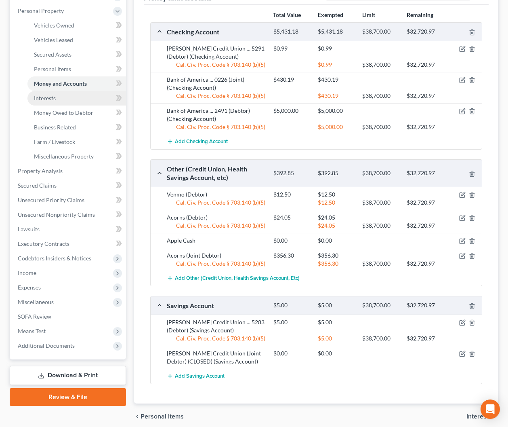
click at [50, 102] on link "Interests" at bounding box center [76, 98] width 99 height 15
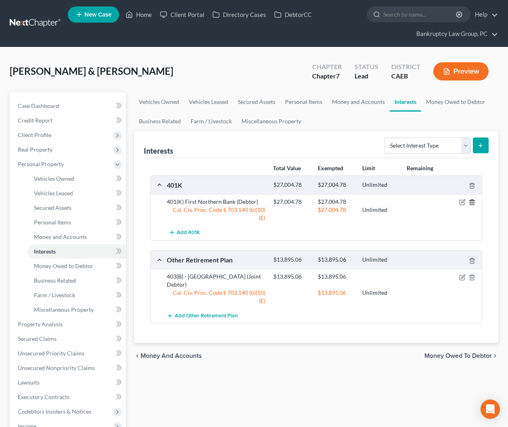
click at [473, 201] on icon "button" at bounding box center [472, 202] width 6 height 6
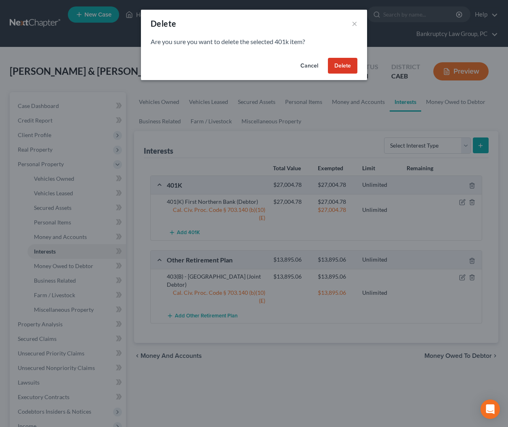
click at [338, 64] on button "Delete" at bounding box center [342, 66] width 29 height 16
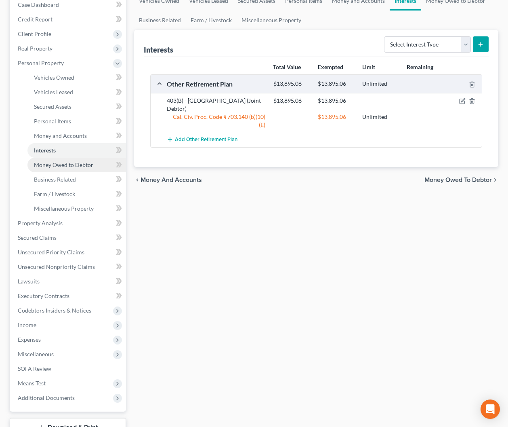
click at [57, 164] on span "Money Owed to Debtor" at bounding box center [63, 164] width 59 height 7
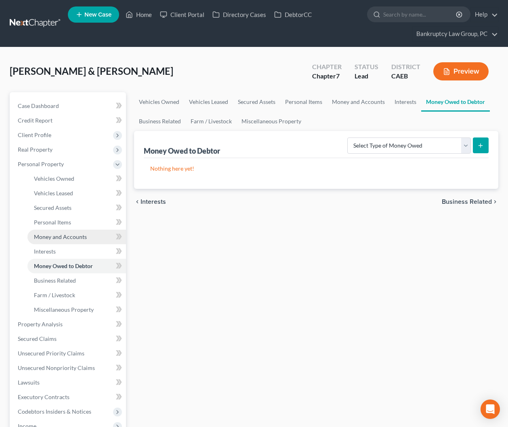
click at [42, 238] on span "Money and Accounts" at bounding box center [60, 236] width 53 height 7
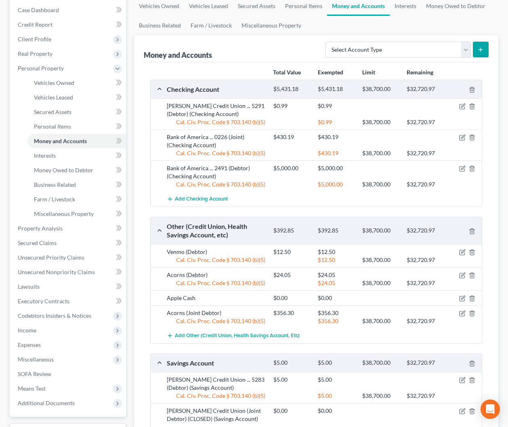
scroll to position [94, 0]
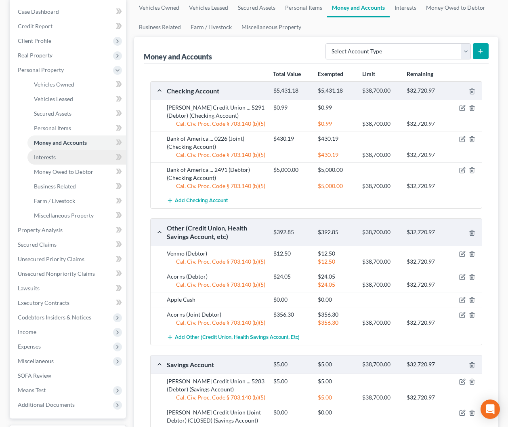
click at [56, 159] on span "Interests" at bounding box center [45, 157] width 22 height 7
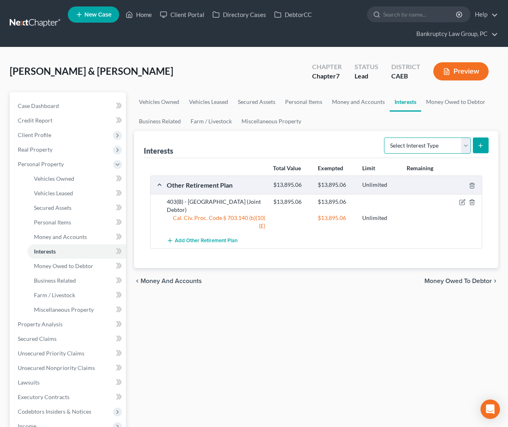
click at [412, 141] on select "Select Interest Type 401K Annuity Bond Education IRA Government Bond Government…" at bounding box center [427, 145] width 87 height 16
select select "term_life_insurance"
click at [385, 137] on select "Select Interest Type 401K Annuity Bond Education IRA Government Bond Government…" at bounding box center [427, 145] width 87 height 16
click at [483, 143] on icon "submit" at bounding box center [480, 145] width 6 height 6
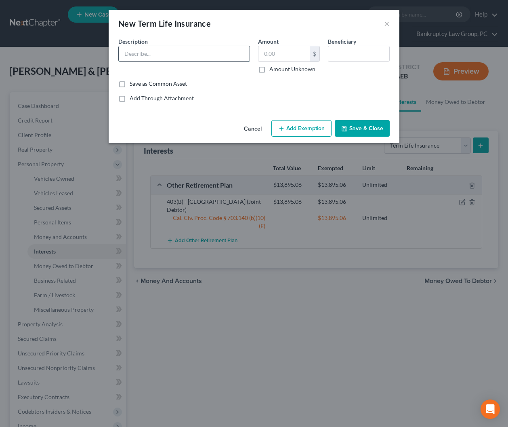
click at [148, 57] on input "text" at bounding box center [184, 53] width 131 height 15
click at [156, 53] on input "Ter Life Policy through EMplyer (Joint Debtor) - No Cash Value" at bounding box center [184, 53] width 131 height 15
type input "Ter Life Policy through Employer (Joint Debtor) - No Cash Value"
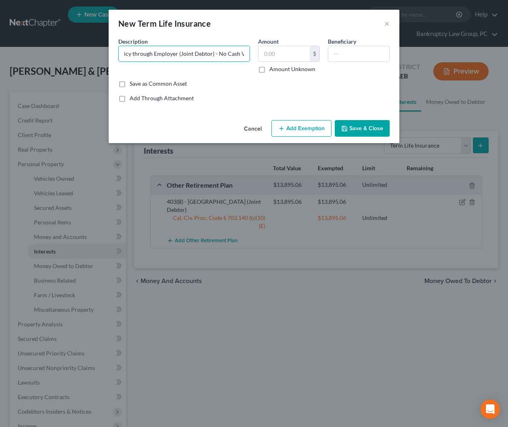
click at [360, 126] on button "Save & Close" at bounding box center [362, 128] width 55 height 17
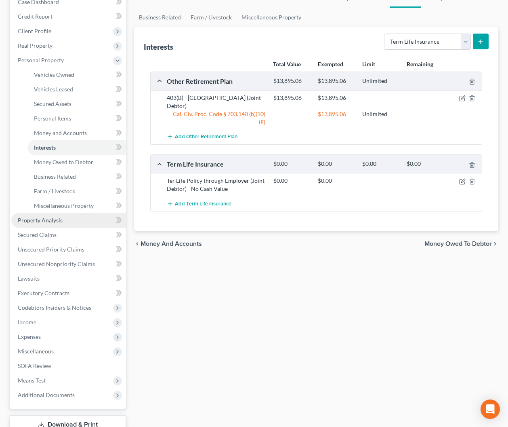
click at [41, 221] on span "Property Analysis" at bounding box center [40, 220] width 45 height 7
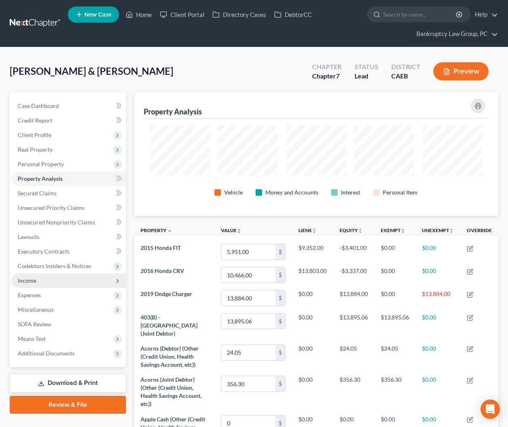
click at [28, 282] on span "Income" at bounding box center [27, 280] width 19 height 7
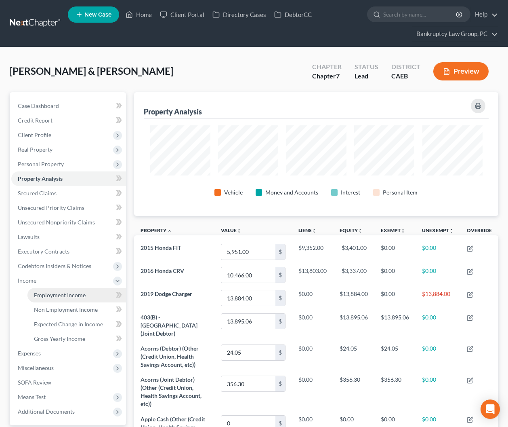
click at [42, 292] on span "Employment Income" at bounding box center [60, 294] width 52 height 7
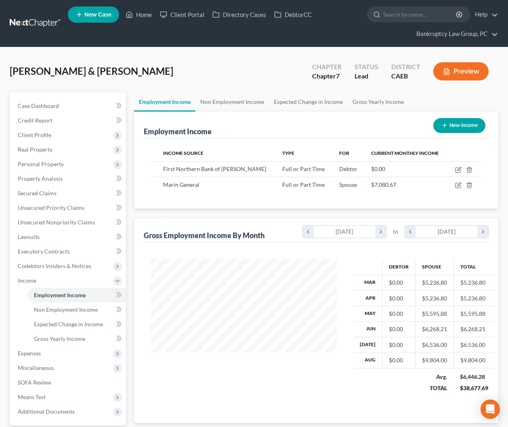
scroll to position [145, 203]
click at [457, 170] on icon "button" at bounding box center [458, 169] width 6 height 6
select select "0"
select select "4"
select select "0"
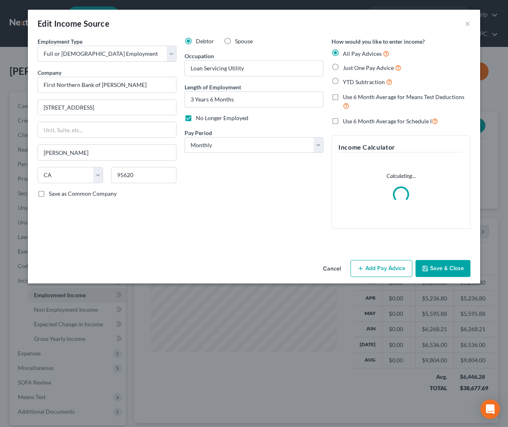
drag, startPoint x: 336, startPoint y: 267, endPoint x: 241, endPoint y: 272, distance: 95.4
click at [336, 268] on button "Cancel" at bounding box center [332, 269] width 31 height 16
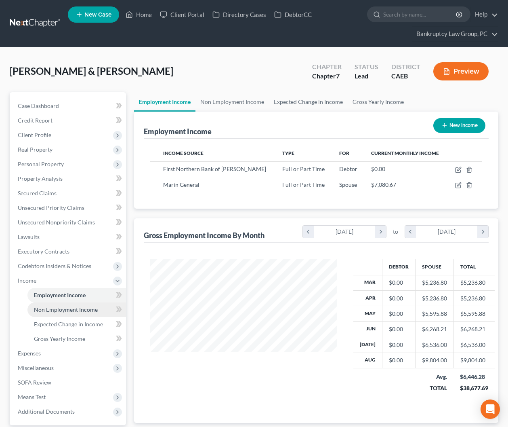
click at [50, 312] on span "Non Employment Income" at bounding box center [66, 309] width 64 height 7
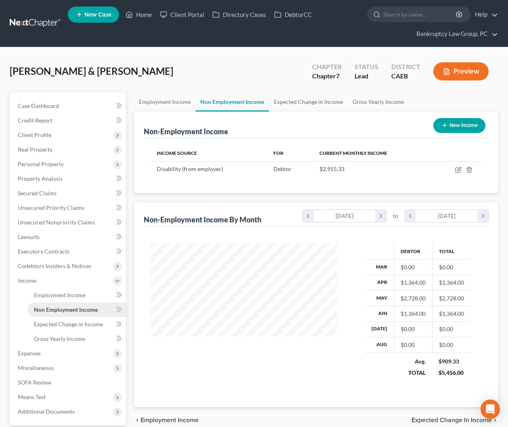
scroll to position [145, 203]
click at [55, 297] on span "Employment Income" at bounding box center [60, 294] width 52 height 7
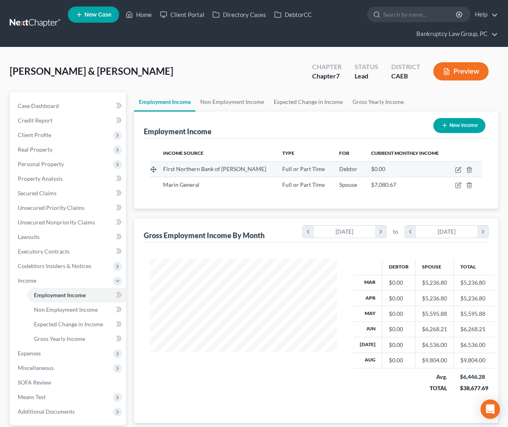
scroll to position [145, 203]
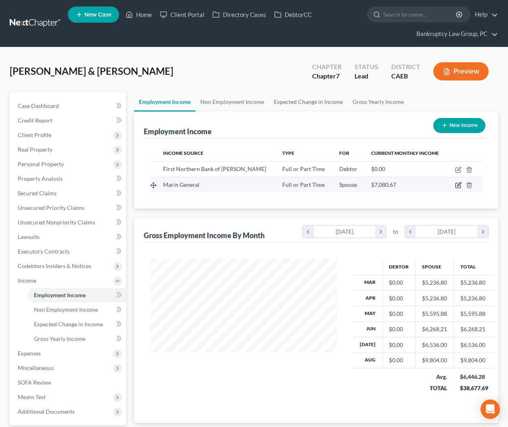
click at [458, 184] on icon "button" at bounding box center [459, 185] width 4 height 4
select select "0"
select select "4"
select select "2"
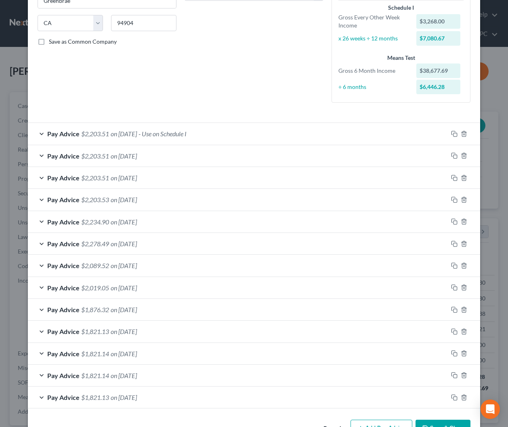
scroll to position [178, 0]
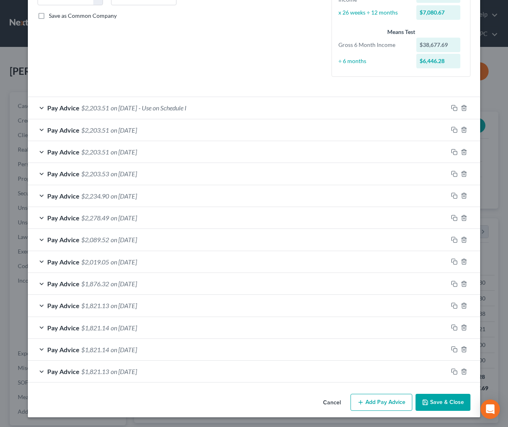
click at [450, 399] on button "Save & Close" at bounding box center [443, 401] width 55 height 17
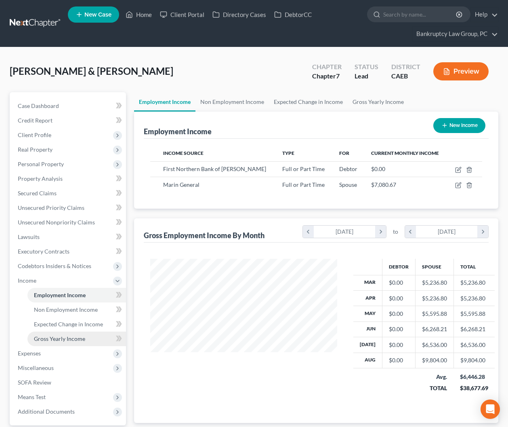
click at [65, 336] on span "Gross Yearly Income" at bounding box center [59, 338] width 51 height 7
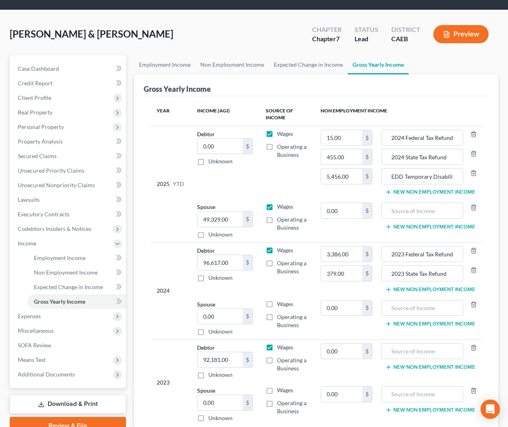
scroll to position [54, 0]
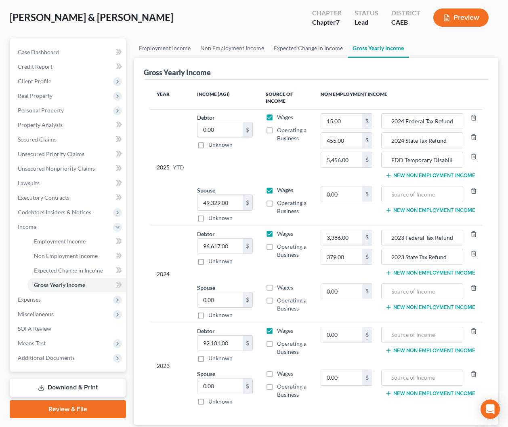
click at [227, 133] on input "0.00" at bounding box center [220, 129] width 45 height 15
type input "9,744.53"
click at [245, 168] on td "Debtor 9,744.53 $ Unknown Balance Undetermined 9,744.53 $ Unknown" at bounding box center [225, 145] width 69 height 73
click at [50, 241] on span "Employment Income" at bounding box center [60, 241] width 52 height 7
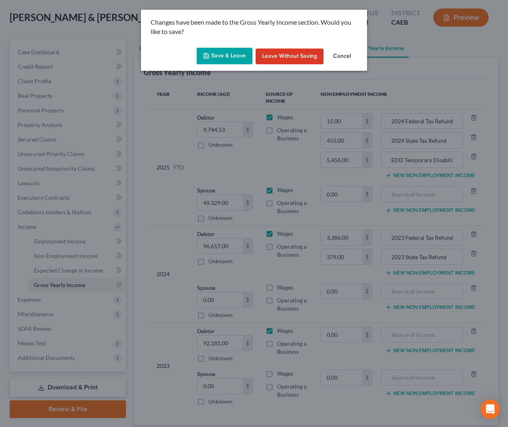
drag, startPoint x: 230, startPoint y: 55, endPoint x: 57, endPoint y: 72, distance: 173.3
click at [230, 55] on button "Save & Leave" at bounding box center [225, 56] width 56 height 17
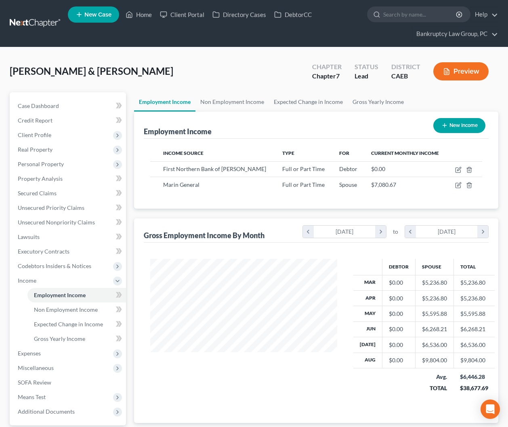
scroll to position [145, 203]
click at [68, 309] on span "Non Employment Income" at bounding box center [66, 309] width 64 height 7
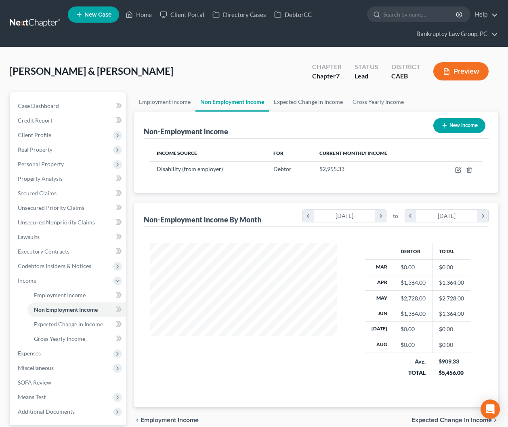
scroll to position [145, 203]
click at [458, 169] on icon "button" at bounding box center [459, 169] width 4 height 4
select select "1"
select select "2"
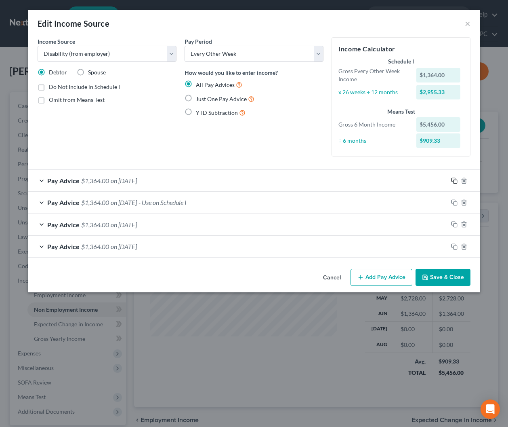
click at [456, 179] on icon "button" at bounding box center [454, 180] width 6 height 6
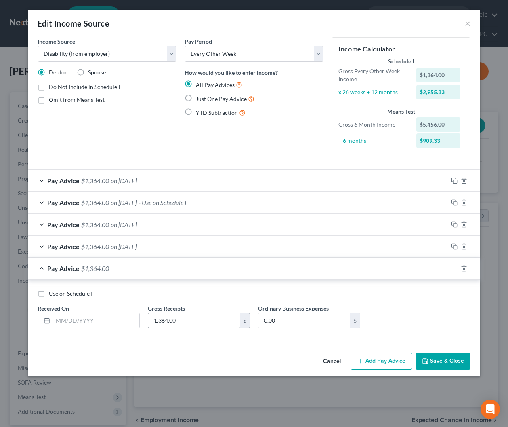
drag, startPoint x: 100, startPoint y: 321, endPoint x: 183, endPoint y: 319, distance: 83.2
click at [101, 321] on input "text" at bounding box center [96, 320] width 86 height 15
type input "[DATE]"
click at [452, 269] on icon "button" at bounding box center [454, 267] width 4 height 4
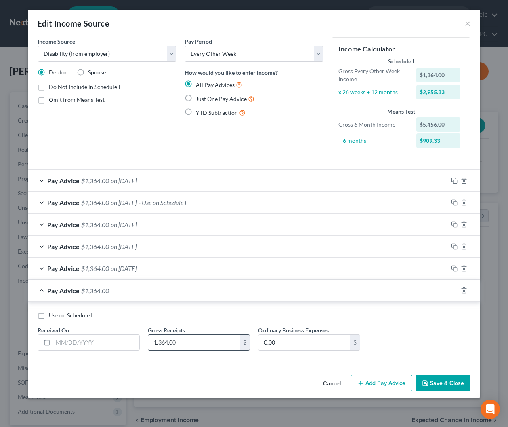
drag, startPoint x: 111, startPoint y: 341, endPoint x: 247, endPoint y: 340, distance: 135.7
click at [111, 341] on input "text" at bounding box center [96, 341] width 86 height 15
type input "[DATE]"
click at [452, 288] on icon "button" at bounding box center [454, 290] width 6 height 6
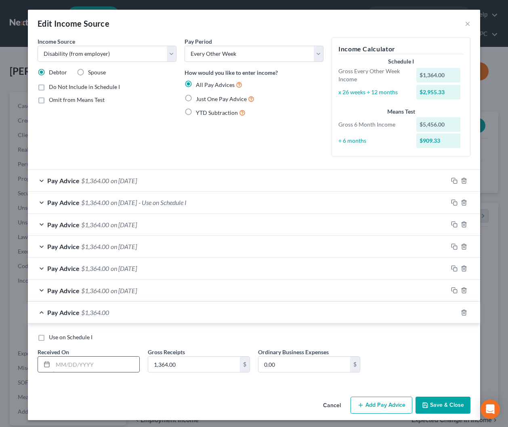
click at [84, 367] on input "text" at bounding box center [96, 363] width 86 height 15
type input "[DATE]"
click at [456, 313] on icon "button" at bounding box center [454, 312] width 6 height 6
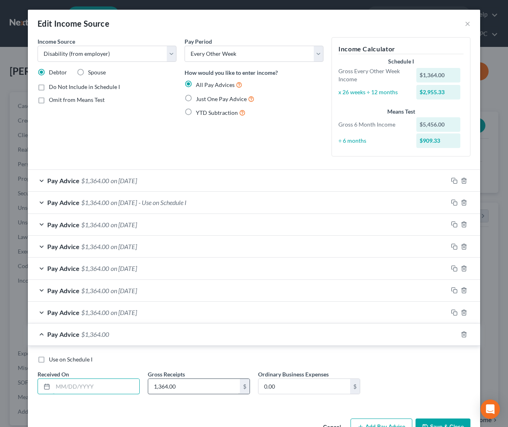
drag, startPoint x: 122, startPoint y: 387, endPoint x: 151, endPoint y: 384, distance: 28.9
click at [122, 387] on input "text" at bounding box center [96, 386] width 86 height 15
type input "[DATE]"
click at [452, 332] on icon "button" at bounding box center [454, 333] width 4 height 4
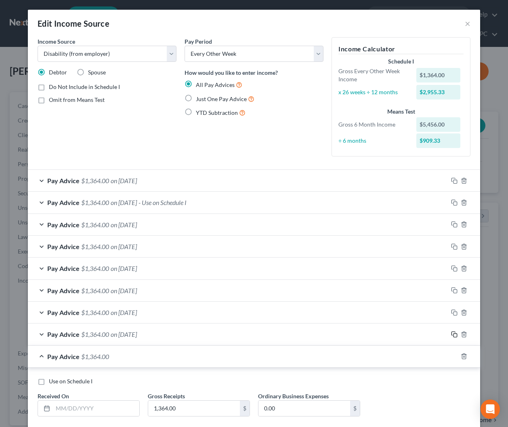
scroll to position [46, 0]
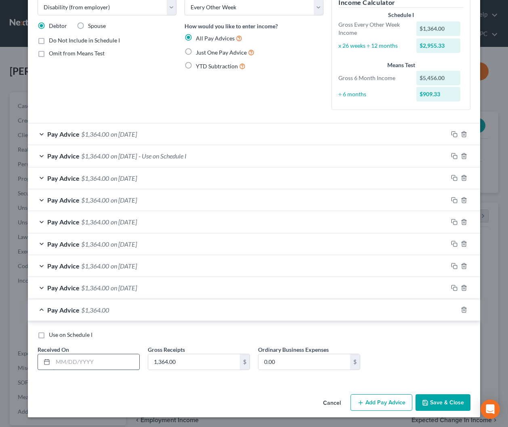
click at [116, 358] on input "text" at bounding box center [96, 361] width 86 height 15
type input "[DATE]"
click at [442, 403] on button "Save & Close" at bounding box center [443, 402] width 55 height 17
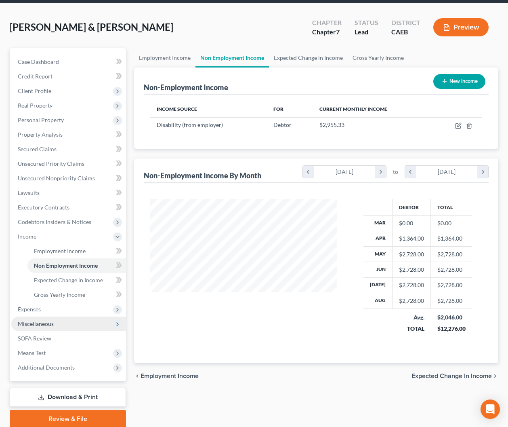
scroll to position [55, 0]
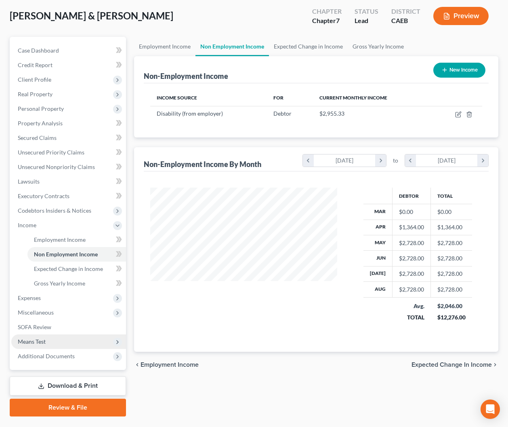
click at [38, 339] on span "Means Test" at bounding box center [32, 341] width 28 height 7
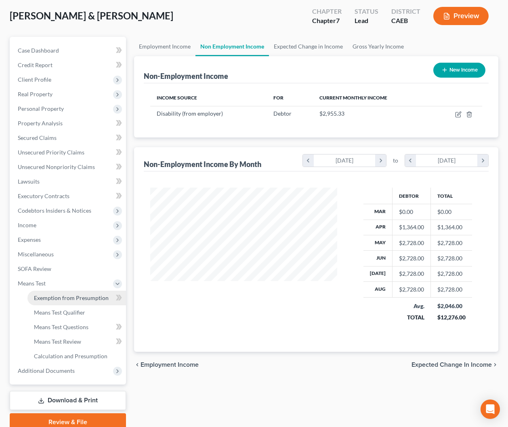
click at [63, 299] on span "Exemption from Presumption" at bounding box center [71, 297] width 75 height 7
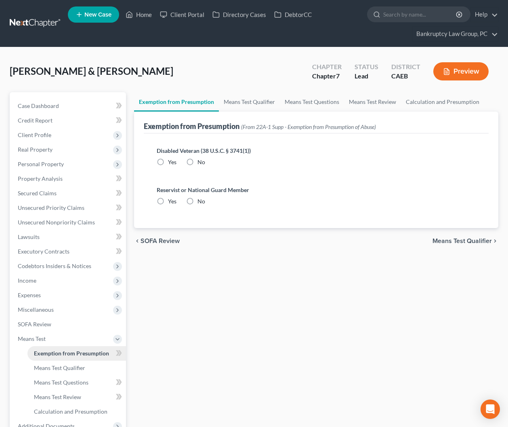
radio input "true"
click at [63, 370] on span "Means Test Qualifier" at bounding box center [59, 367] width 51 height 7
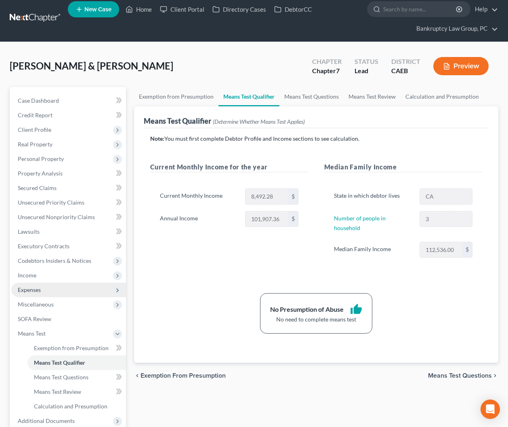
scroll to position [11, 0]
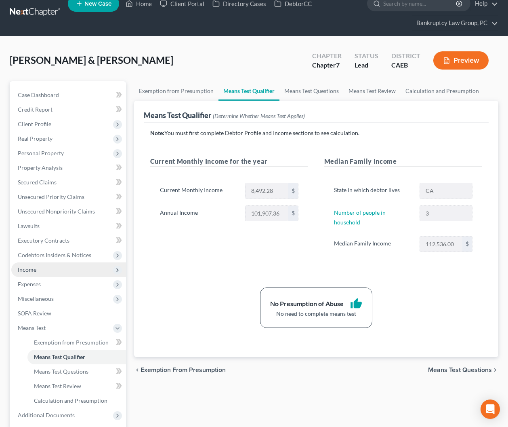
click at [26, 265] on span "Income" at bounding box center [68, 269] width 115 height 15
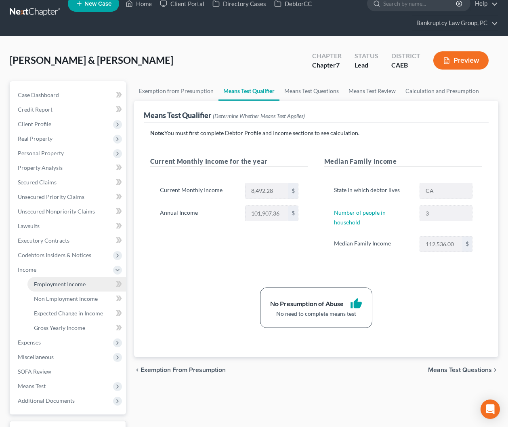
click at [57, 283] on span "Employment Income" at bounding box center [60, 283] width 52 height 7
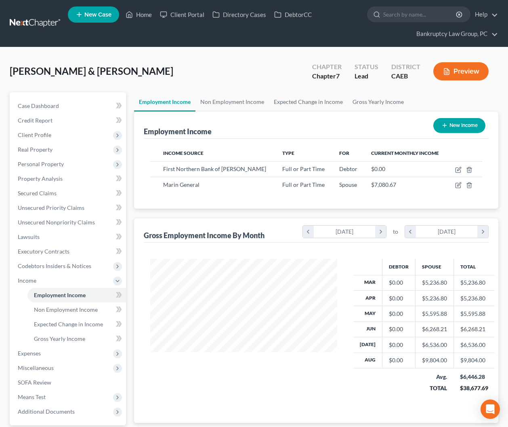
scroll to position [145, 203]
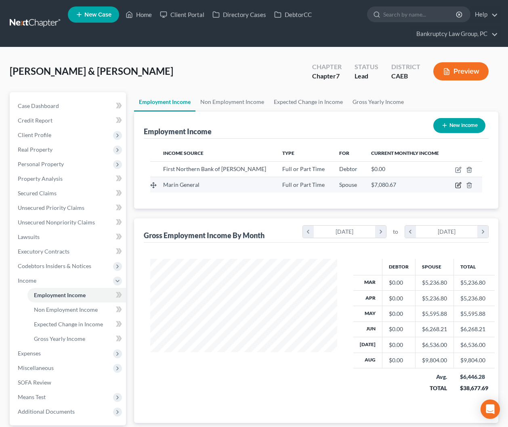
click at [457, 185] on icon "button" at bounding box center [458, 185] width 6 height 6
select select "0"
select select "4"
select select "2"
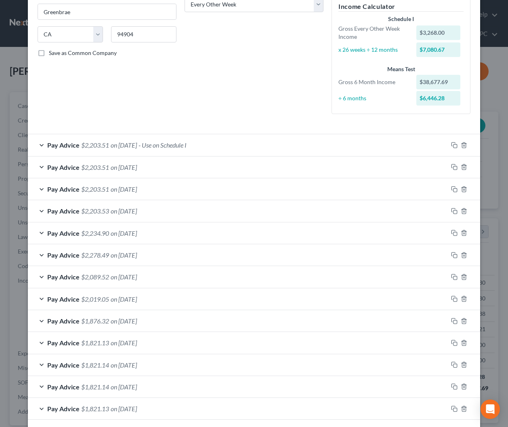
scroll to position [142, 0]
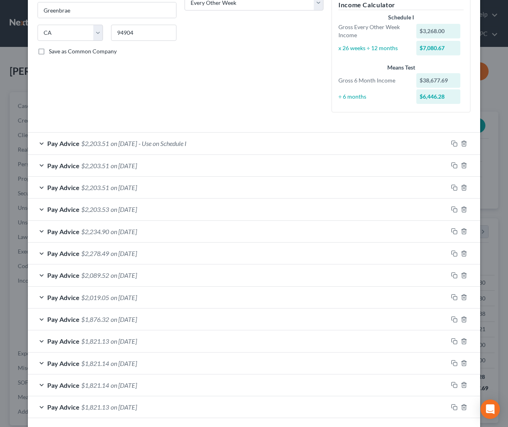
click at [137, 143] on span "on [DATE]" at bounding box center [124, 143] width 26 height 8
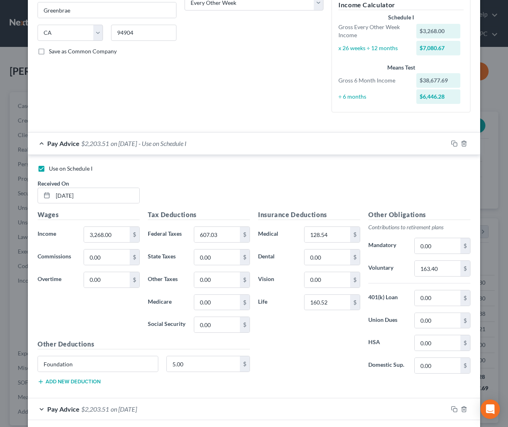
click at [137, 143] on span "on [DATE]" at bounding box center [124, 143] width 26 height 8
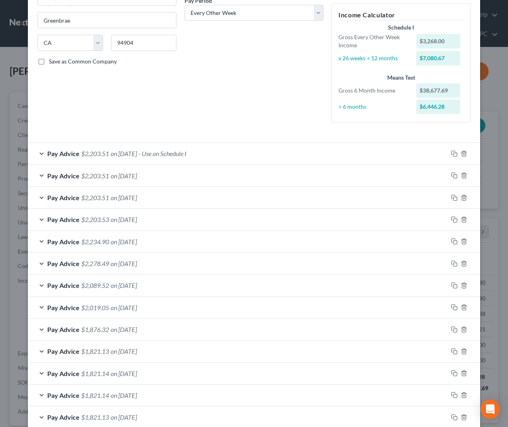
scroll to position [178, 0]
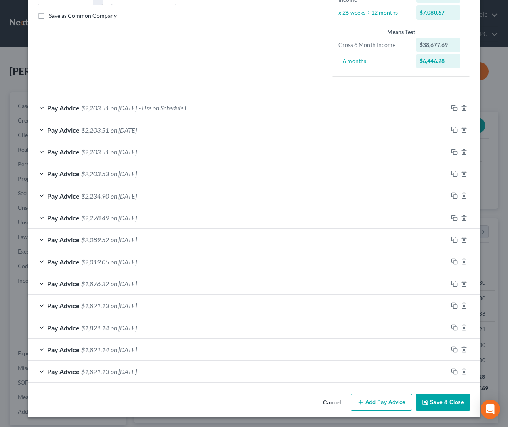
click at [443, 401] on button "Save & Close" at bounding box center [443, 401] width 55 height 17
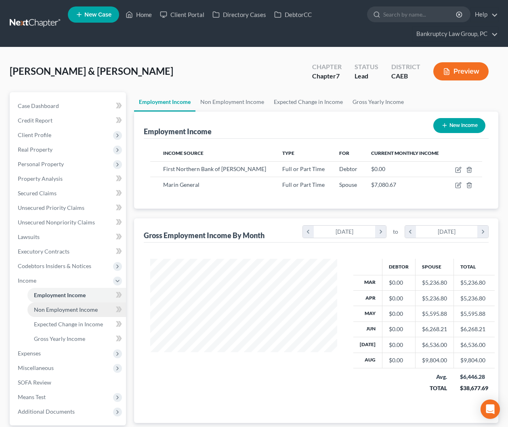
click at [76, 312] on span "Non Employment Income" at bounding box center [66, 309] width 64 height 7
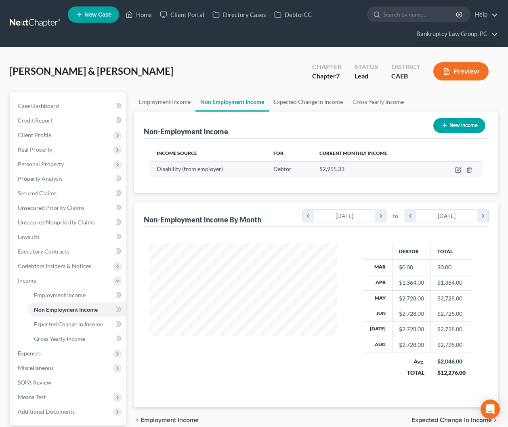
scroll to position [145, 203]
click at [460, 169] on icon "button" at bounding box center [459, 169] width 4 height 4
select select "1"
select select "2"
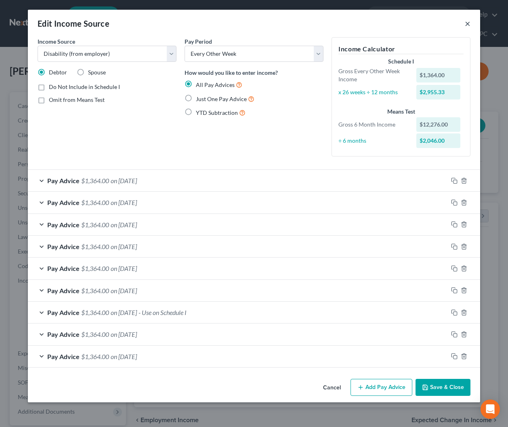
drag, startPoint x: 469, startPoint y: 22, endPoint x: 443, endPoint y: 38, distance: 30.3
click at [469, 22] on button "×" at bounding box center [468, 24] width 6 height 10
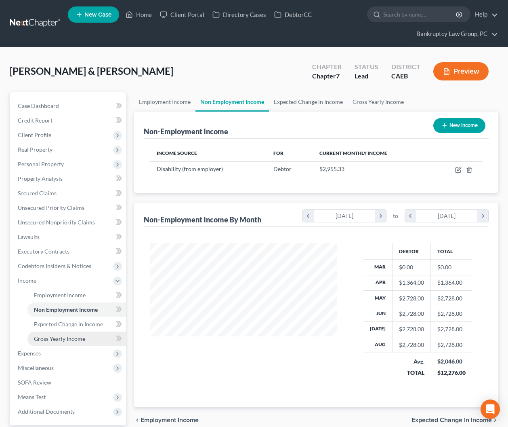
scroll to position [68, 0]
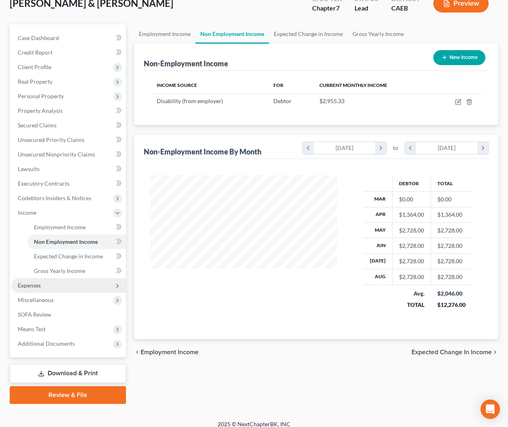
click at [34, 283] on span "Expenses" at bounding box center [29, 285] width 23 height 7
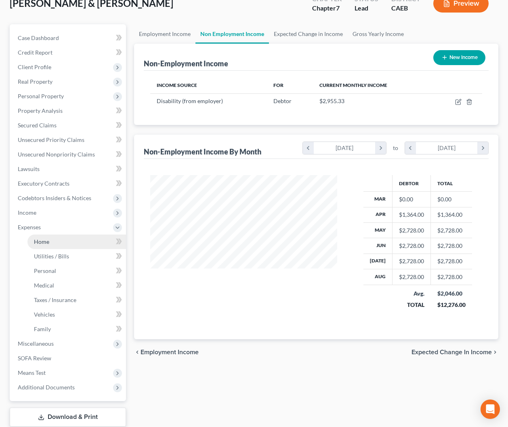
click at [43, 244] on span "Home" at bounding box center [41, 241] width 15 height 7
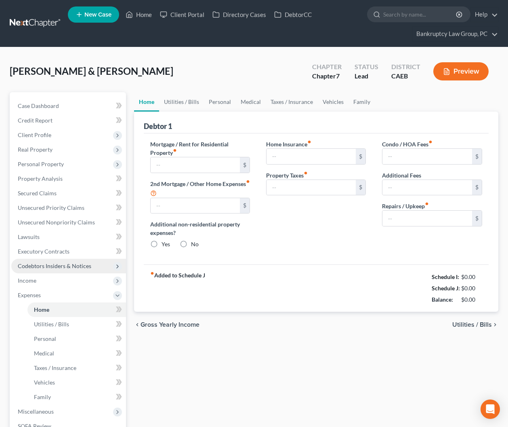
type input "0.00"
radio input "true"
type input "0.00"
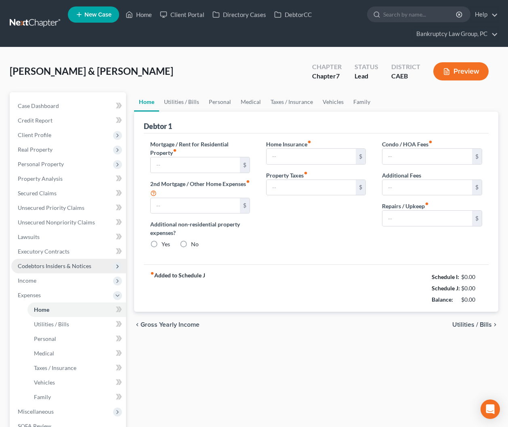
type input "0.00"
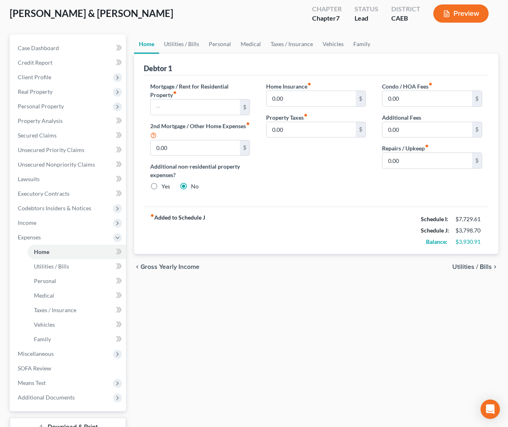
scroll to position [61, 0]
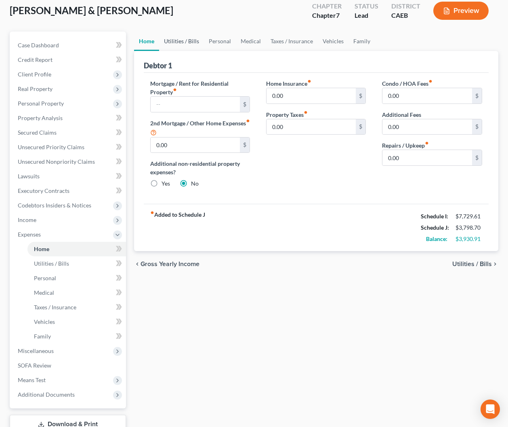
click at [192, 44] on link "Utilities / Bills" at bounding box center [181, 41] width 45 height 19
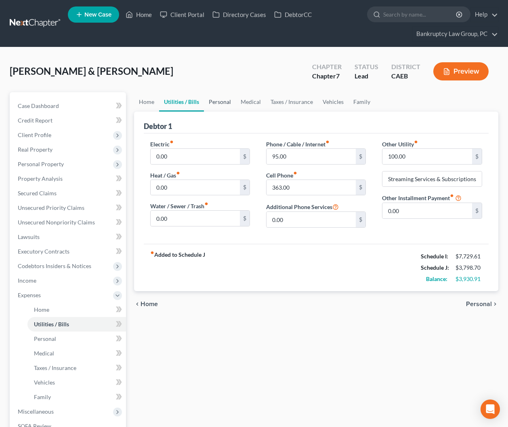
click at [217, 101] on link "Personal" at bounding box center [220, 101] width 32 height 19
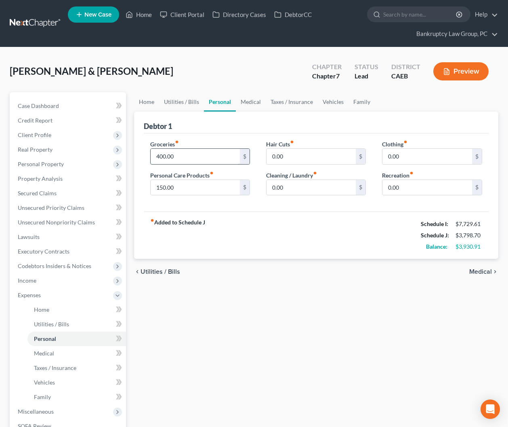
click at [199, 158] on input "400.00" at bounding box center [196, 156] width 90 height 15
type input "1,200.00"
click at [412, 158] on input "0.00" at bounding box center [428, 156] width 90 height 15
click at [404, 188] on input "0.00" at bounding box center [428, 187] width 90 height 15
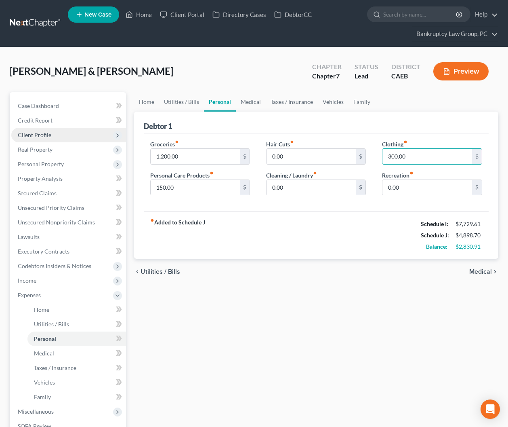
type input "300.00"
type input "400.00"
click at [305, 285] on div "Home Utilities / Bills Personal Medical Taxes / Insurance Vehicles Family Debto…" at bounding box center [316, 303] width 373 height 423
click at [254, 99] on link "Medical" at bounding box center [251, 101] width 30 height 19
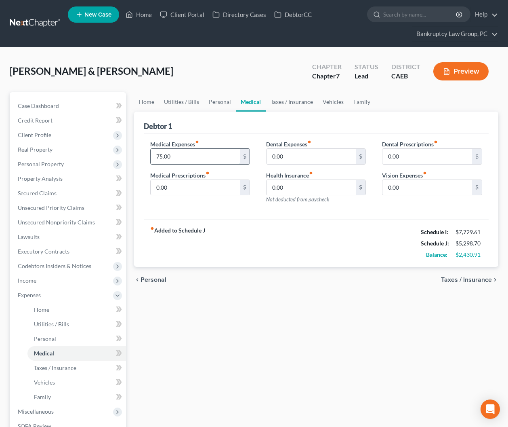
click at [171, 155] on input "75.00" at bounding box center [196, 156] width 90 height 15
drag, startPoint x: 187, startPoint y: 156, endPoint x: 122, endPoint y: 146, distance: 66.2
click at [122, 146] on div "Petition Navigation Case Dashboard Payments Invoices Payments Payments Credit R…" at bounding box center [254, 303] width 497 height 423
type input "7"
type input "875.00"
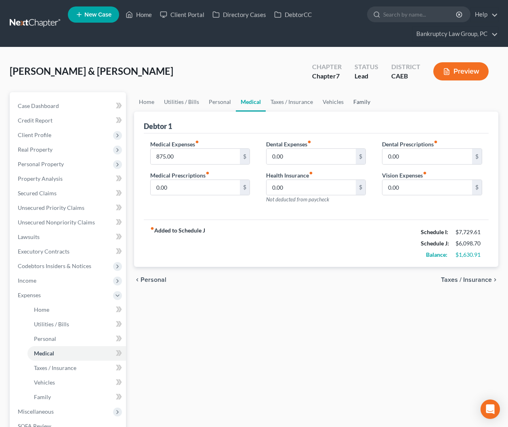
drag, startPoint x: 353, startPoint y: 101, endPoint x: 351, endPoint y: 114, distance: 13.0
click at [353, 101] on link "Family" at bounding box center [362, 101] width 27 height 19
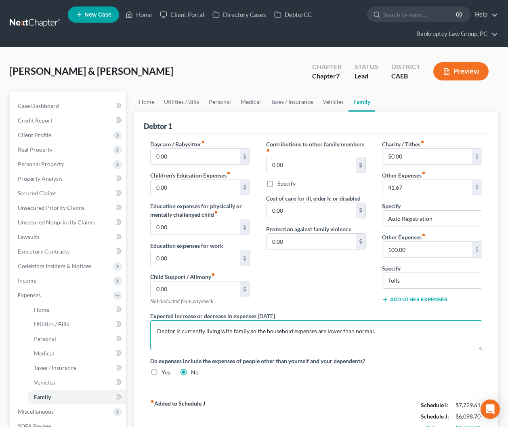
click at [393, 332] on textarea "Debtor is currently living with family so the household expenses are lower than…" at bounding box center [316, 335] width 332 height 30
click at [266, 341] on textarea "Debtor is currently living with family so the household expenses are lower than…" at bounding box center [316, 335] width 332 height 30
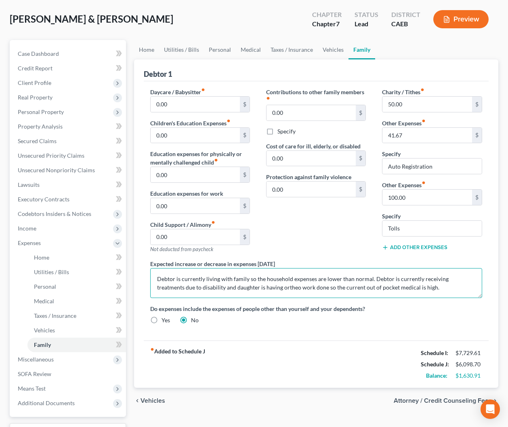
scroll to position [60, 0]
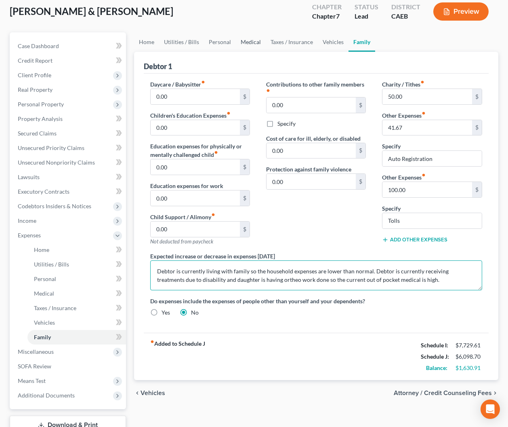
type textarea "Debtor is currently living with family so the household expenses are lower than…"
click at [250, 43] on link "Medical" at bounding box center [251, 41] width 30 height 19
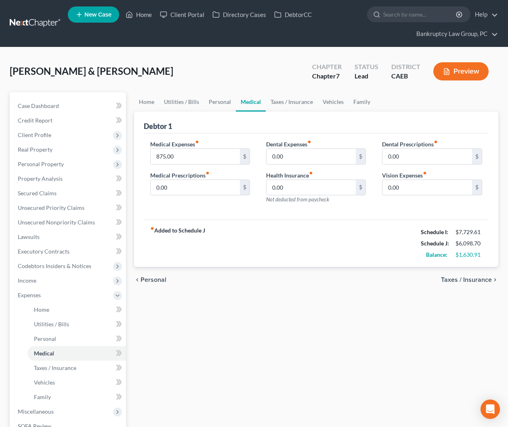
click at [250, 43] on nav "Home New Case Client Portal Directory Cases DebtorCC Bankruptcy Law Group, PC […" at bounding box center [254, 23] width 508 height 47
drag, startPoint x: 250, startPoint y: 43, endPoint x: 296, endPoint y: 105, distance: 77.2
click at [296, 105] on link "Taxes / Insurance" at bounding box center [292, 101] width 52 height 19
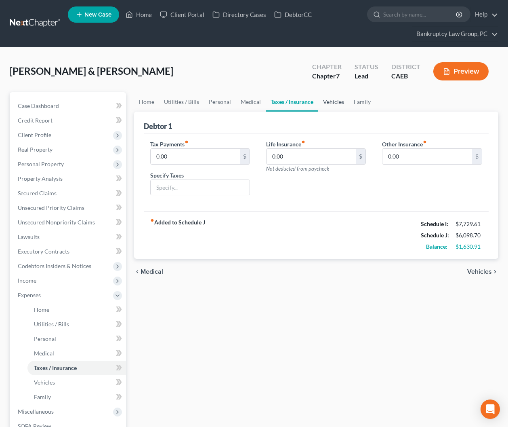
drag, startPoint x: 296, startPoint y: 105, endPoint x: 342, endPoint y: 103, distance: 45.7
click at [342, 103] on link "Vehicles" at bounding box center [333, 101] width 31 height 19
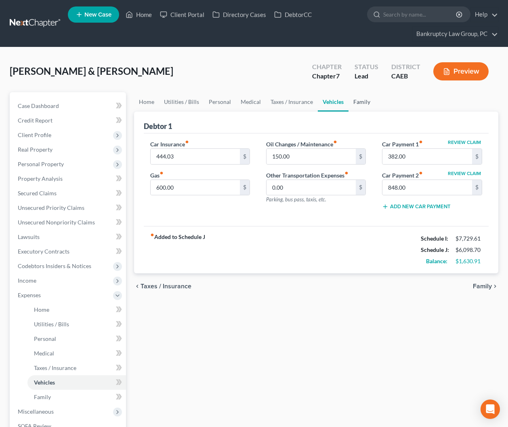
drag, startPoint x: 388, startPoint y: 117, endPoint x: 372, endPoint y: 110, distance: 18.1
click at [388, 117] on div "Debtor 1" at bounding box center [316, 122] width 345 height 22
click at [361, 104] on link "Family" at bounding box center [362, 101] width 27 height 19
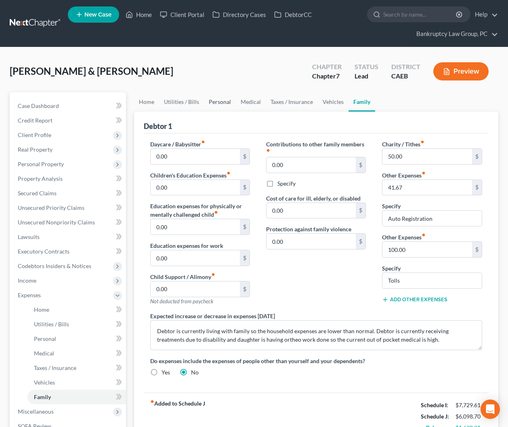
click at [221, 103] on link "Personal" at bounding box center [220, 101] width 32 height 19
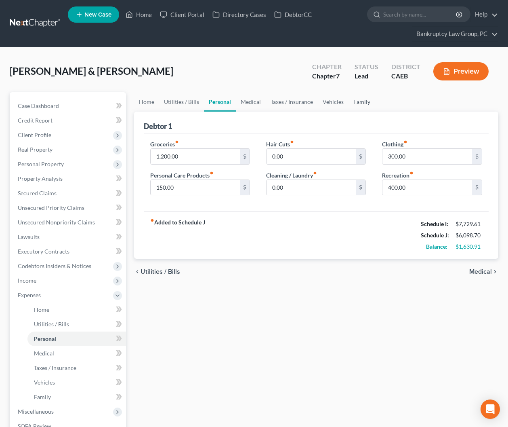
click at [355, 101] on link "Family" at bounding box center [362, 101] width 27 height 19
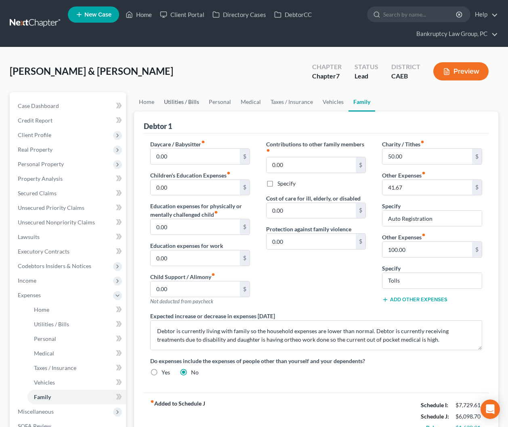
click at [159, 109] on link "Utilities / Bills" at bounding box center [181, 101] width 45 height 19
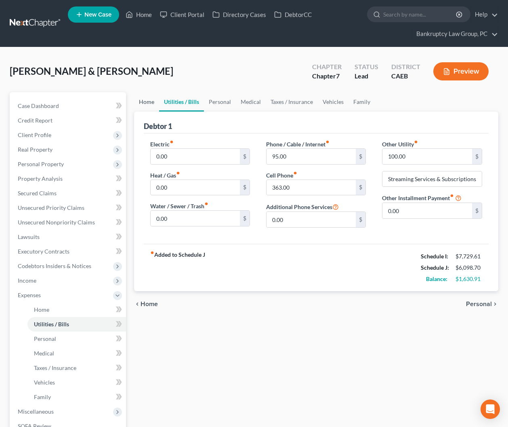
click at [145, 104] on link "Home" at bounding box center [146, 101] width 25 height 19
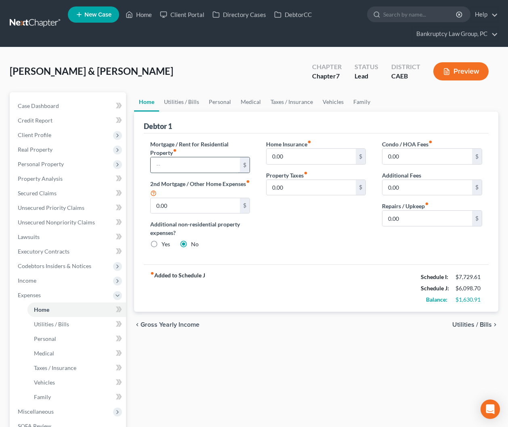
click at [182, 169] on input "text" at bounding box center [196, 164] width 90 height 15
type input "1,500.00"
click at [309, 229] on div "Home Insurance fiber_manual_record 0.00 $ Property Taxes fiber_manual_record 0.…" at bounding box center [316, 197] width 116 height 115
click at [292, 210] on div "Home Insurance fiber_manual_record 0.00 $ Property Taxes fiber_manual_record 0.…" at bounding box center [316, 197] width 116 height 115
click at [190, 103] on link "Utilities / Bills" at bounding box center [181, 101] width 45 height 19
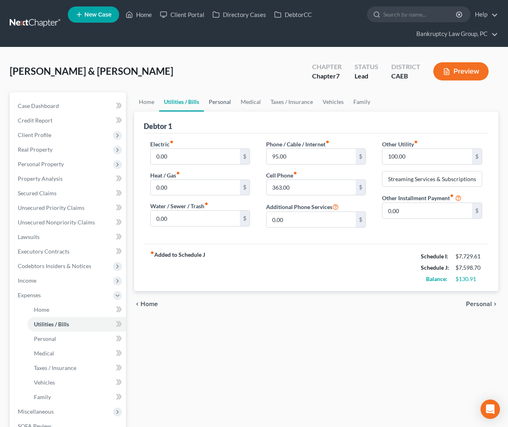
click at [230, 102] on link "Personal" at bounding box center [220, 101] width 32 height 19
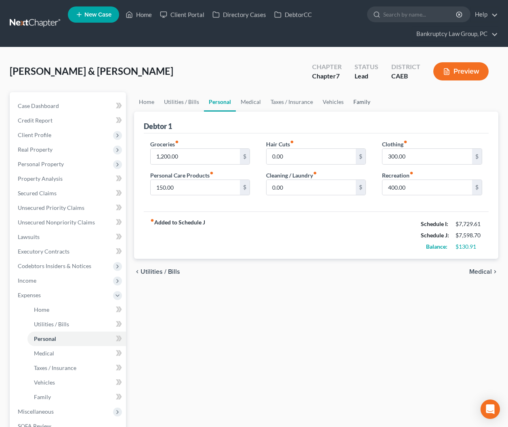
click at [355, 103] on link "Family" at bounding box center [362, 101] width 27 height 19
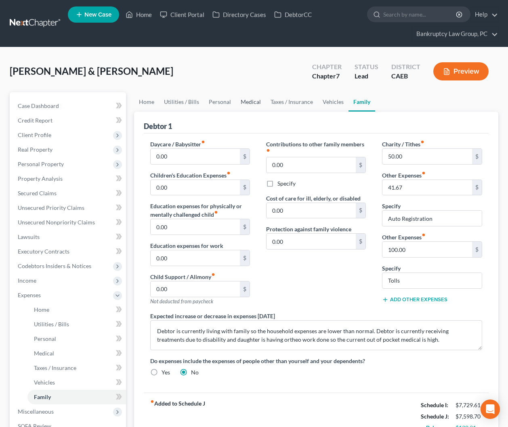
click at [247, 103] on link "Medical" at bounding box center [251, 101] width 30 height 19
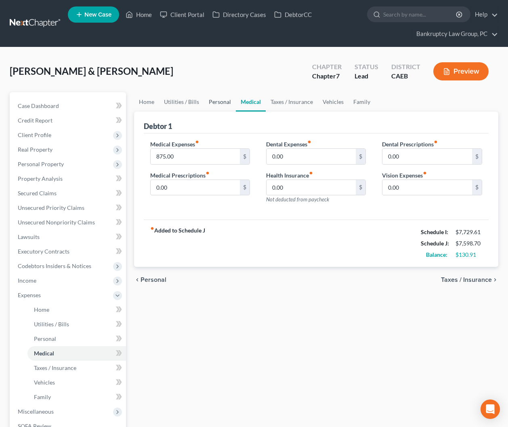
click at [221, 104] on link "Personal" at bounding box center [220, 101] width 32 height 19
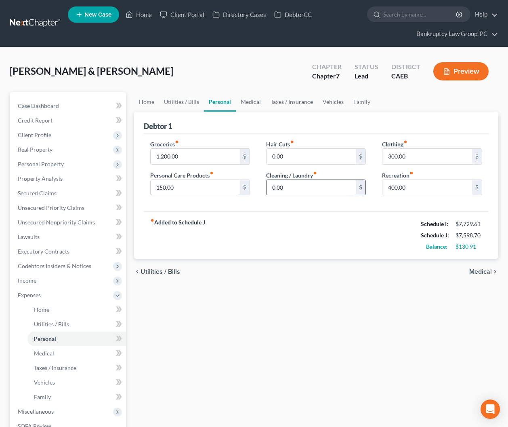
drag, startPoint x: 214, startPoint y: 189, endPoint x: 330, endPoint y: 192, distance: 116.4
click at [214, 189] on input "150.00" at bounding box center [196, 187] width 90 height 15
type input "175.00"
click at [458, 188] on input "400.00" at bounding box center [428, 187] width 90 height 15
type input "450.00"
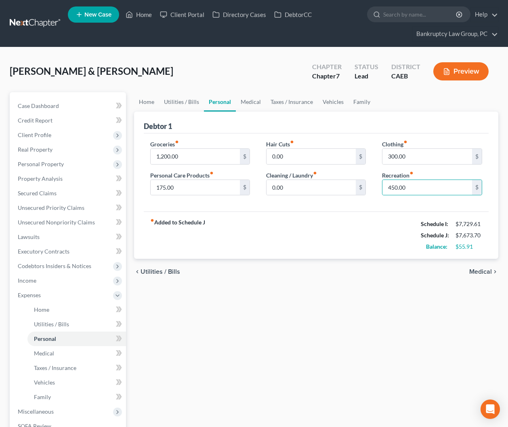
click at [416, 278] on div "chevron_left Utilities / Bills Medical chevron_right" at bounding box center [316, 272] width 365 height 26
click at [31, 280] on span "Income" at bounding box center [27, 280] width 19 height 7
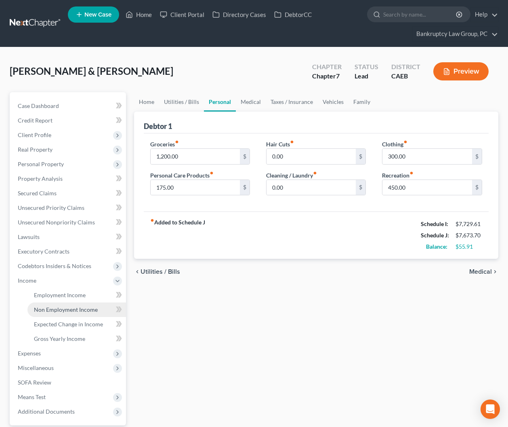
click at [49, 309] on span "Non Employment Income" at bounding box center [66, 309] width 64 height 7
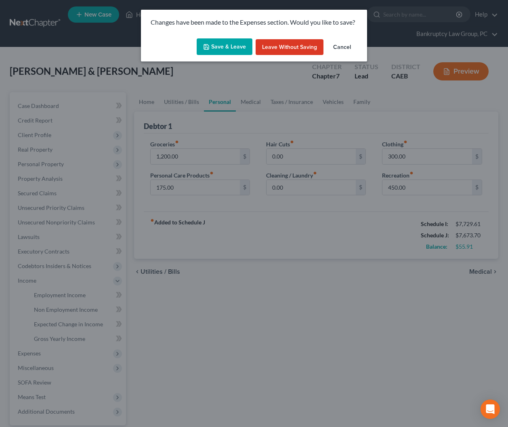
drag, startPoint x: 239, startPoint y: 45, endPoint x: 11, endPoint y: 67, distance: 229.0
click at [239, 45] on button "Save & Leave" at bounding box center [225, 46] width 56 height 17
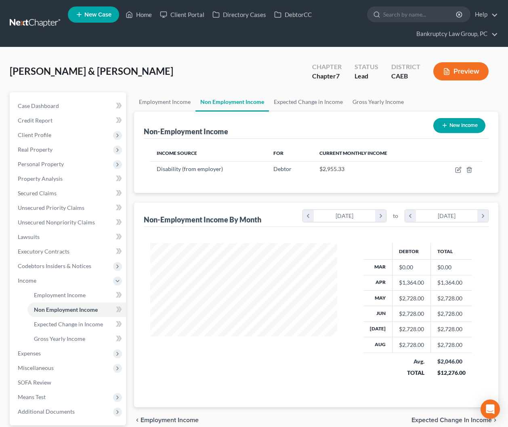
scroll to position [76, 0]
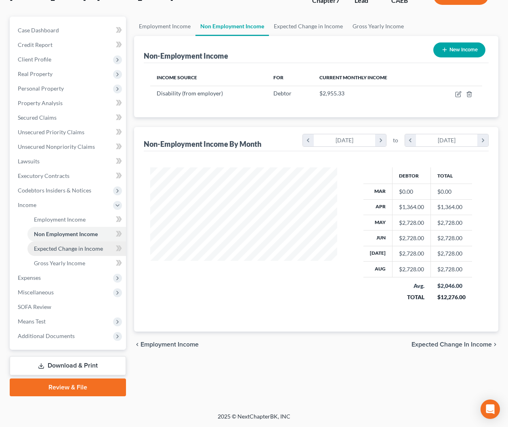
click at [55, 249] on span "Expected Change in Income" at bounding box center [68, 248] width 69 height 7
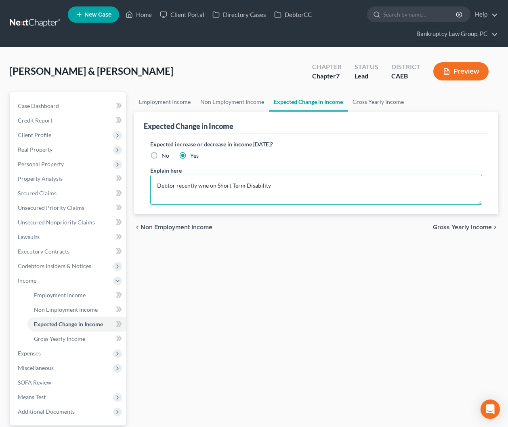
drag, startPoint x: 208, startPoint y: 187, endPoint x: 211, endPoint y: 203, distance: 16.5
click at [208, 187] on textarea "Debtor recently wne on Short Term Disability" at bounding box center [316, 190] width 332 height 30
click at [293, 189] on textarea "Debtor recently went on Short Term Disability" at bounding box center [316, 190] width 332 height 30
type textarea "Debtor recently went on Short Term Disability, it is currently set to end [DATE]"
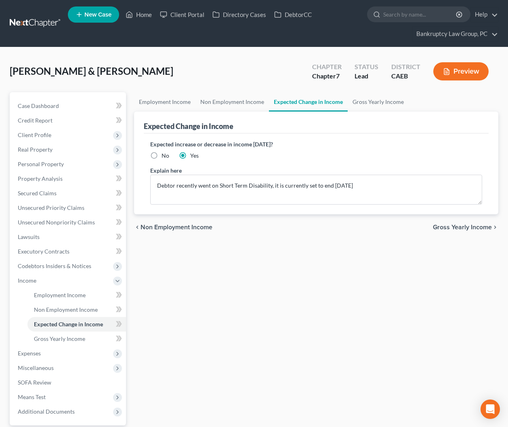
click at [264, 266] on div "Employment Income Non Employment Income Expected Change in Income Gross Yearly …" at bounding box center [316, 281] width 373 height 379
click at [38, 193] on span "Secured Claims" at bounding box center [37, 192] width 39 height 7
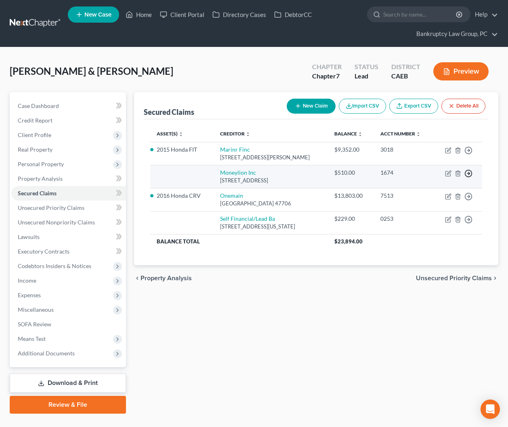
click at [467, 173] on line "button" at bounding box center [468, 173] width 3 height 0
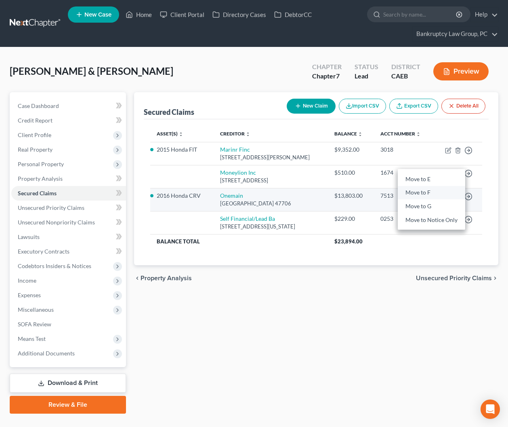
click at [436, 191] on link "Move to F" at bounding box center [431, 193] width 67 height 14
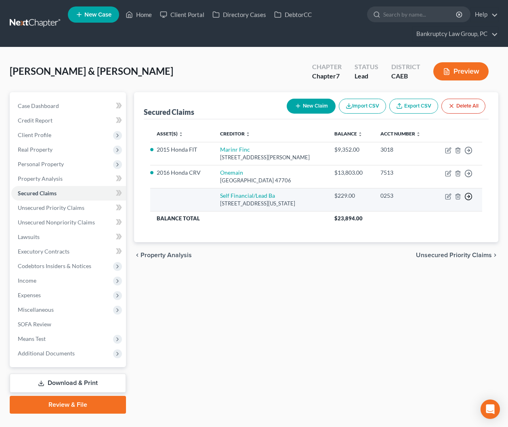
click at [469, 195] on polyline "button" at bounding box center [469, 196] width 1 height 3
click at [421, 216] on link "Move to F" at bounding box center [431, 216] width 67 height 14
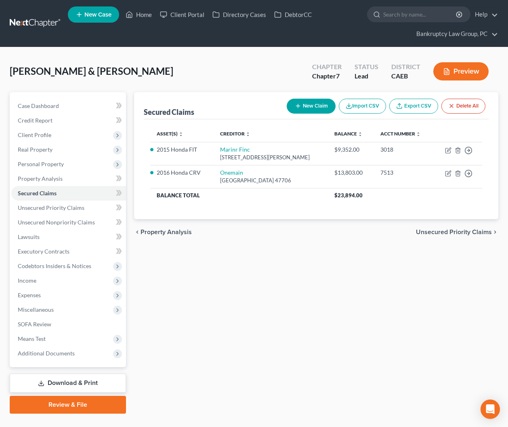
click at [193, 291] on div "Secured Claims New Claim Import CSV Export CSV Delete All Asset(s) expand_more …" at bounding box center [316, 252] width 373 height 321
click at [37, 223] on span "Unsecured Nonpriority Claims" at bounding box center [56, 222] width 77 height 7
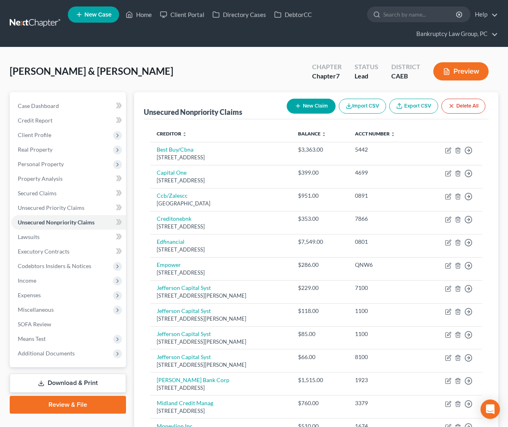
click at [300, 106] on button "New Claim" at bounding box center [311, 106] width 49 height 15
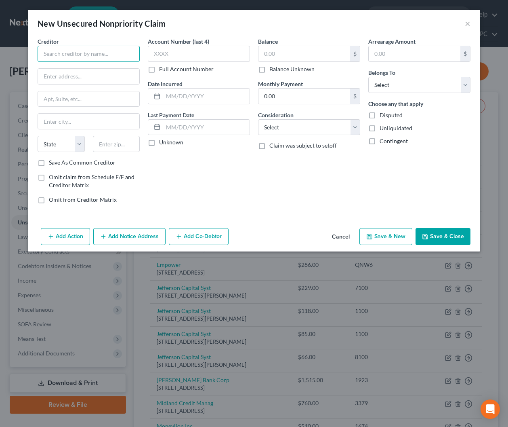
click at [64, 53] on input "text" at bounding box center [89, 54] width 102 height 16
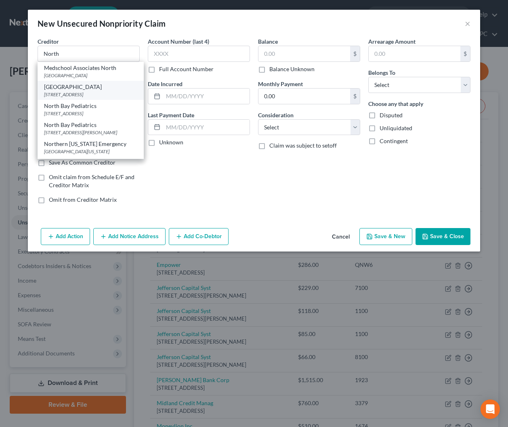
click at [60, 90] on div "[GEOGRAPHIC_DATA]" at bounding box center [90, 87] width 93 height 8
type input "[GEOGRAPHIC_DATA]"
type input "PO Box 39000"
type input "Dept 05221"
type input "[GEOGRAPHIC_DATA]"
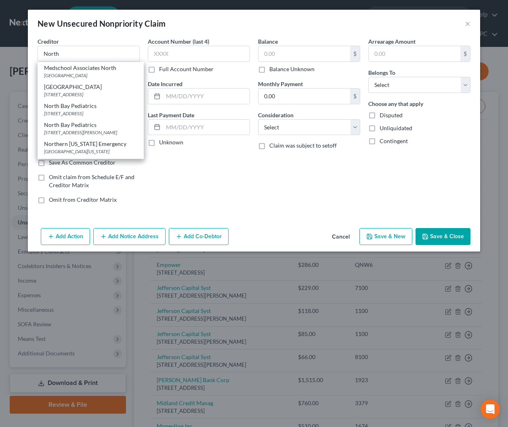
select select "4"
type input "94139"
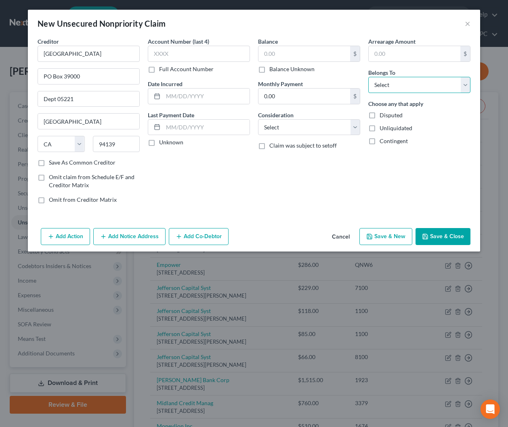
click at [428, 78] on select "Select Debtor 1 Only Debtor 2 Only Debtor 1 And Debtor 2 Only At Least One Of T…" at bounding box center [419, 85] width 102 height 16
select select "0"
click at [368, 77] on select "Select Debtor 1 Only Debtor 2 Only Debtor 1 And Debtor 2 Only At Least One Of T…" at bounding box center [419, 85] width 102 height 16
drag, startPoint x: 294, startPoint y: 70, endPoint x: 289, endPoint y: 98, distance: 28.8
click at [294, 70] on label "Balance Unknown" at bounding box center [291, 69] width 45 height 8
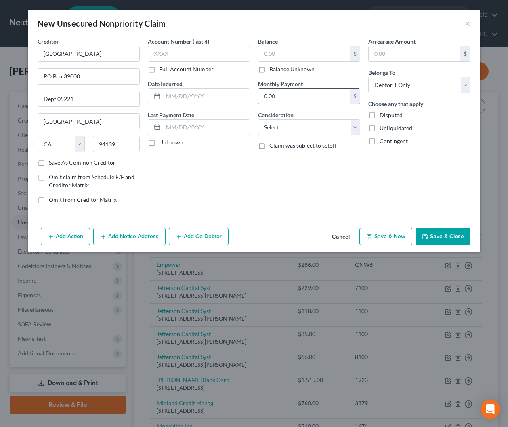
click at [278, 70] on input "Balance Unknown" at bounding box center [275, 67] width 5 height 5
checkbox input "true"
type input "0.00"
click at [280, 128] on select "Select Cable / Satellite Services Collection Agency Credit Card Debt Debt Couns…" at bounding box center [309, 127] width 102 height 16
select select "9"
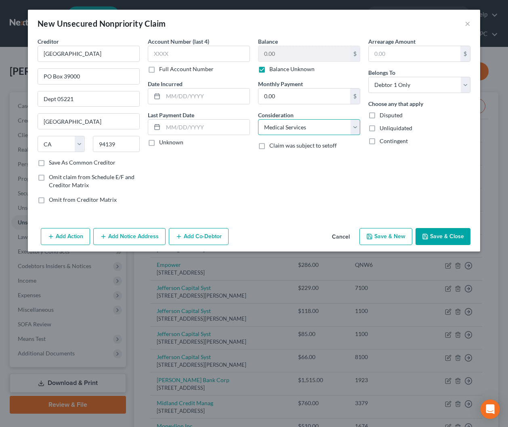
click at [258, 119] on select "Select Cable / Satellite Services Collection Agency Credit Card Debt Debt Couns…" at bounding box center [309, 127] width 102 height 16
click at [432, 238] on button "Save & Close" at bounding box center [443, 236] width 55 height 17
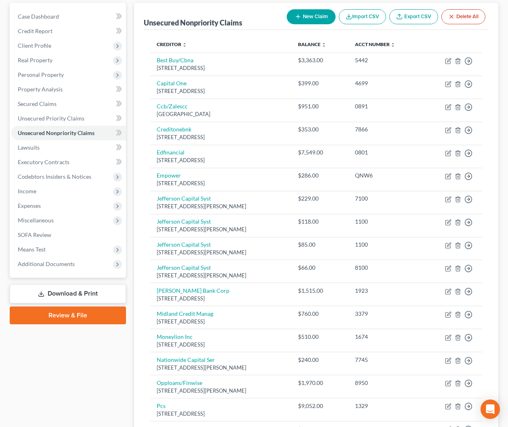
scroll to position [85, 0]
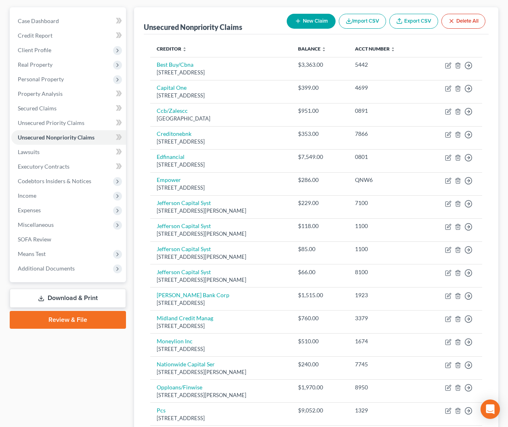
click at [301, 25] on button "New Claim" at bounding box center [311, 21] width 49 height 15
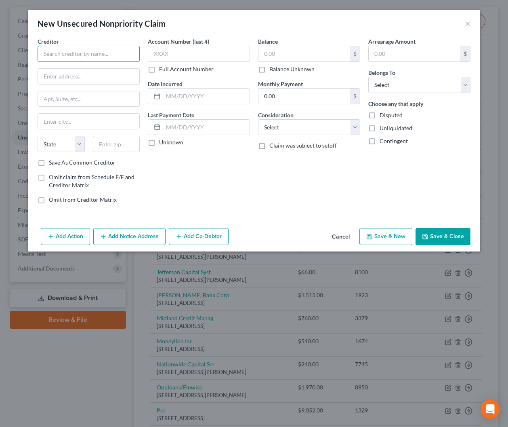
click at [120, 51] on input "text" at bounding box center [89, 54] width 102 height 16
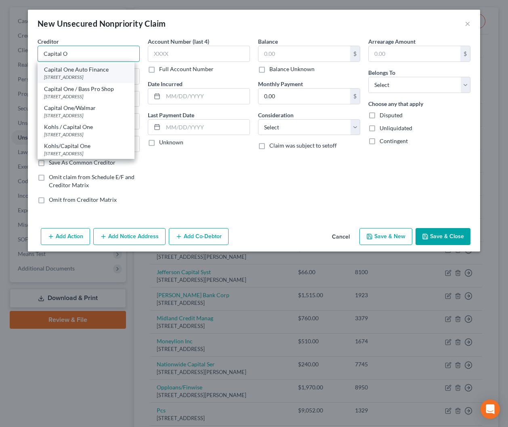
scroll to position [0, 0]
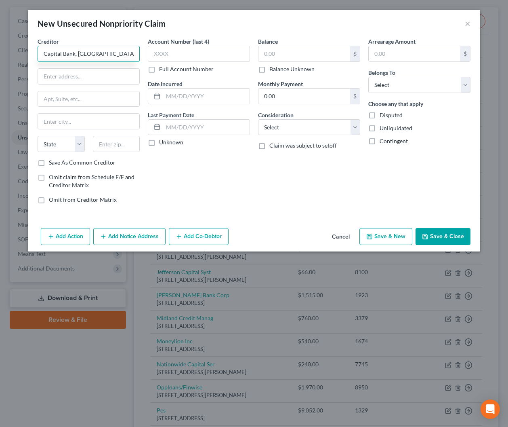
type input "Capital Bank, [GEOGRAPHIC_DATA]"
type input "PO Box 30285"
type input "84130"
type input "[GEOGRAPHIC_DATA]"
select select "46"
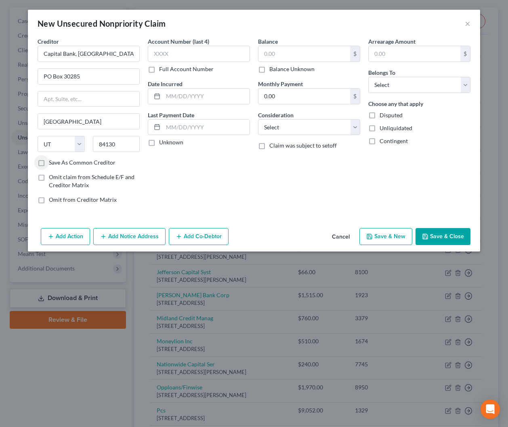
drag, startPoint x: 276, startPoint y: 71, endPoint x: 360, endPoint y: 75, distance: 83.3
click at [276, 71] on label "Balance Unknown" at bounding box center [291, 69] width 45 height 8
click at [276, 70] on input "Balance Unknown" at bounding box center [275, 67] width 5 height 5
checkbox input "true"
type input "0.00"
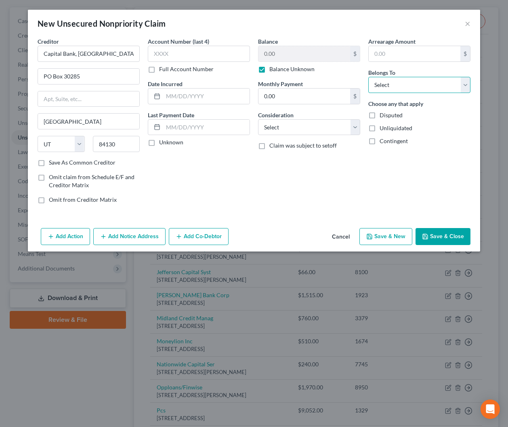
click at [396, 84] on select "Select Debtor 1 Only Debtor 2 Only Debtor 1 And Debtor 2 Only At Least One Of T…" at bounding box center [419, 85] width 102 height 16
click at [368, 77] on select "Select Debtor 1 Only Debtor 2 Only Debtor 1 And Debtor 2 Only At Least One Of T…" at bounding box center [419, 85] width 102 height 16
click at [397, 83] on select "Select Debtor 1 Only Debtor 2 Only Debtor 1 And Debtor 2 Only At Least One Of T…" at bounding box center [419, 85] width 102 height 16
select select "1"
click at [368, 77] on select "Select Debtor 1 Only Debtor 2 Only Debtor 1 And Debtor 2 Only At Least One Of T…" at bounding box center [419, 85] width 102 height 16
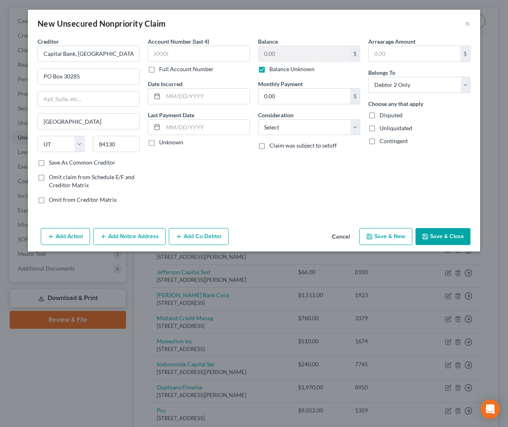
click at [450, 238] on button "Save & Close" at bounding box center [443, 236] width 55 height 17
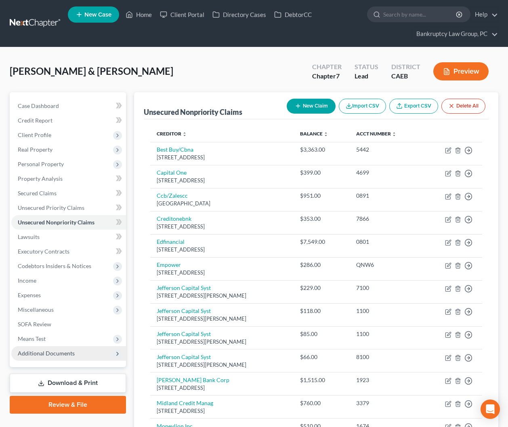
click at [67, 352] on span "Additional Documents" at bounding box center [46, 352] width 57 height 7
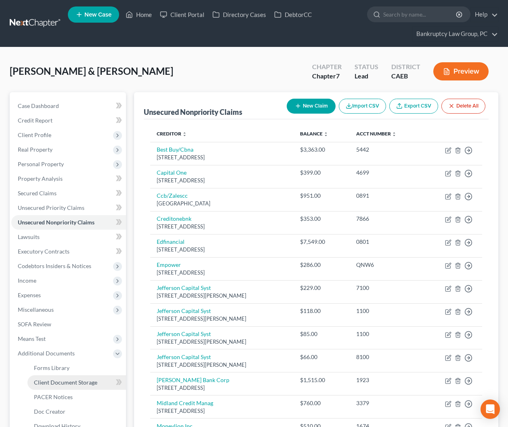
click at [66, 381] on span "Client Document Storage" at bounding box center [65, 382] width 63 height 7
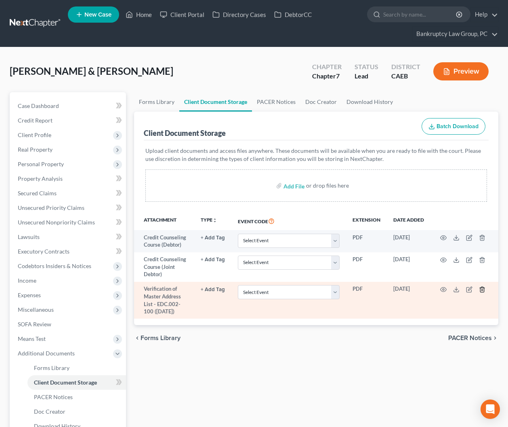
click at [481, 288] on icon "button" at bounding box center [482, 289] width 6 height 6
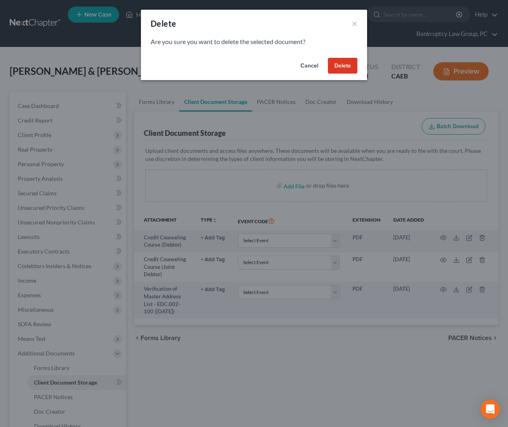
click at [337, 65] on button "Delete" at bounding box center [342, 66] width 29 height 16
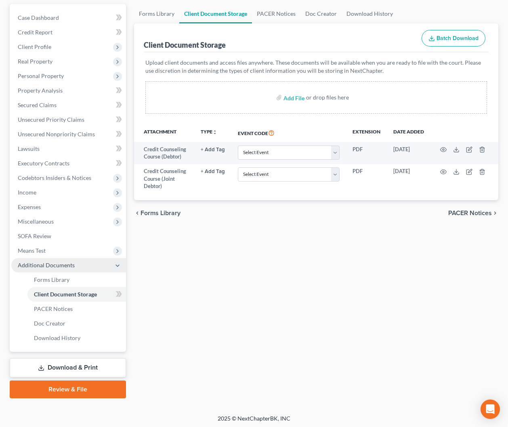
scroll to position [89, 0]
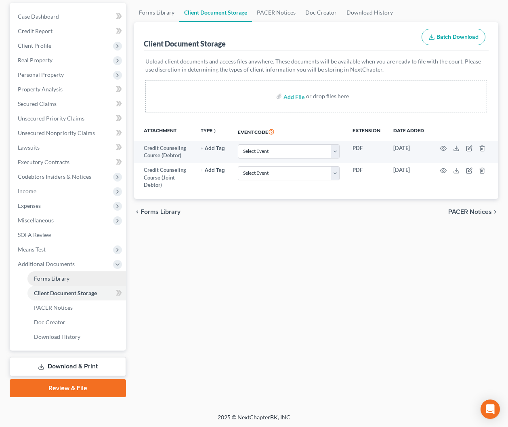
click at [58, 278] on span "Forms Library" at bounding box center [52, 278] width 36 height 7
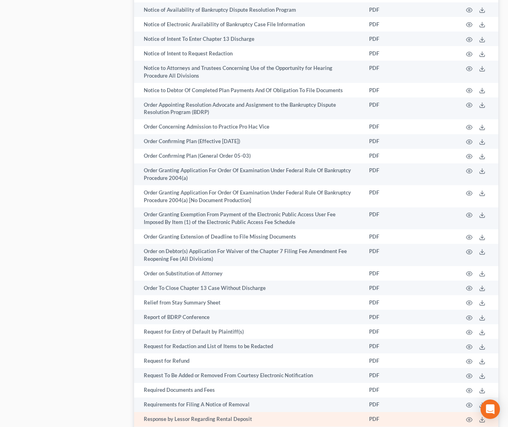
scroll to position [1219, 0]
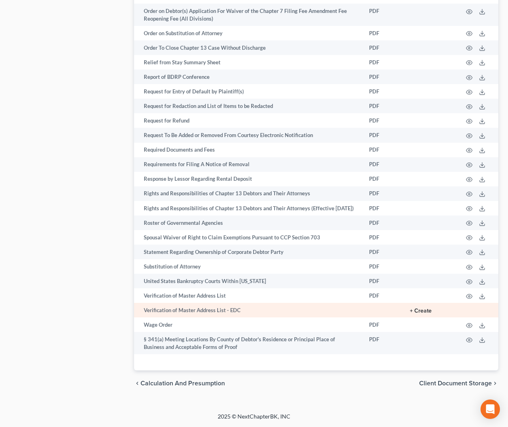
click at [421, 309] on button "+ Create" at bounding box center [421, 311] width 22 height 6
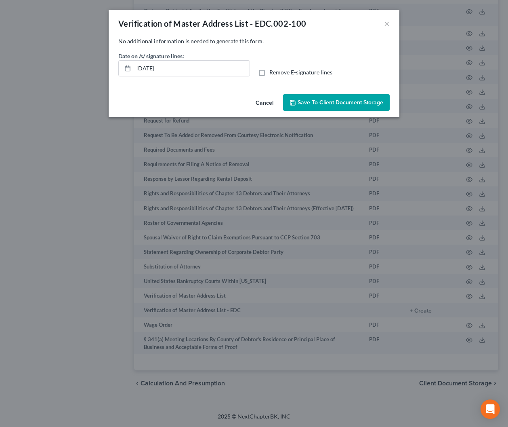
click at [269, 72] on label "Remove E-signature lines" at bounding box center [300, 72] width 63 height 8
click at [273, 72] on input "Remove E-signature lines" at bounding box center [275, 70] width 5 height 5
checkbox input "true"
click at [328, 105] on span "Save to Client Document Storage" at bounding box center [341, 102] width 86 height 7
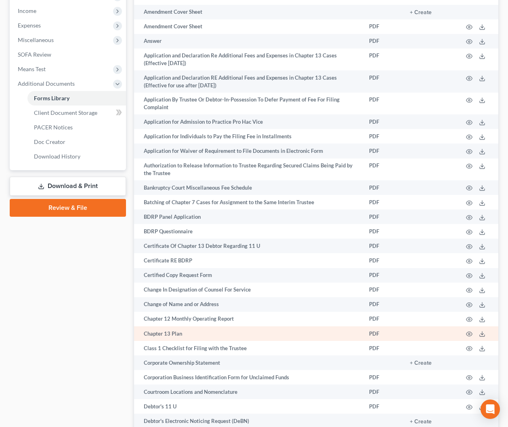
scroll to position [393, 0]
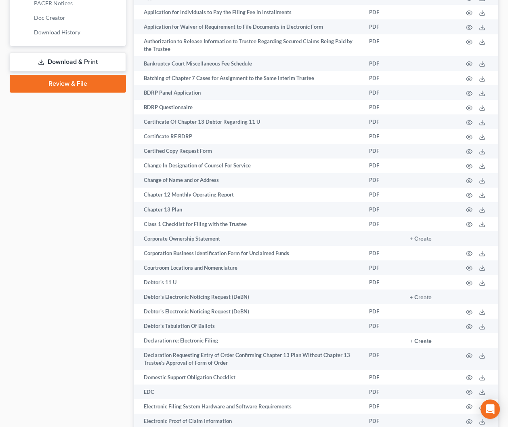
click at [86, 62] on link "Download & Print" at bounding box center [68, 62] width 116 height 19
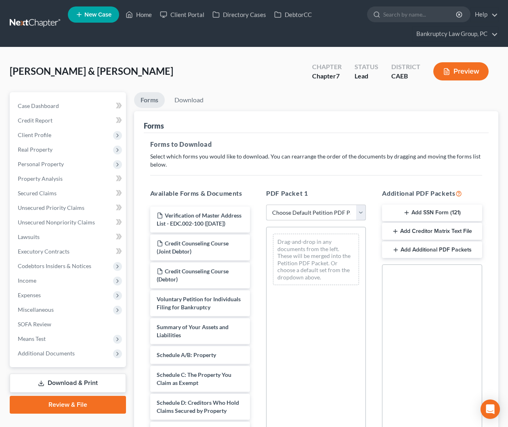
click at [325, 209] on select "Choose Default Petition PDF Packet Complete Bankruptcy Petition (all forms and …" at bounding box center [316, 212] width 100 height 16
select select "0"
click at [266, 204] on select "Choose Default Petition PDF Packet Complete Bankruptcy Petition (all forms and …" at bounding box center [316, 212] width 100 height 16
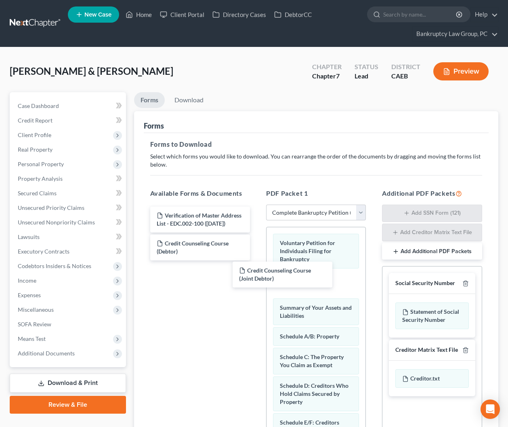
drag, startPoint x: 207, startPoint y: 247, endPoint x: 247, endPoint y: 278, distance: 50.7
click at [257, 260] on div "Credit Counseling Course (Joint Debtor) Verification of Master Address List - E…" at bounding box center [200, 233] width 113 height 54
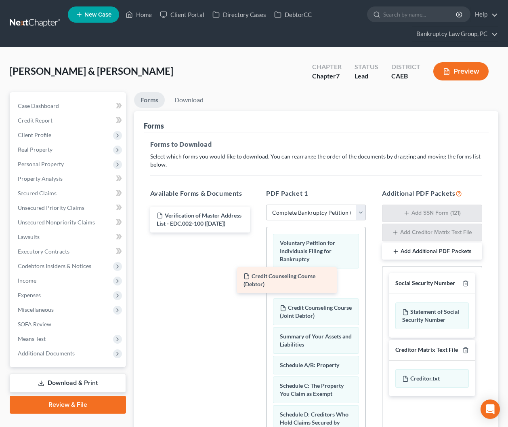
drag, startPoint x: 189, startPoint y: 249, endPoint x: 282, endPoint y: 282, distance: 98.0
click at [257, 232] on div "Credit Counseling Course (Debtor) Verification of Master Address List - EDC.002…" at bounding box center [200, 219] width 113 height 26
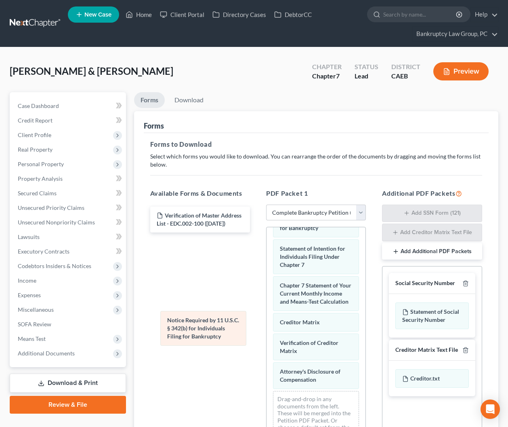
scroll to position [412, 0]
drag, startPoint x: 295, startPoint y: 340, endPoint x: 205, endPoint y: 352, distance: 91.3
click at [267, 323] on div "Notice Required by 11 U.S.C. § 342(b) for Individuals Filing for Bankruptcy Vol…" at bounding box center [316, 131] width 99 height 633
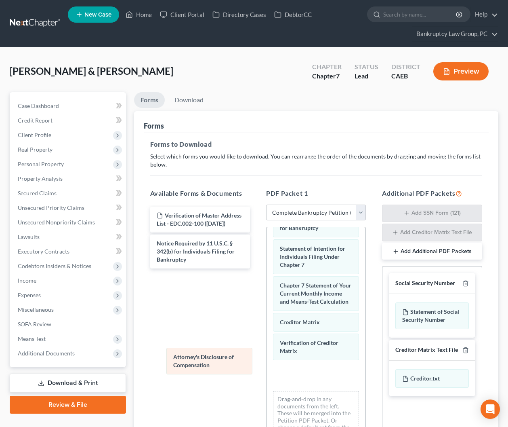
drag, startPoint x: 306, startPoint y: 382, endPoint x: 268, endPoint y: 373, distance: 39.0
click at [267, 368] on div "Attorney's Disclosure of Compensation Voluntary Petition for Individuals Filing…" at bounding box center [316, 131] width 99 height 633
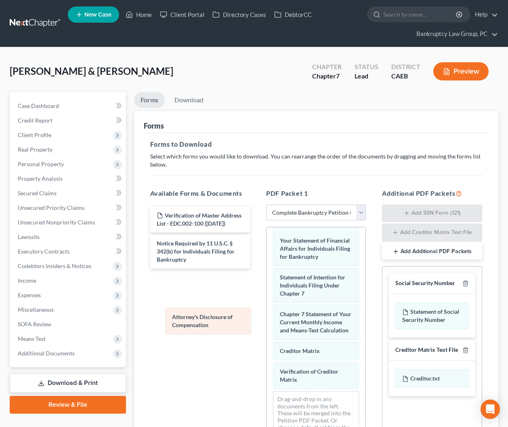
drag, startPoint x: 294, startPoint y: 371, endPoint x: 202, endPoint y: 323, distance: 103.9
click at [267, 317] on div "Attorney's Disclosure of Compensation Voluntary Petition for Individuals Filing…" at bounding box center [316, 146] width 99 height 605
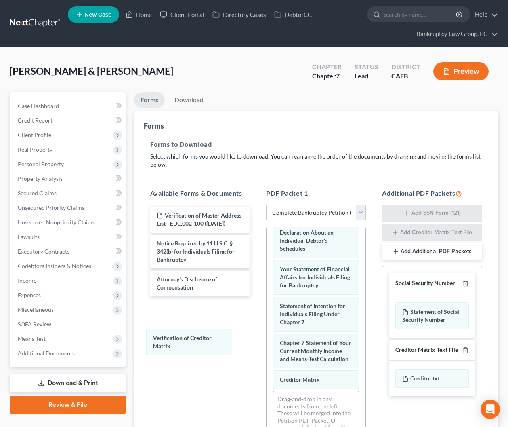
scroll to position [355, 0]
drag, startPoint x: 281, startPoint y: 368, endPoint x: 231, endPoint y: 352, distance: 52.0
click at [267, 336] on div "Verification of Creditor Matrix Voluntary Petition for Individuals Filing for B…" at bounding box center [316, 160] width 99 height 576
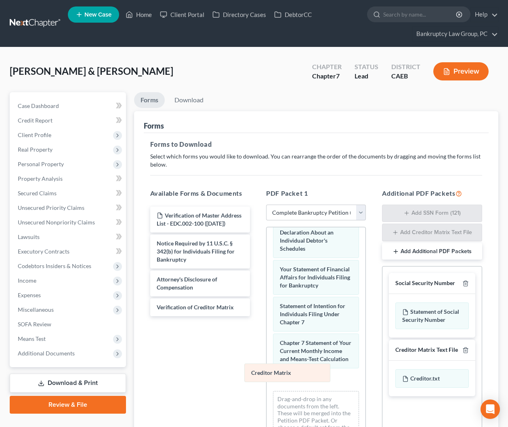
scroll to position [334, 0]
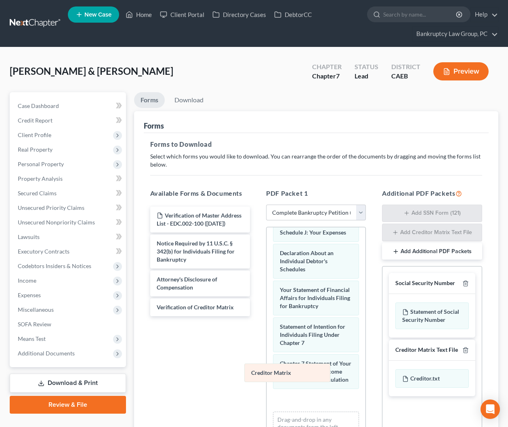
drag, startPoint x: 310, startPoint y: 383, endPoint x: 208, endPoint y: 344, distance: 109.2
click at [267, 341] on div "Creditor Matrix Voluntary Petition for Individuals Filing for Bankruptcy Credit…" at bounding box center [316, 181] width 99 height 576
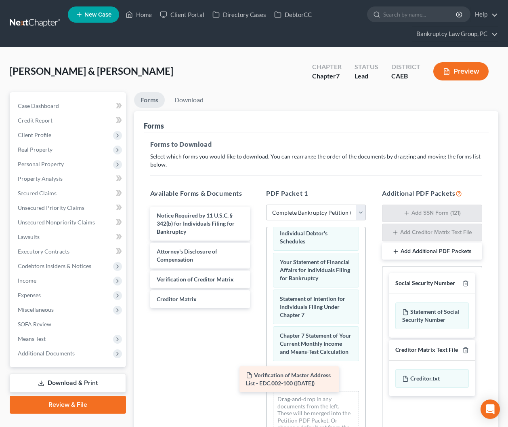
drag, startPoint x: 199, startPoint y: 220, endPoint x: 291, endPoint y: 381, distance: 184.9
click at [257, 308] on div "Verification of Master Address List - EDC.002-100 ([DATE]) Verification of Mast…" at bounding box center [200, 256] width 113 height 101
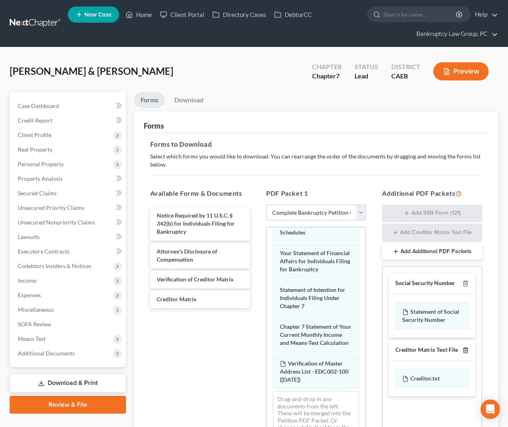
click at [465, 348] on polyline "button" at bounding box center [465, 348] width 5 height 0
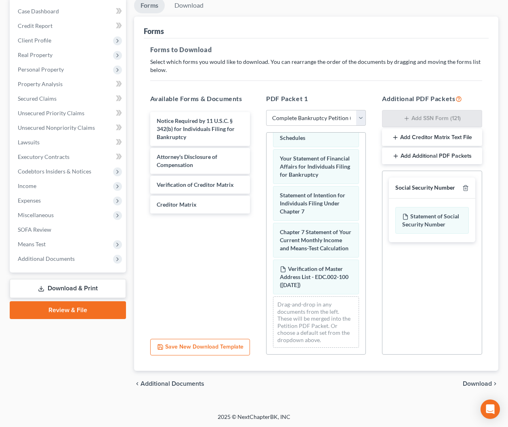
click at [471, 382] on span "Download" at bounding box center [477, 383] width 29 height 6
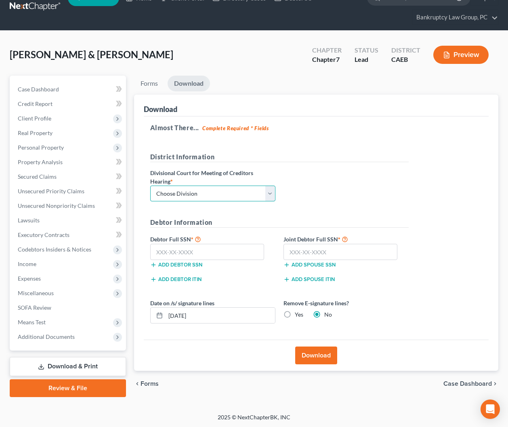
click at [206, 187] on select "Choose Division Fresno Modesto [GEOGRAPHIC_DATA]" at bounding box center [212, 193] width 125 height 16
select select "2"
click at [150, 185] on select "Choose Division Fresno Modesto [GEOGRAPHIC_DATA]" at bounding box center [212, 193] width 125 height 16
click at [224, 251] on input "text" at bounding box center [207, 252] width 114 height 16
type input "608-68-0201"
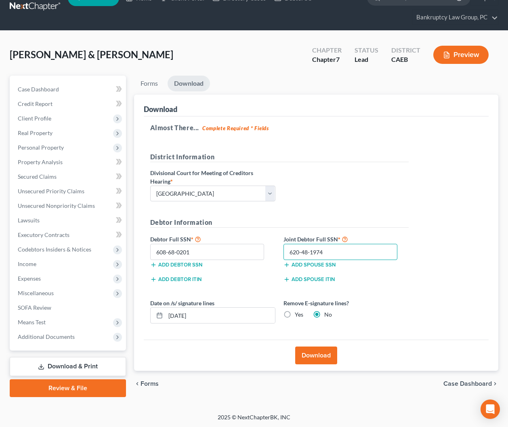
type input "620-48-1974"
drag, startPoint x: 286, startPoint y: 313, endPoint x: 298, endPoint y: 330, distance: 20.6
click at [295, 313] on label "Yes" at bounding box center [299, 314] width 8 height 8
click at [298, 313] on input "Yes" at bounding box center [300, 312] width 5 height 5
radio input "true"
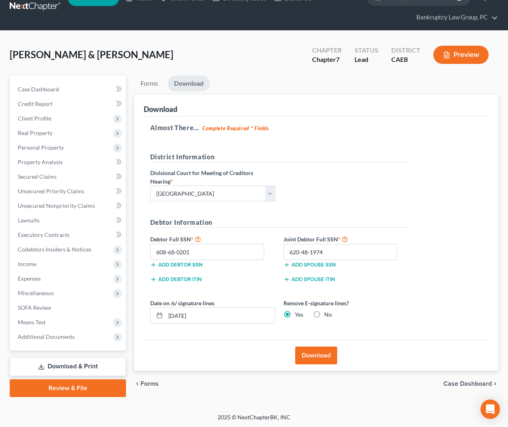
drag, startPoint x: 314, startPoint y: 349, endPoint x: 310, endPoint y: 352, distance: 4.9
click at [314, 349] on button "Download" at bounding box center [316, 355] width 42 height 18
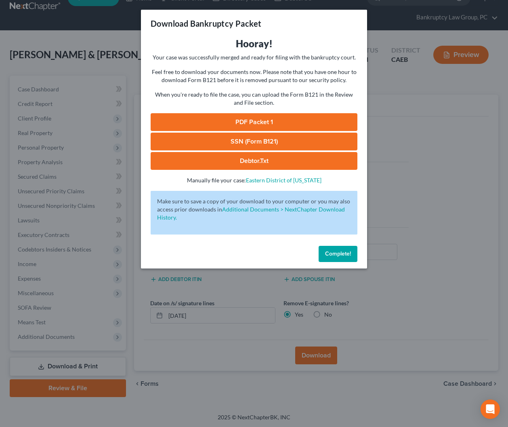
click at [272, 141] on link "SSN (Form B121)" at bounding box center [254, 141] width 207 height 18
click at [227, 120] on link "PDF Packet 1" at bounding box center [254, 122] width 207 height 18
